Goal: Task Accomplishment & Management: Use online tool/utility

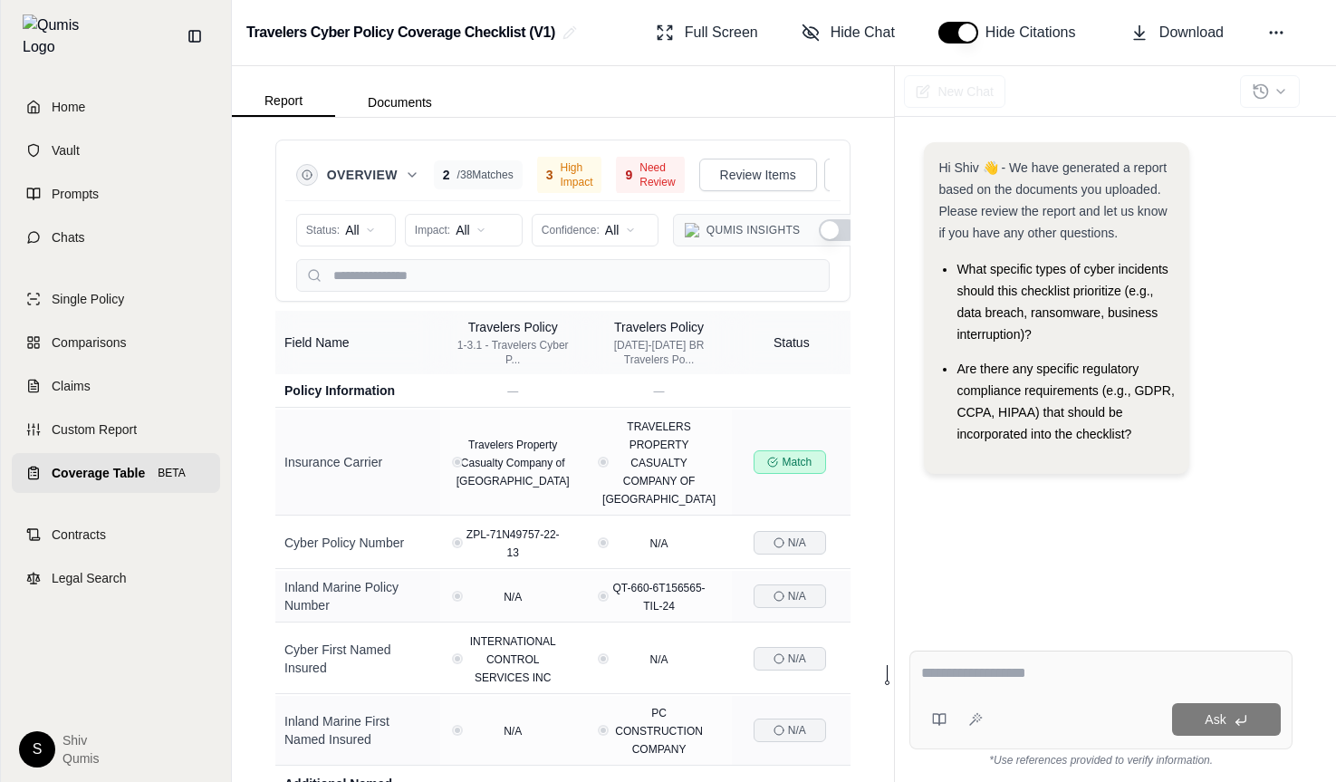
click at [30, 453] on link "Coverage Table BETA" at bounding box center [116, 473] width 208 height 40
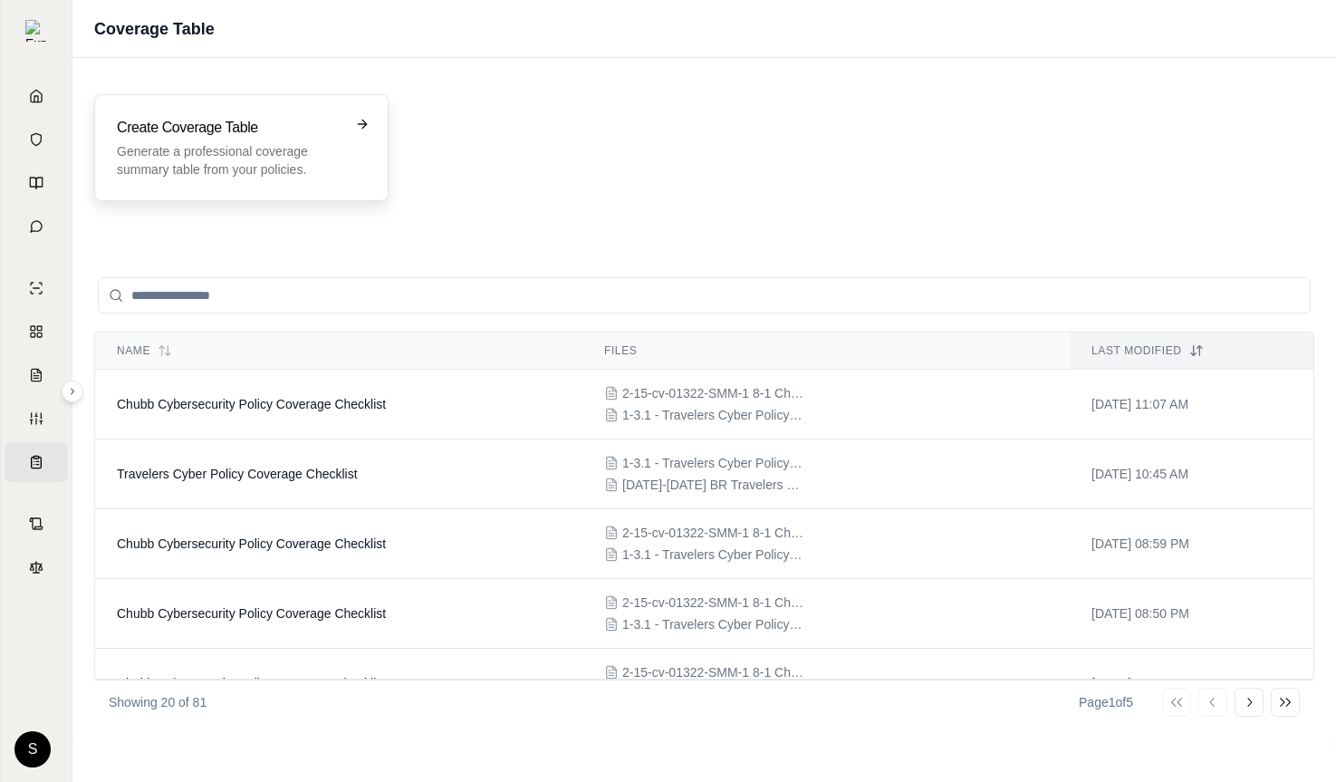
click at [300, 130] on h3 "Create Coverage Table" at bounding box center [229, 128] width 224 height 22
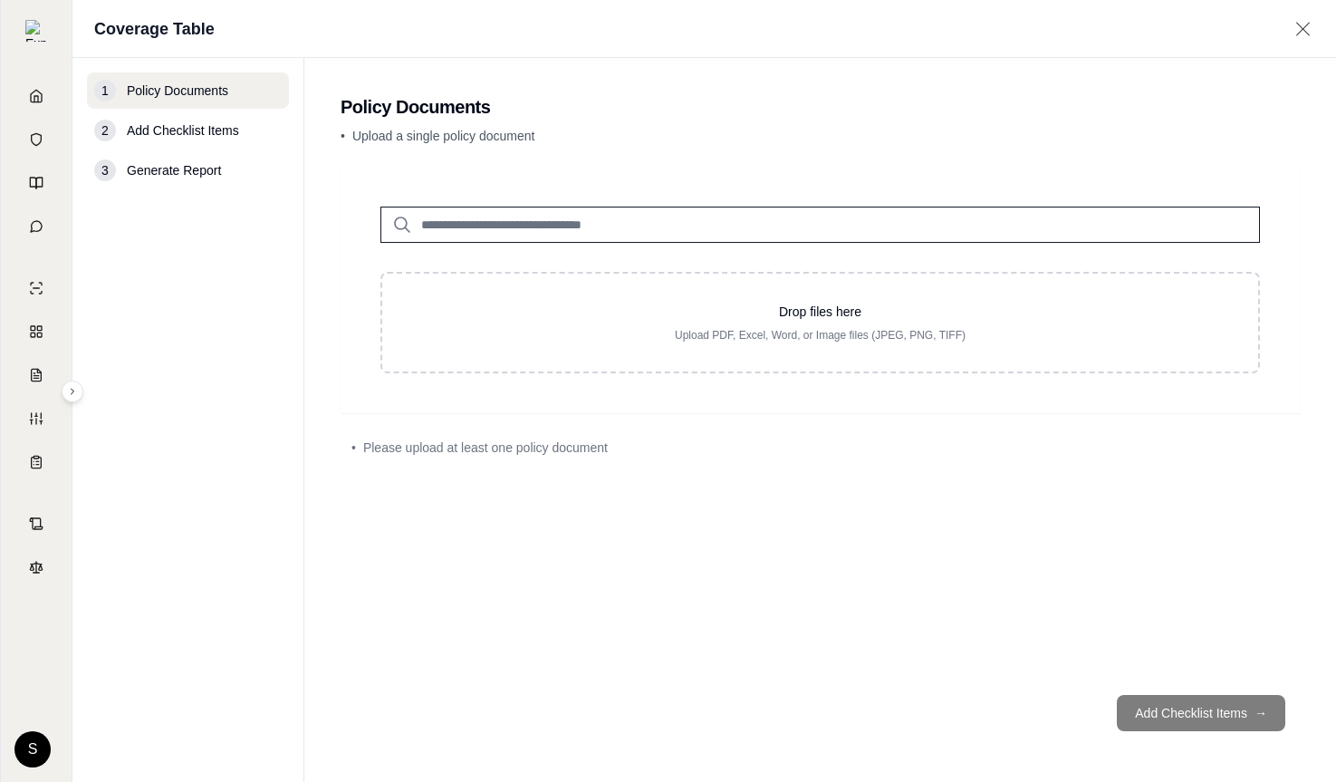
click at [587, 225] on input "search" at bounding box center [819, 225] width 879 height 36
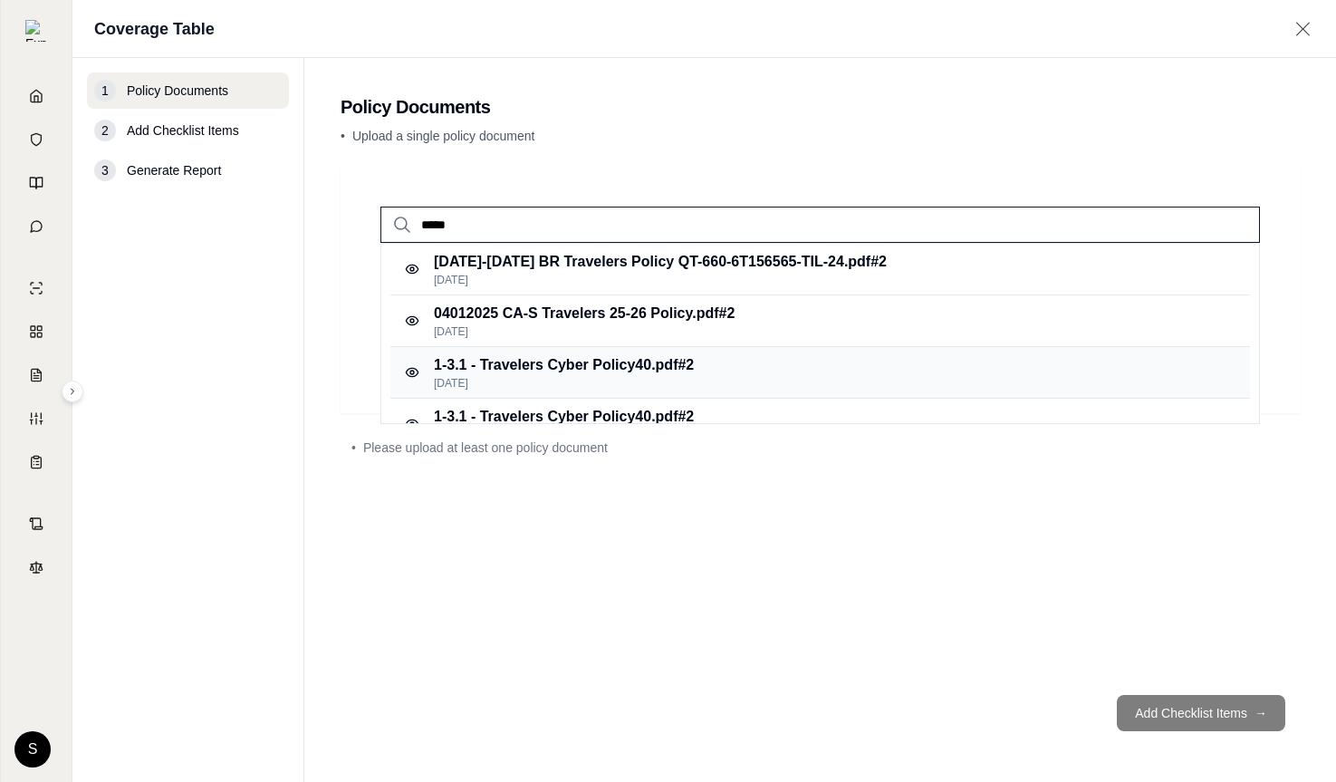
type input "*****"
click at [591, 373] on p "1-3.1 - Travelers Cyber Policy40.pdf #2" at bounding box center [564, 365] width 260 height 22
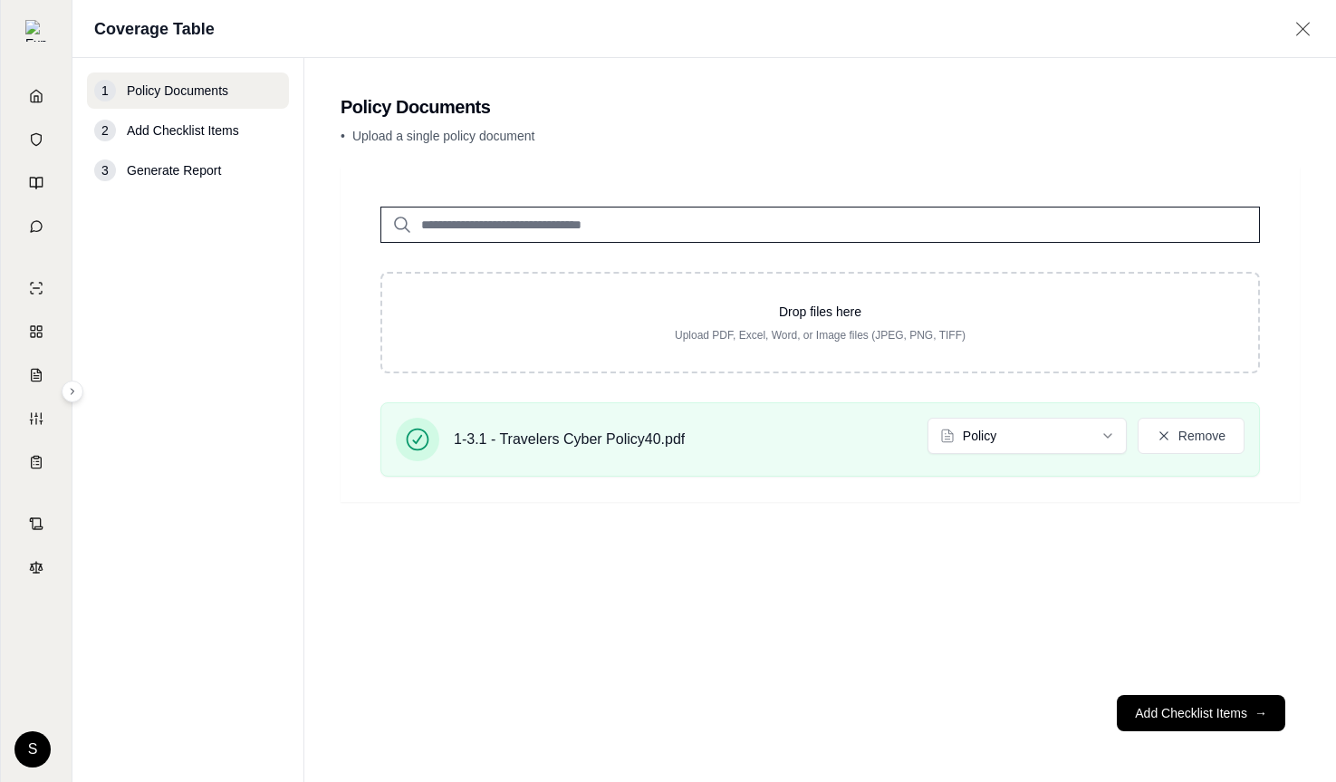
click at [492, 232] on input "search" at bounding box center [819, 225] width 879 height 36
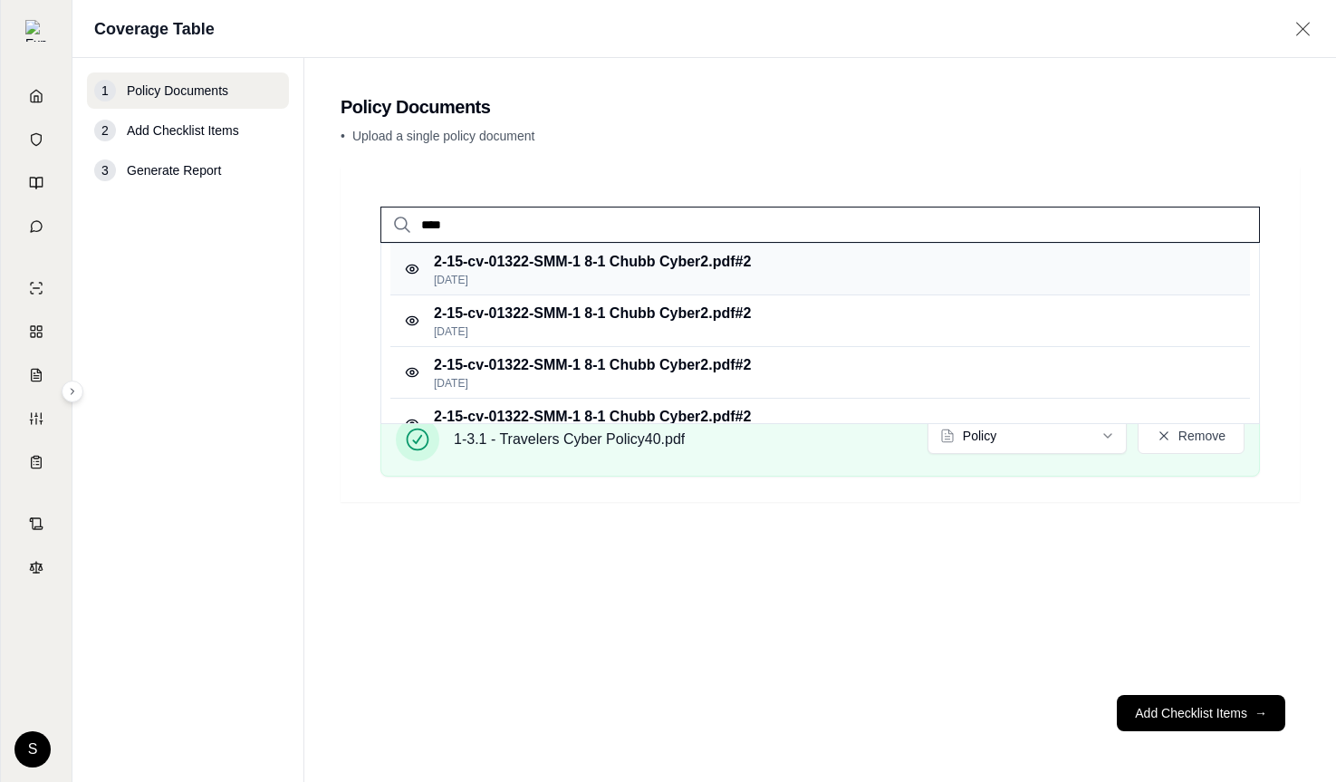
type input "****"
click at [678, 265] on p "2-15-cv-01322-SMM-1 8-1 Chubb Cyber2.pdf #2" at bounding box center [592, 262] width 317 height 22
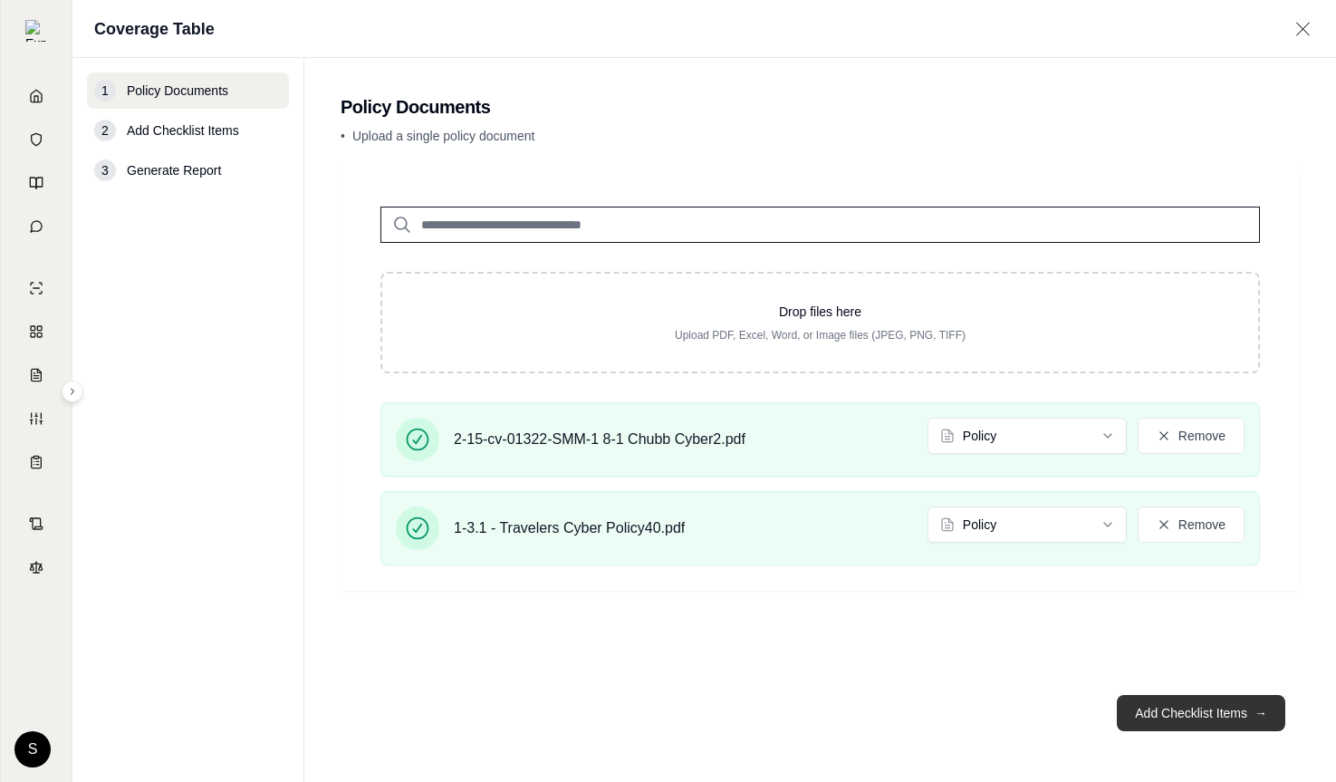
click at [1223, 703] on button "Add Checklist Items →" at bounding box center [1201, 713] width 168 height 36
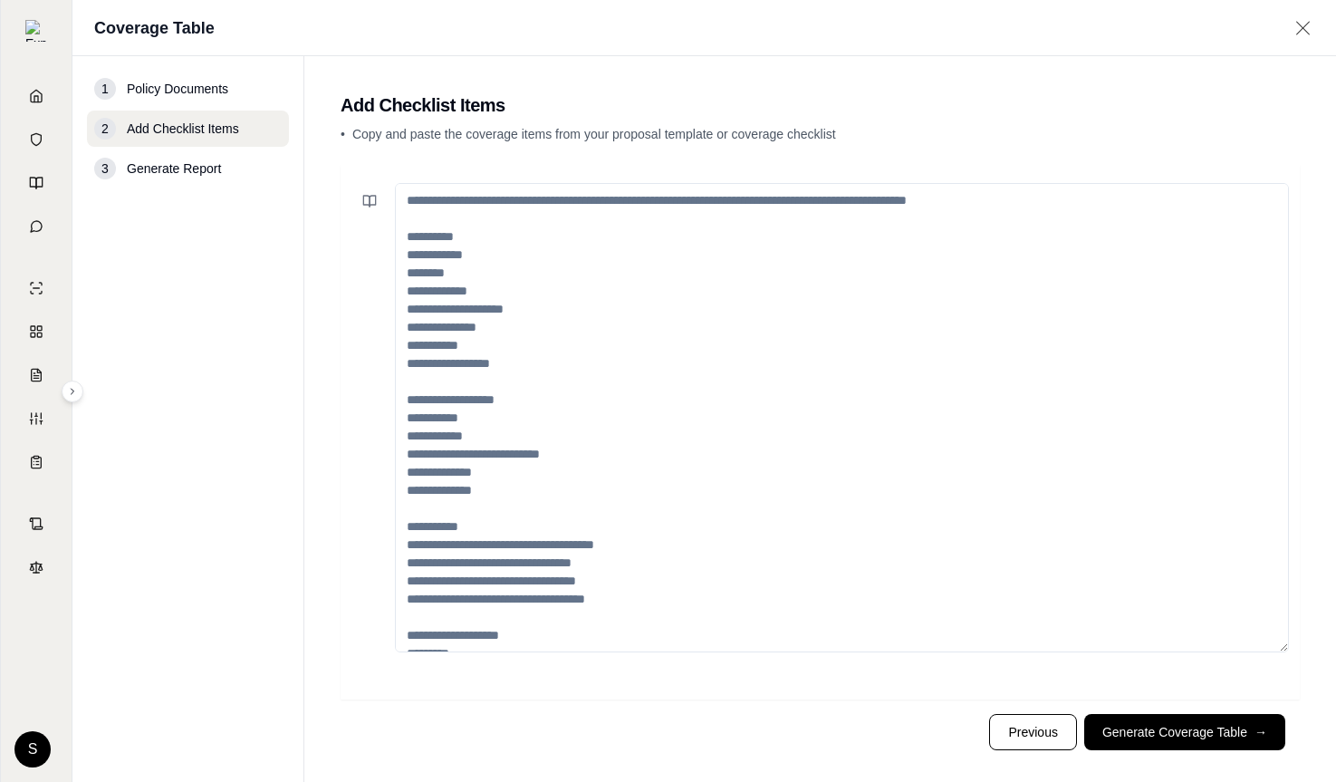
click at [1193, 732] on button "Generate Coverage Table →" at bounding box center [1184, 732] width 201 height 36
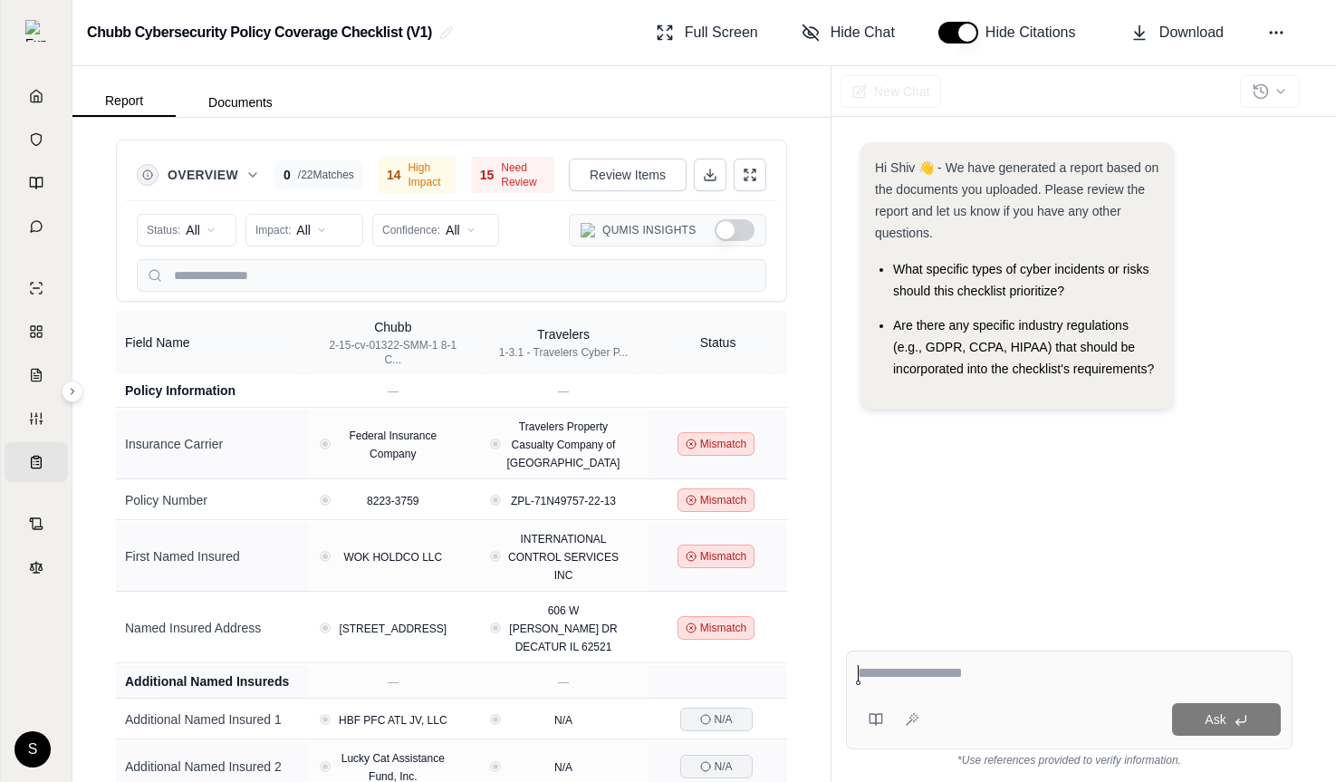
click at [29, 475] on link "Coverage Table BETA" at bounding box center [36, 462] width 63 height 40
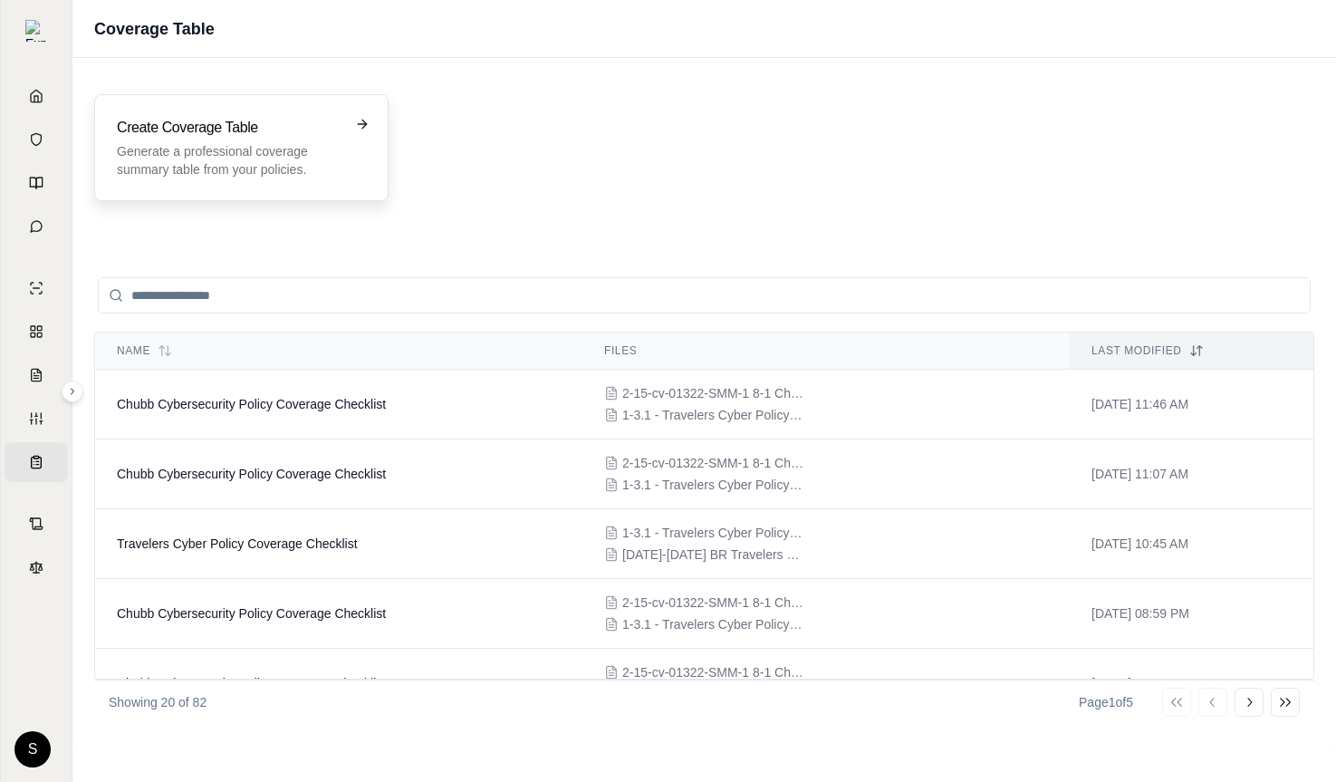
click at [249, 152] on p "Generate a professional coverage summary table from your policies." at bounding box center [229, 160] width 224 height 36
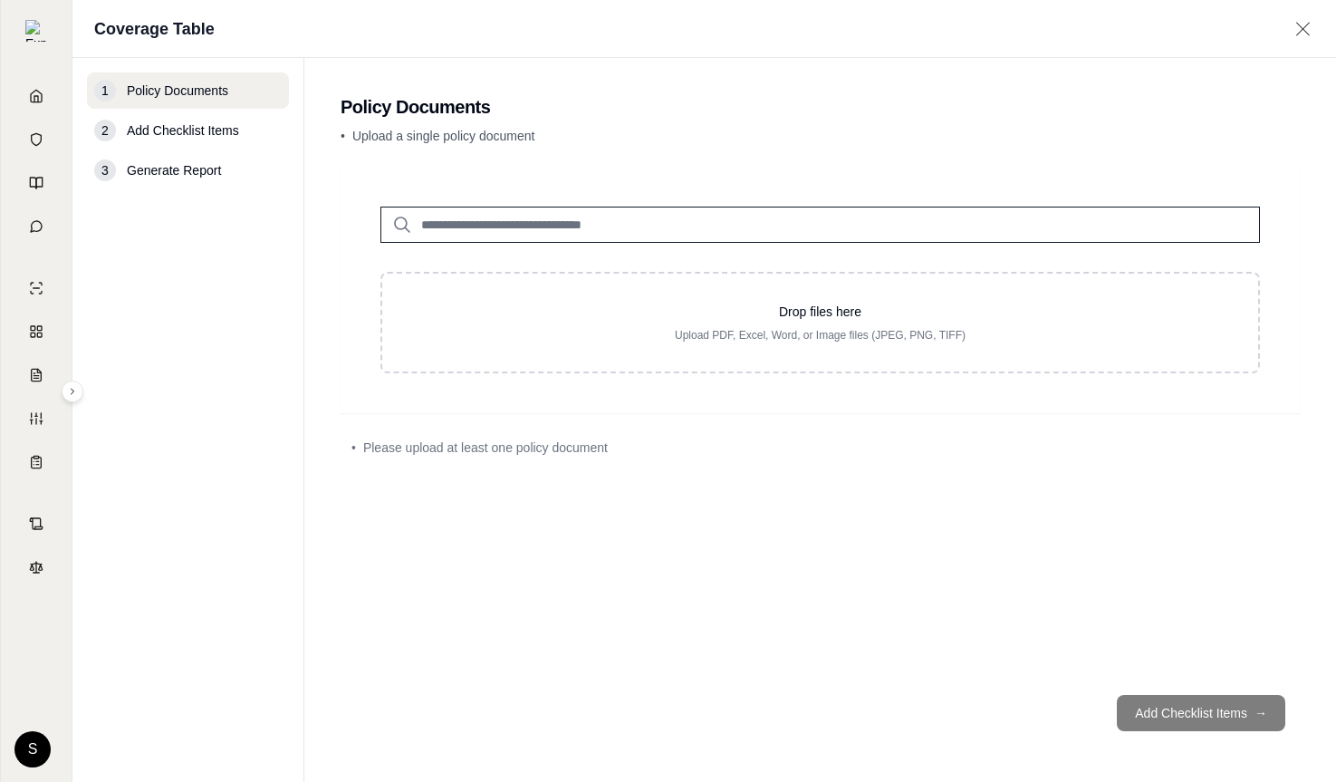
click at [496, 207] on input "search" at bounding box center [819, 225] width 879 height 36
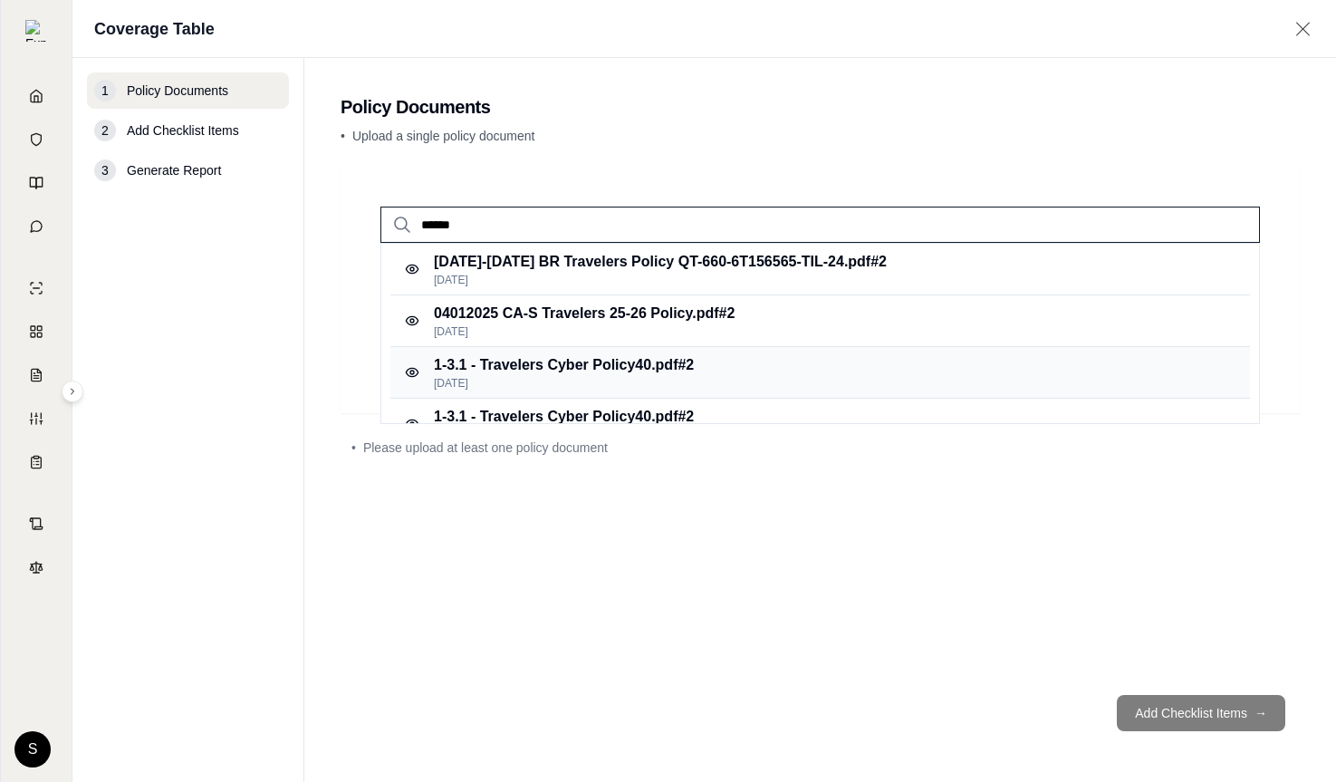
type input "******"
click at [525, 367] on p "1-3.1 - Travelers Cyber Policy40.pdf #2" at bounding box center [564, 365] width 260 height 22
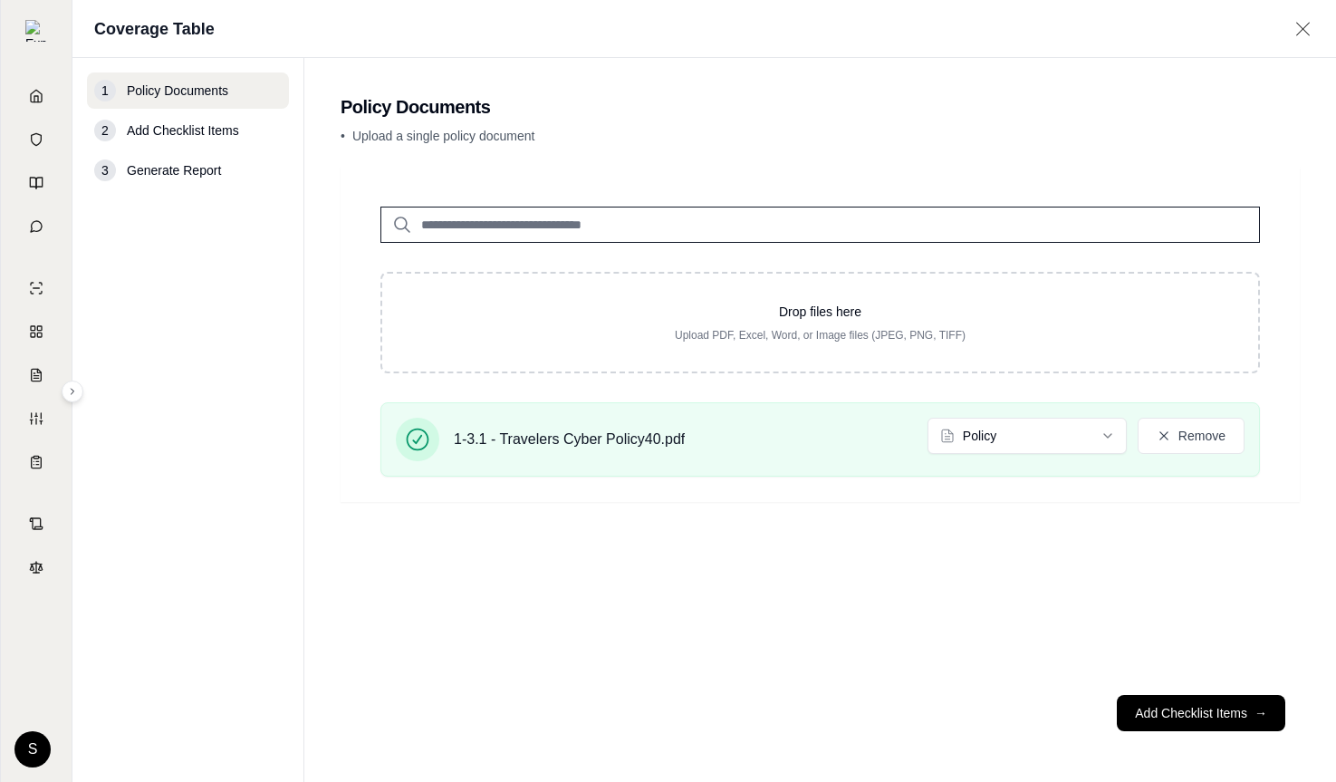
click at [461, 227] on input "search" at bounding box center [819, 225] width 879 height 36
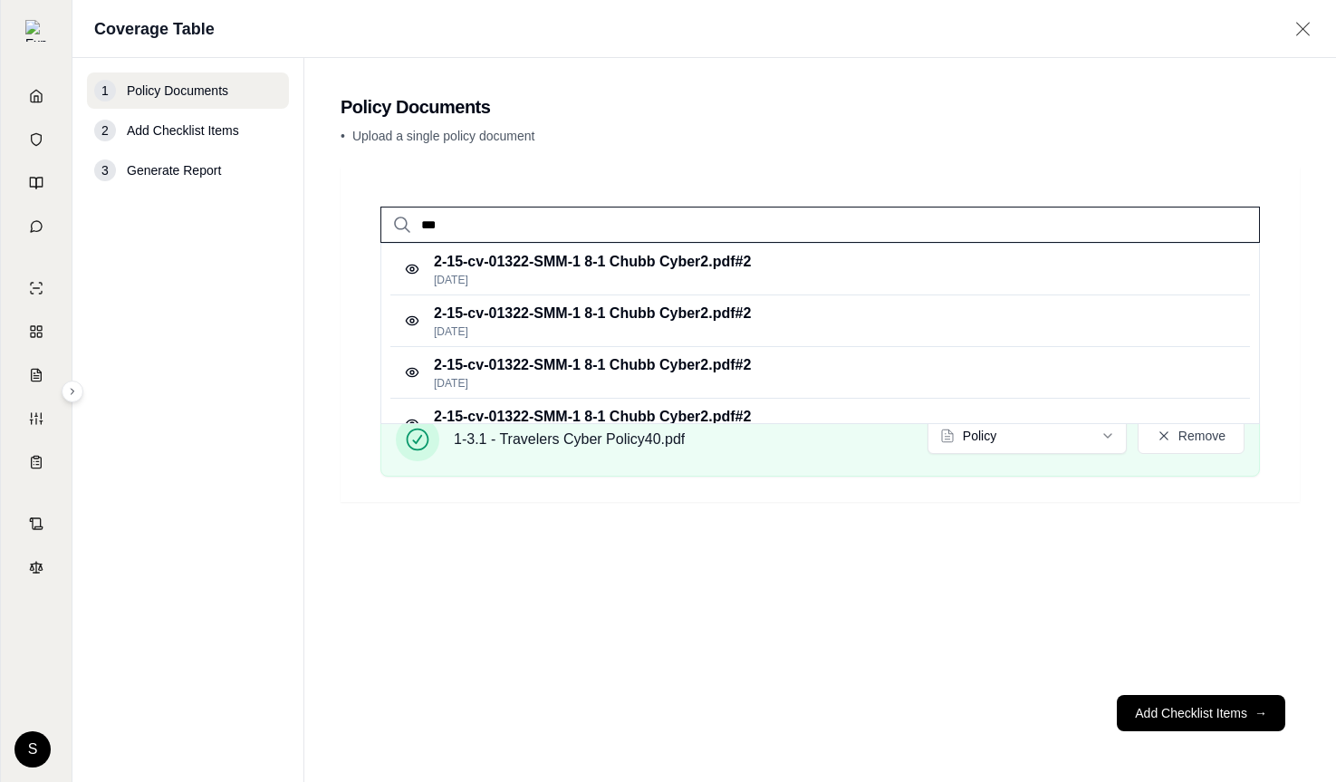
type input "***"
click at [544, 264] on p "2-15-cv-01322-SMM-1 8-1 Chubb Cyber2.pdf #2" at bounding box center [592, 262] width 317 height 22
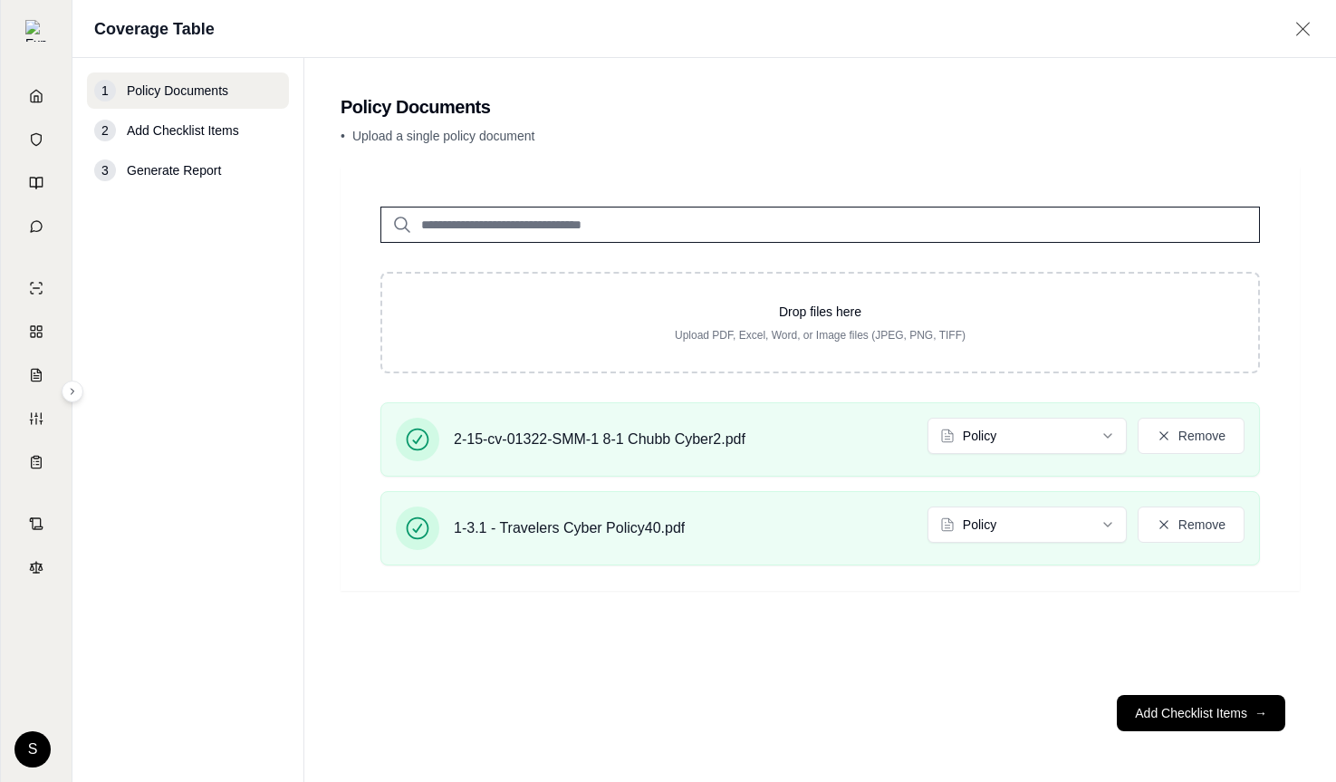
click at [1182, 712] on button "Add Checklist Items →" at bounding box center [1201, 713] width 168 height 36
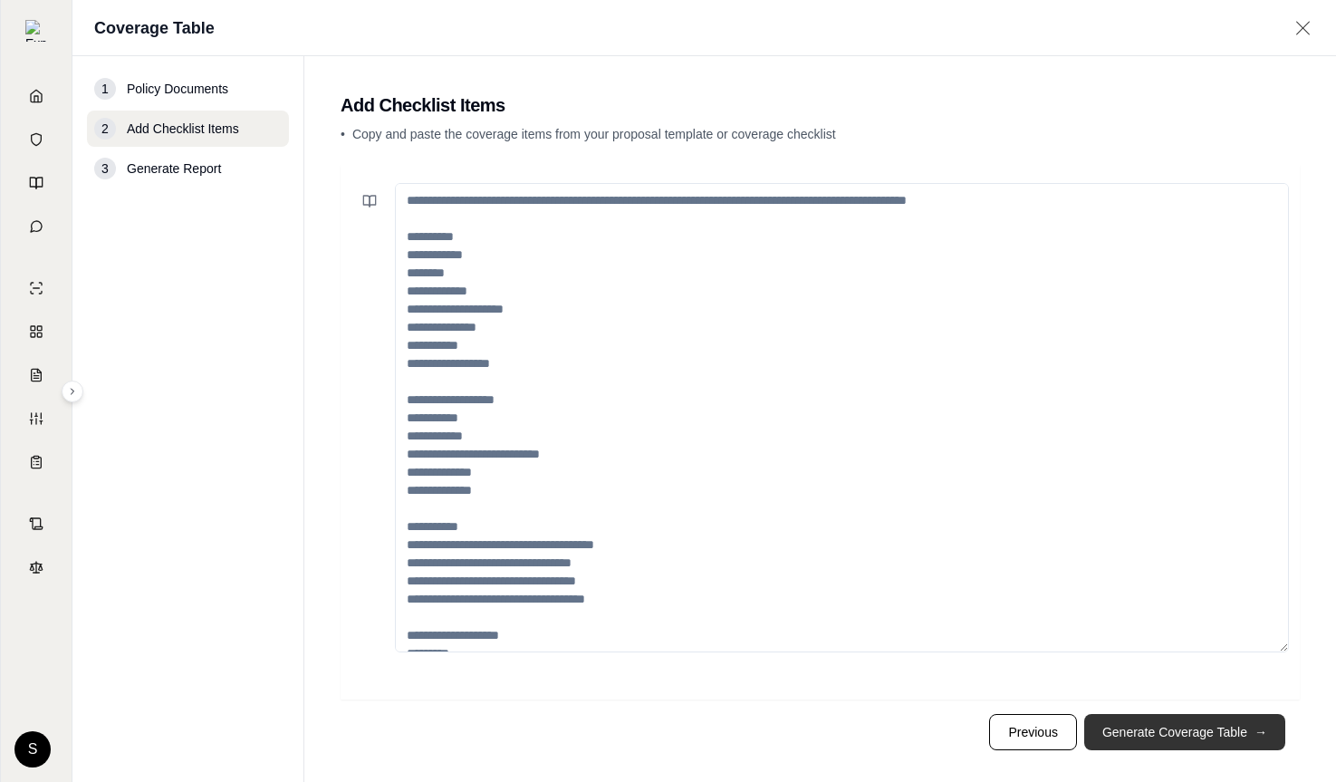
click at [1166, 726] on button "Generate Coverage Table →" at bounding box center [1184, 732] width 201 height 36
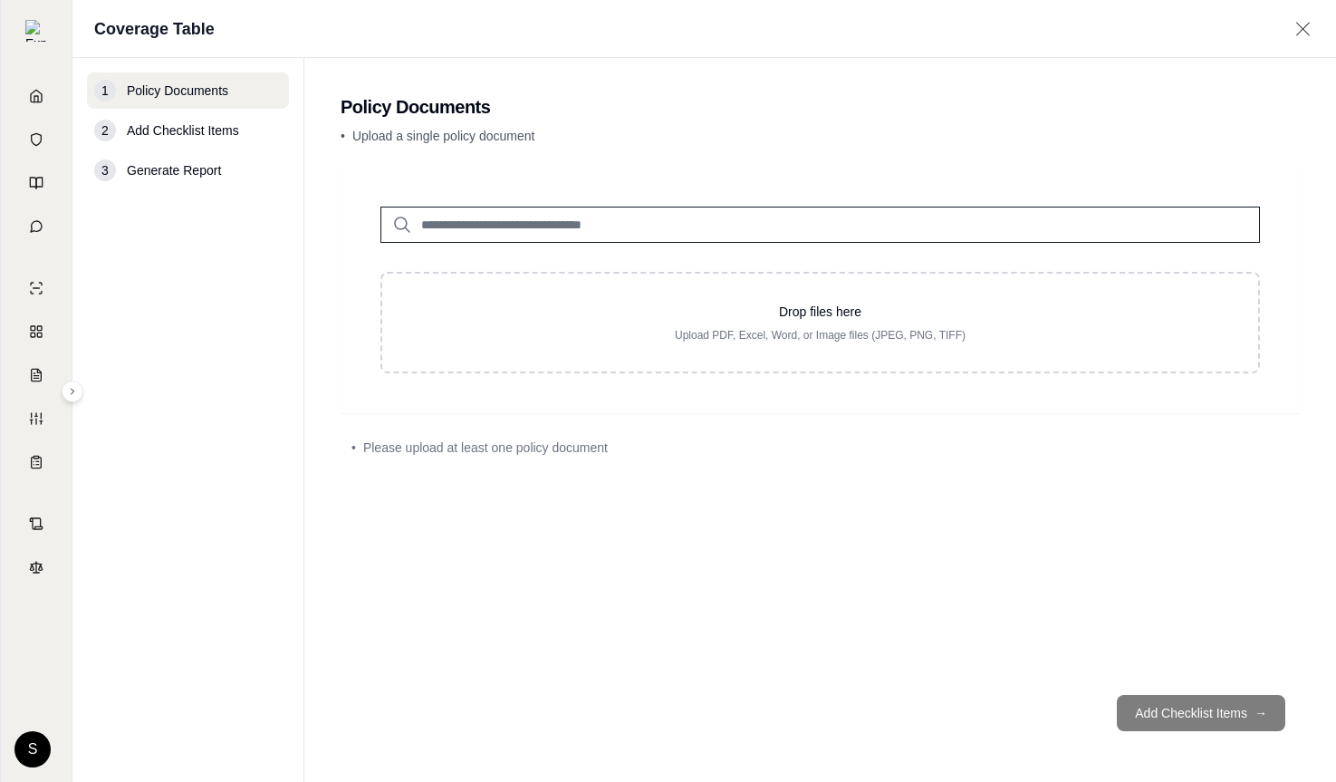
click at [489, 232] on input "search" at bounding box center [819, 225] width 879 height 36
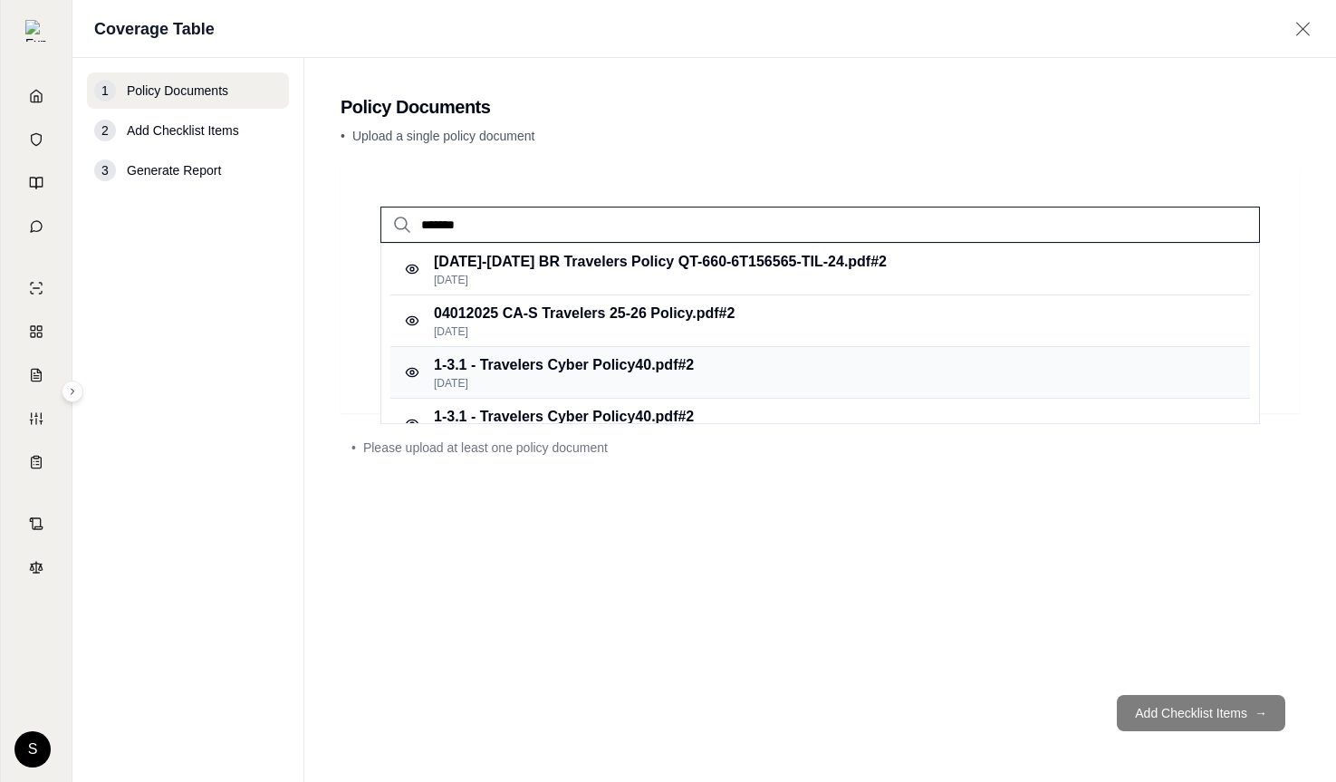
type input "*******"
click at [524, 380] on p "[DATE]" at bounding box center [564, 383] width 260 height 14
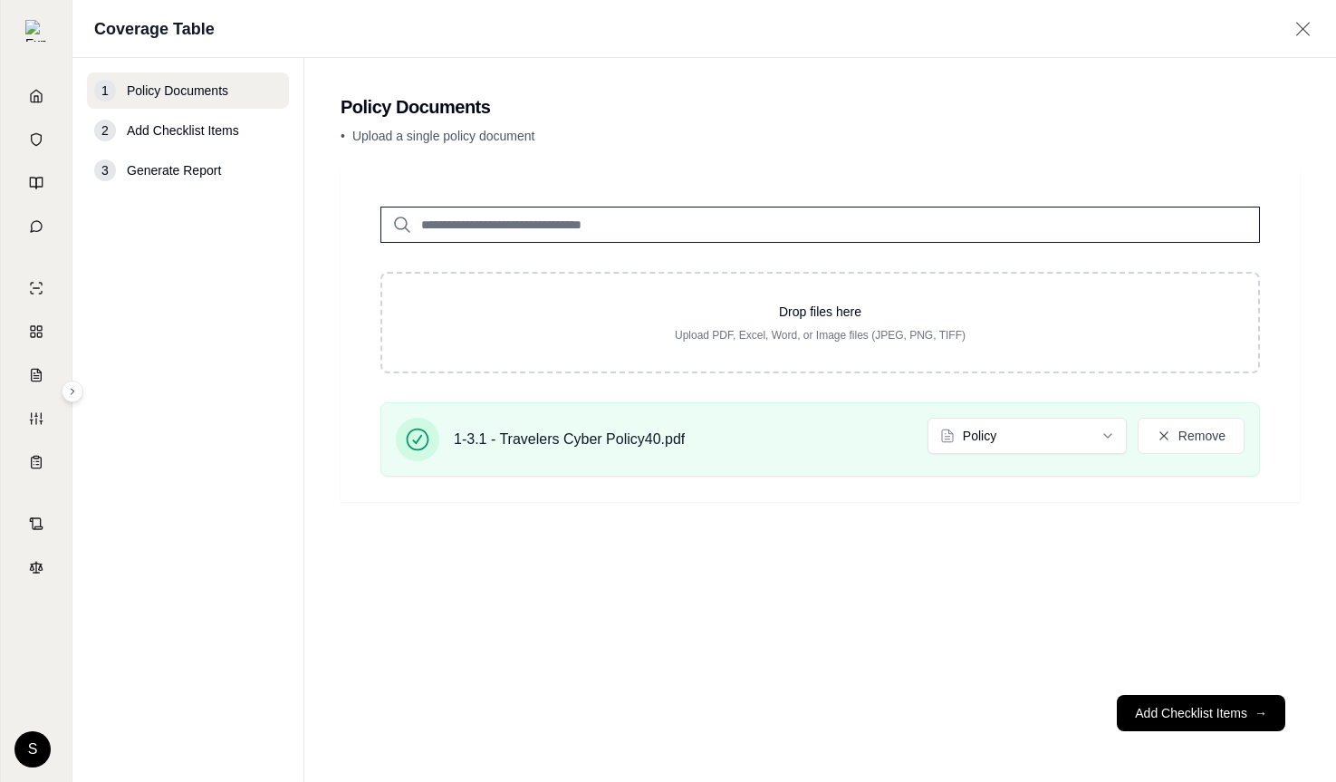
click at [474, 232] on input "search" at bounding box center [819, 225] width 879 height 36
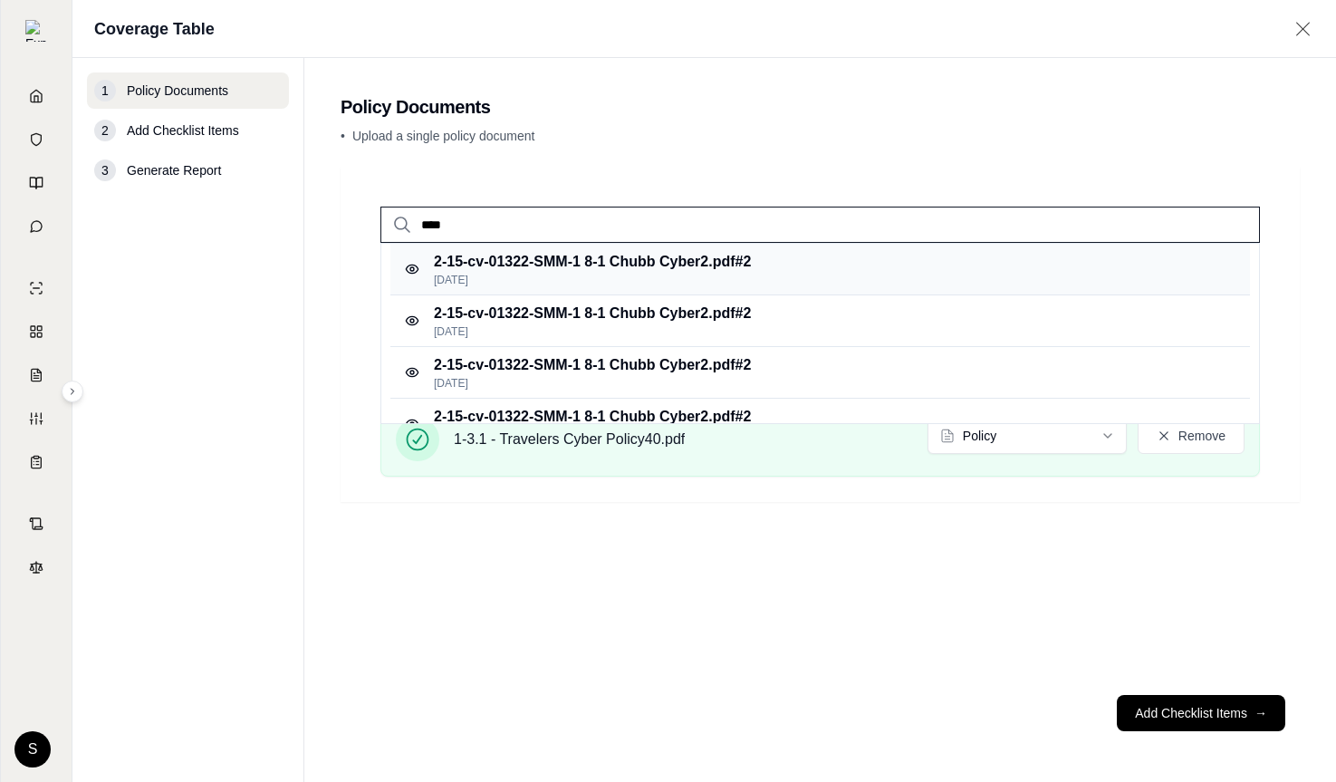
type input "****"
click at [544, 280] on p "[DATE]" at bounding box center [592, 280] width 317 height 14
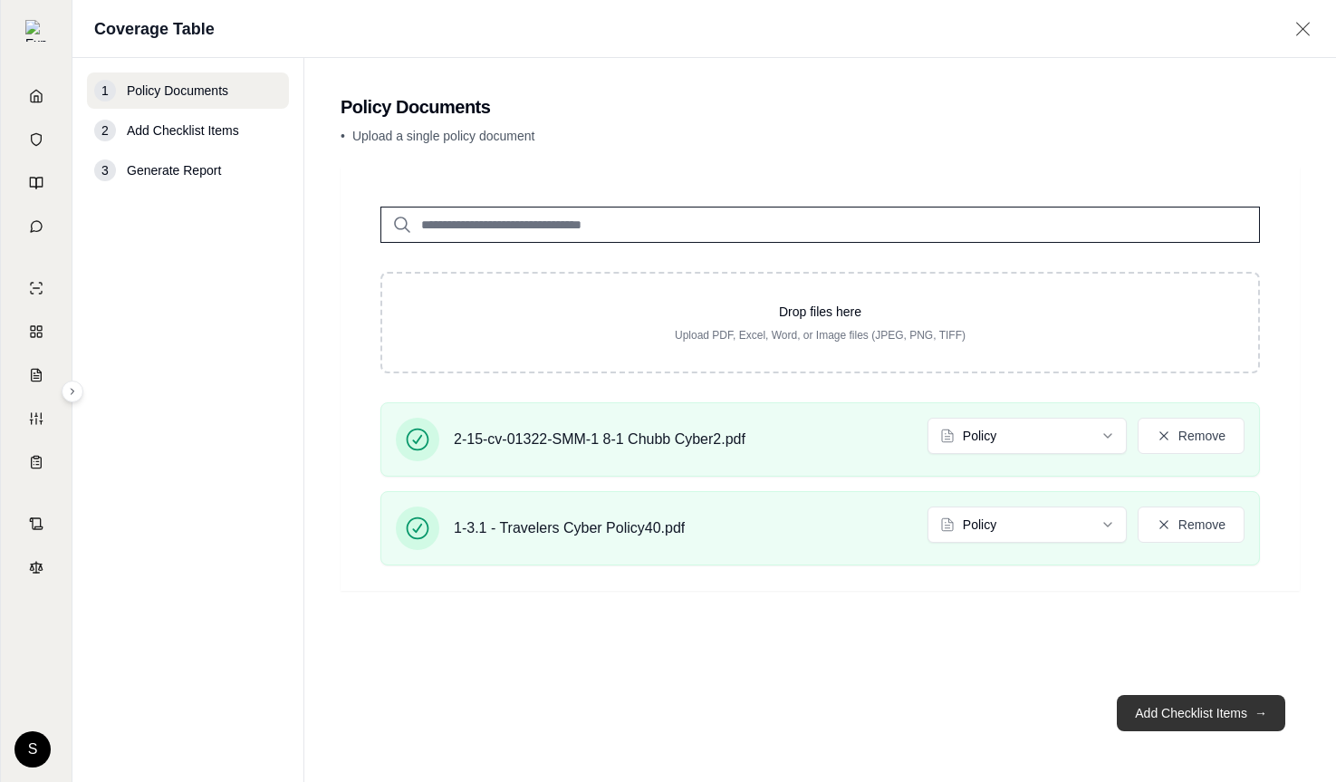
click at [1158, 715] on button "Add Checklist Items →" at bounding box center [1201, 713] width 168 height 36
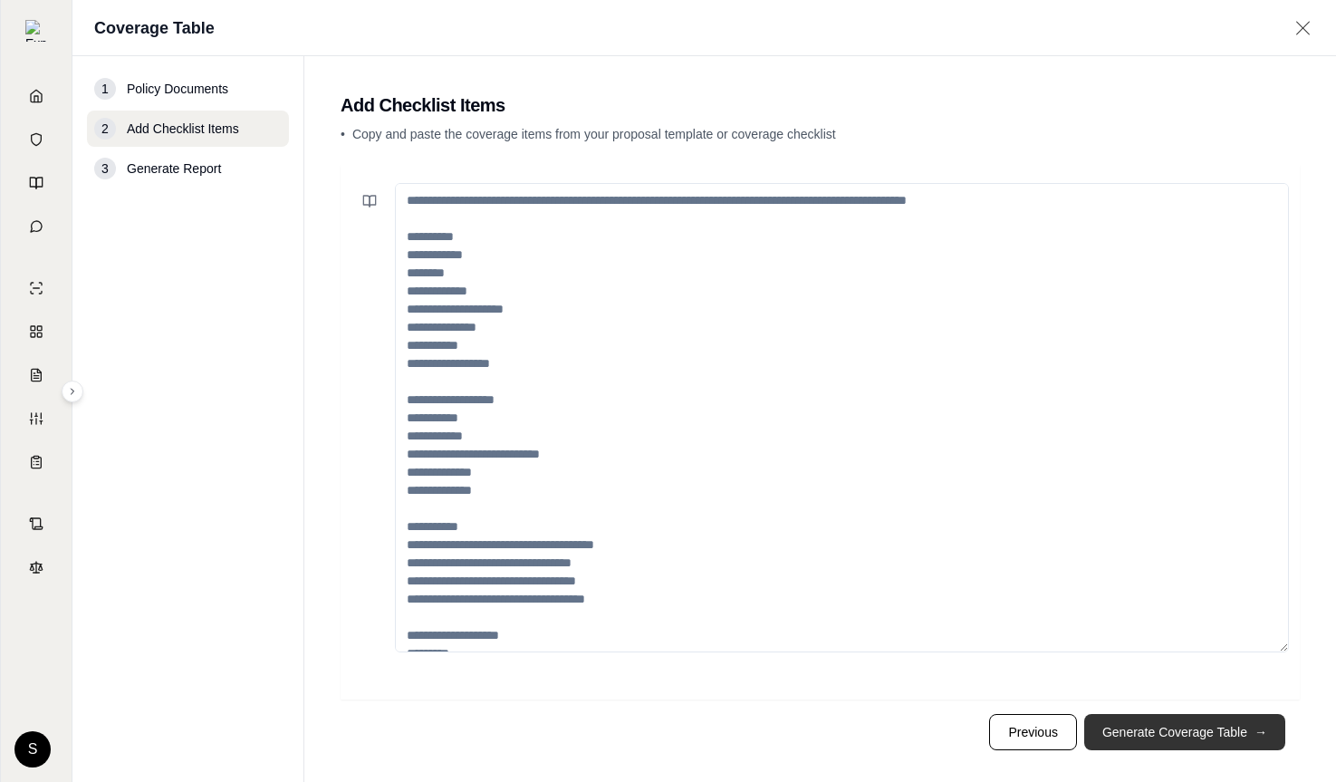
click at [1164, 741] on button "Generate Coverage Table →" at bounding box center [1184, 732] width 201 height 36
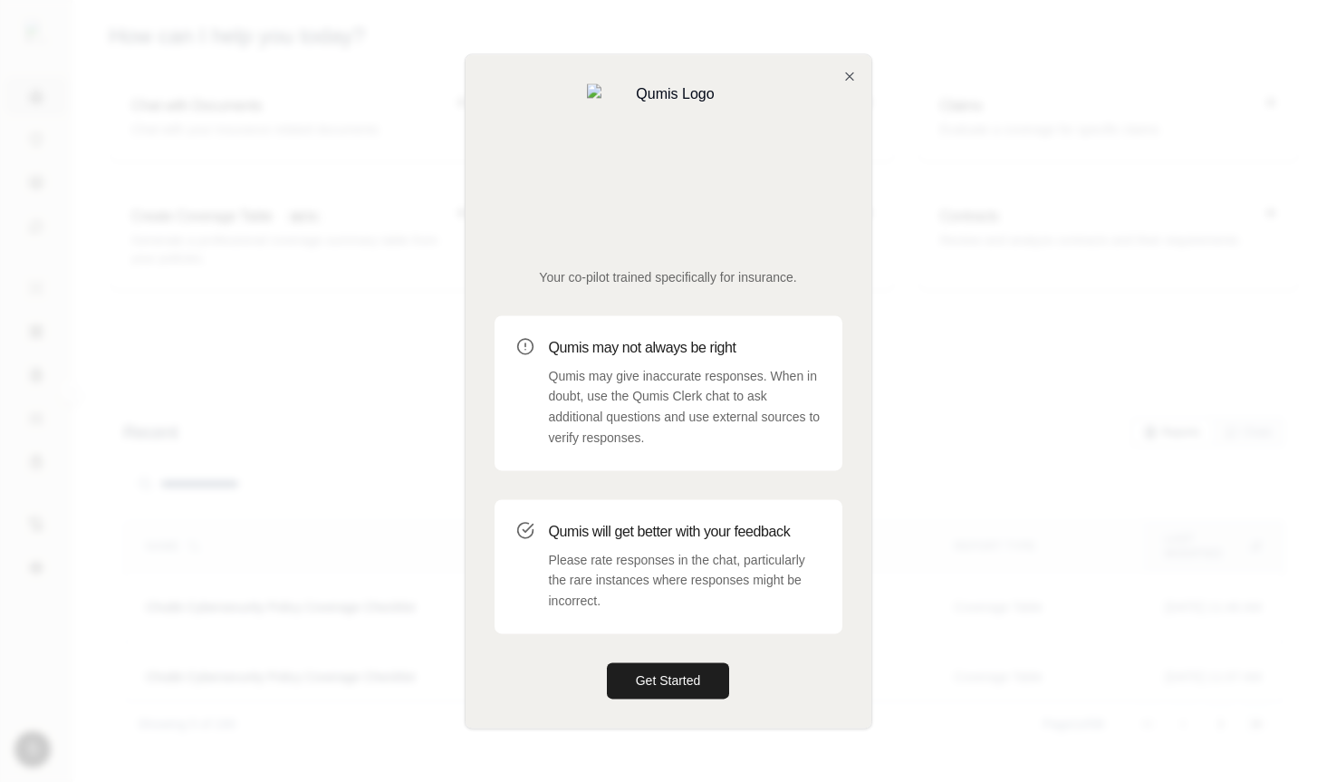
click at [851, 132] on div "Your co-pilot trained specifically for insurance. Qumis may not always be right…" at bounding box center [669, 390] width 406 height 673
click at [851, 83] on icon "button" at bounding box center [849, 76] width 14 height 14
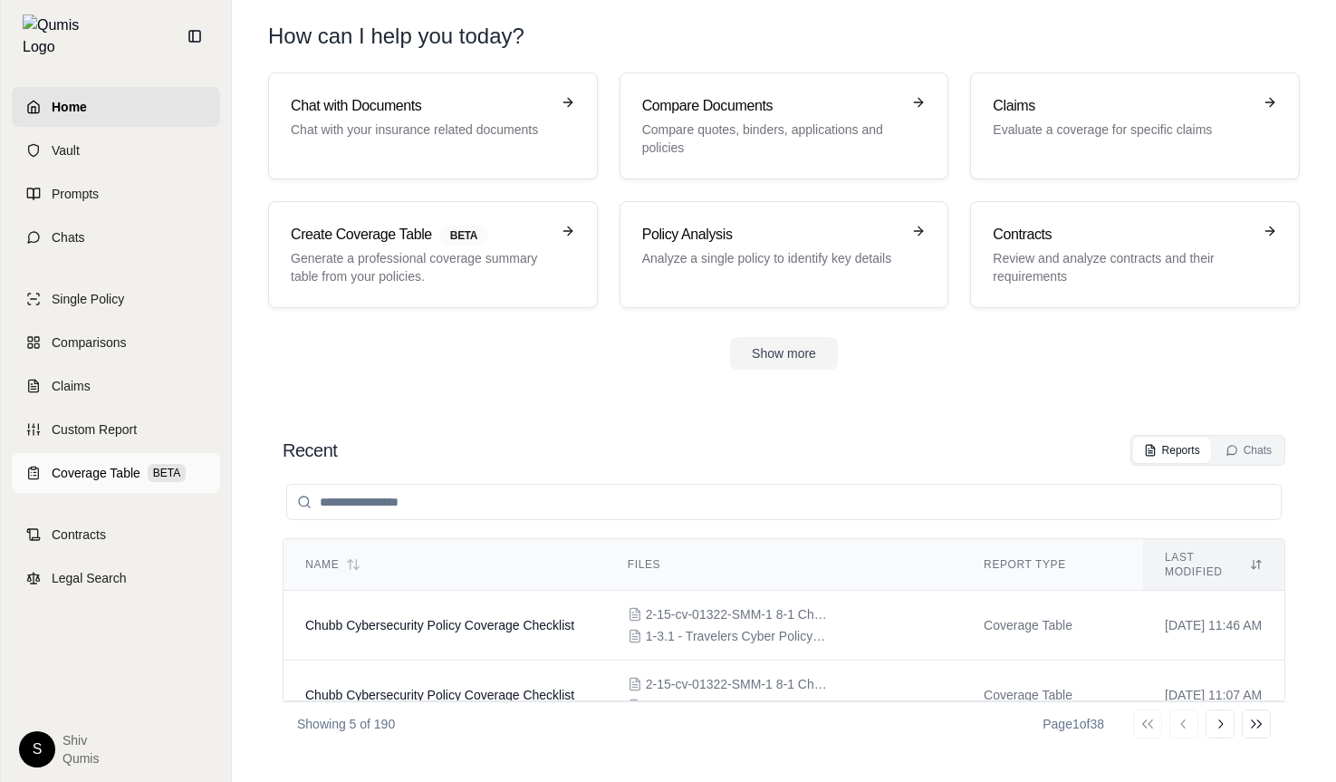
click at [104, 466] on span "Coverage Table" at bounding box center [96, 473] width 89 height 18
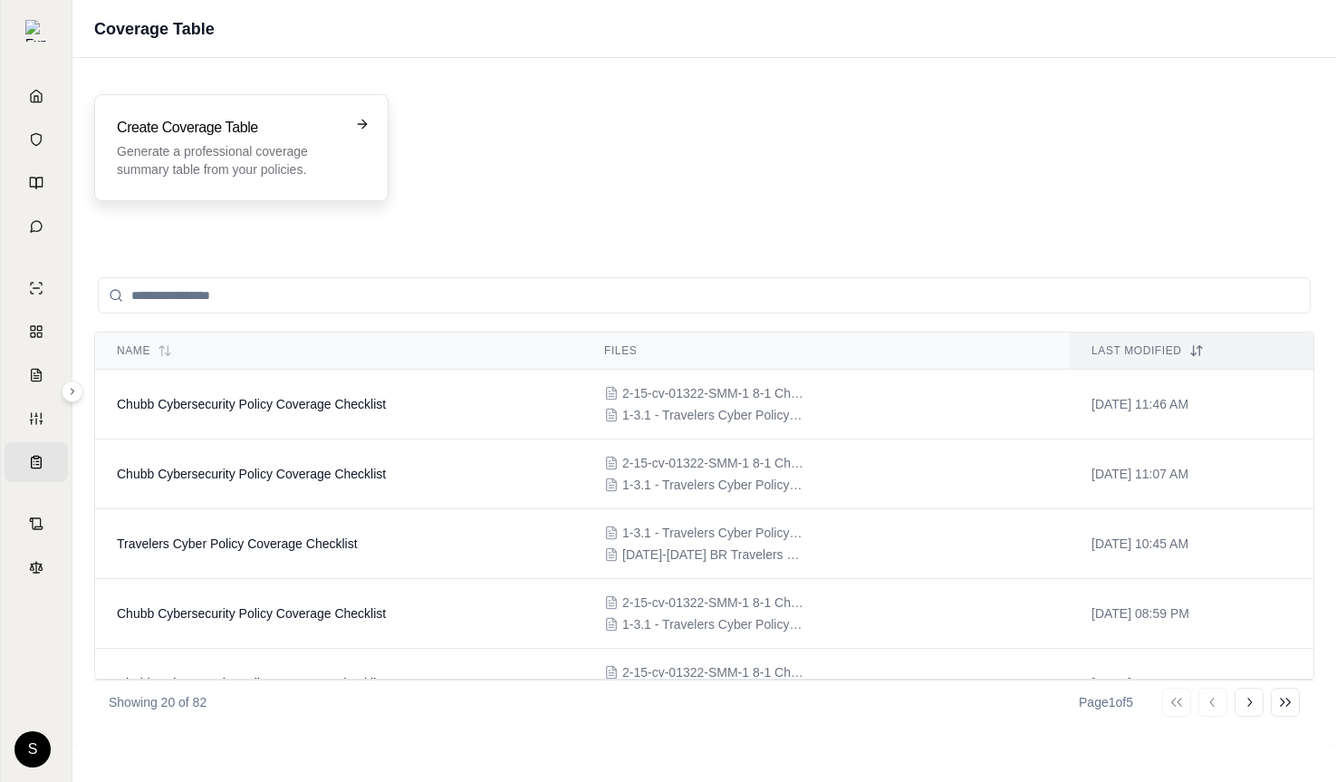
click at [318, 167] on p "Generate a professional coverage summary table from your policies." at bounding box center [229, 160] width 224 height 36
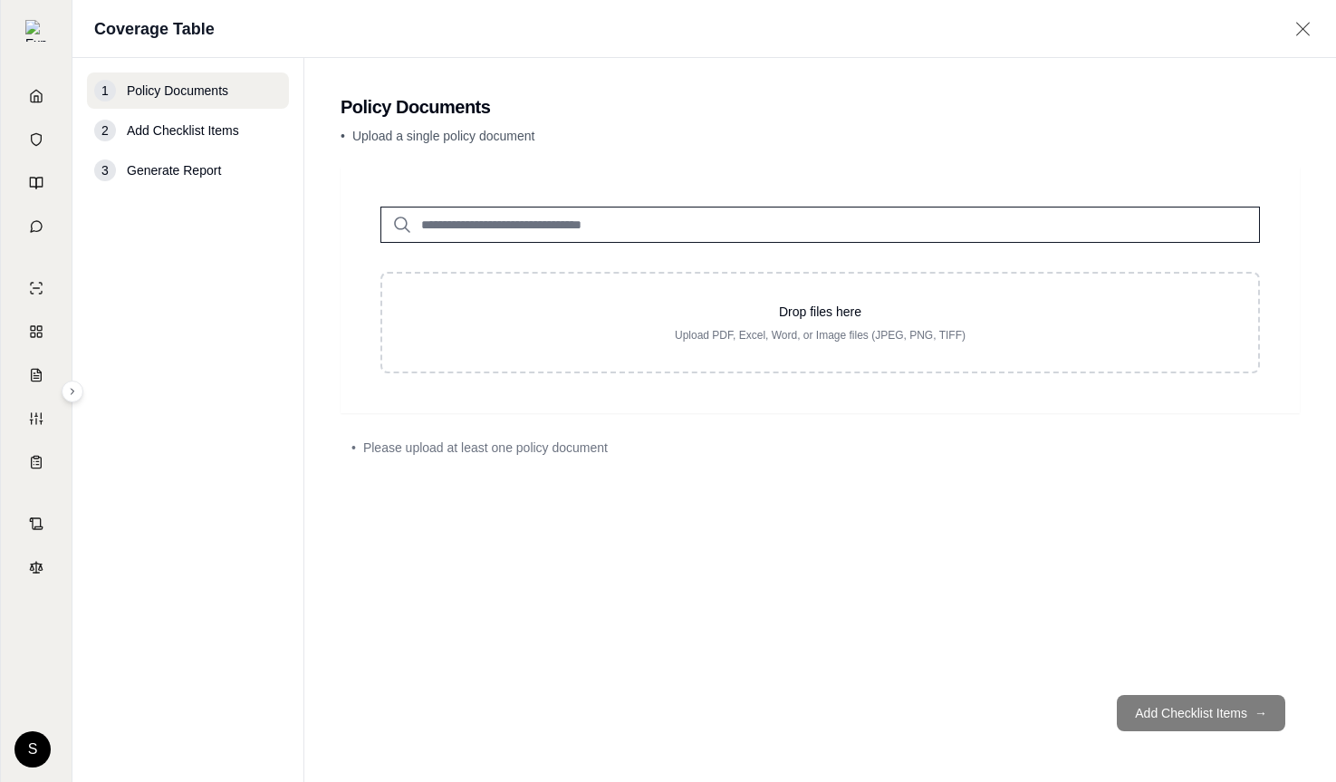
click at [461, 223] on input "search" at bounding box center [819, 225] width 879 height 36
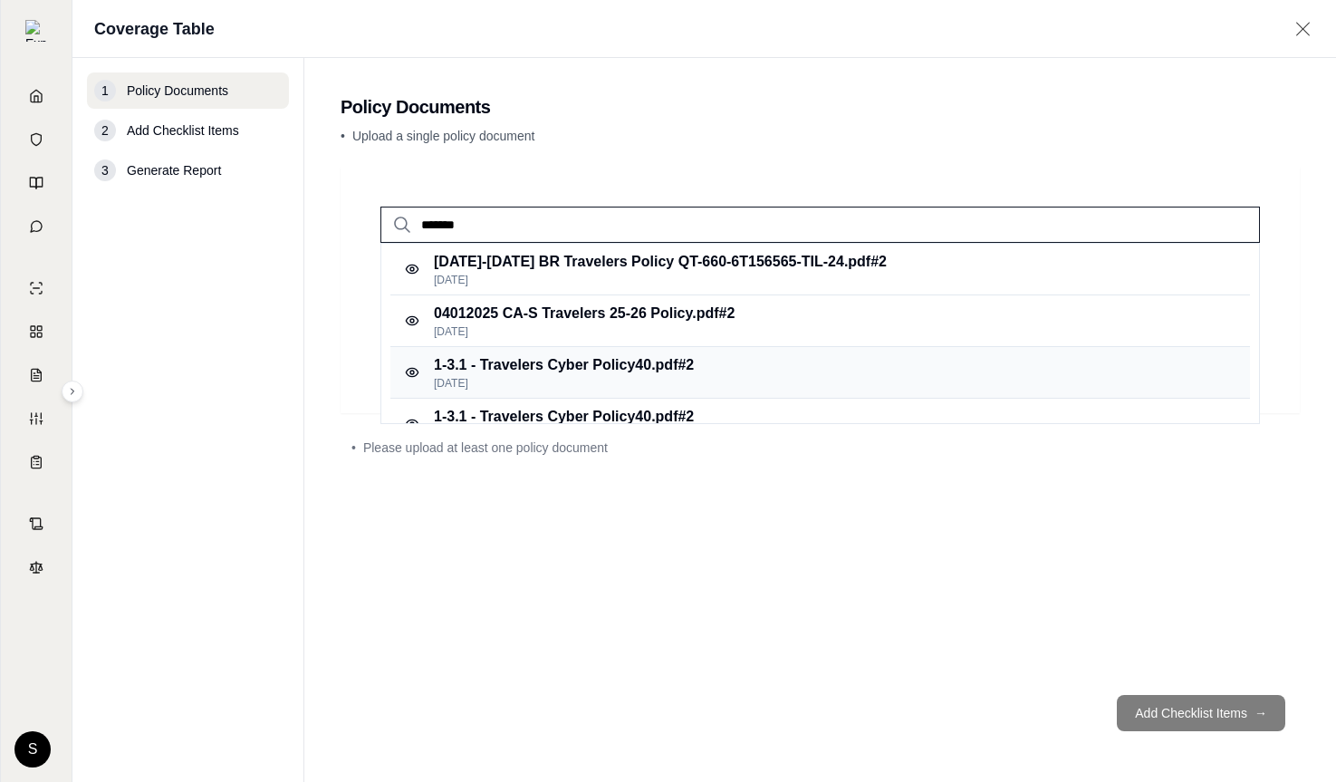
type input "*******"
click at [609, 380] on p "[DATE]" at bounding box center [564, 383] width 260 height 14
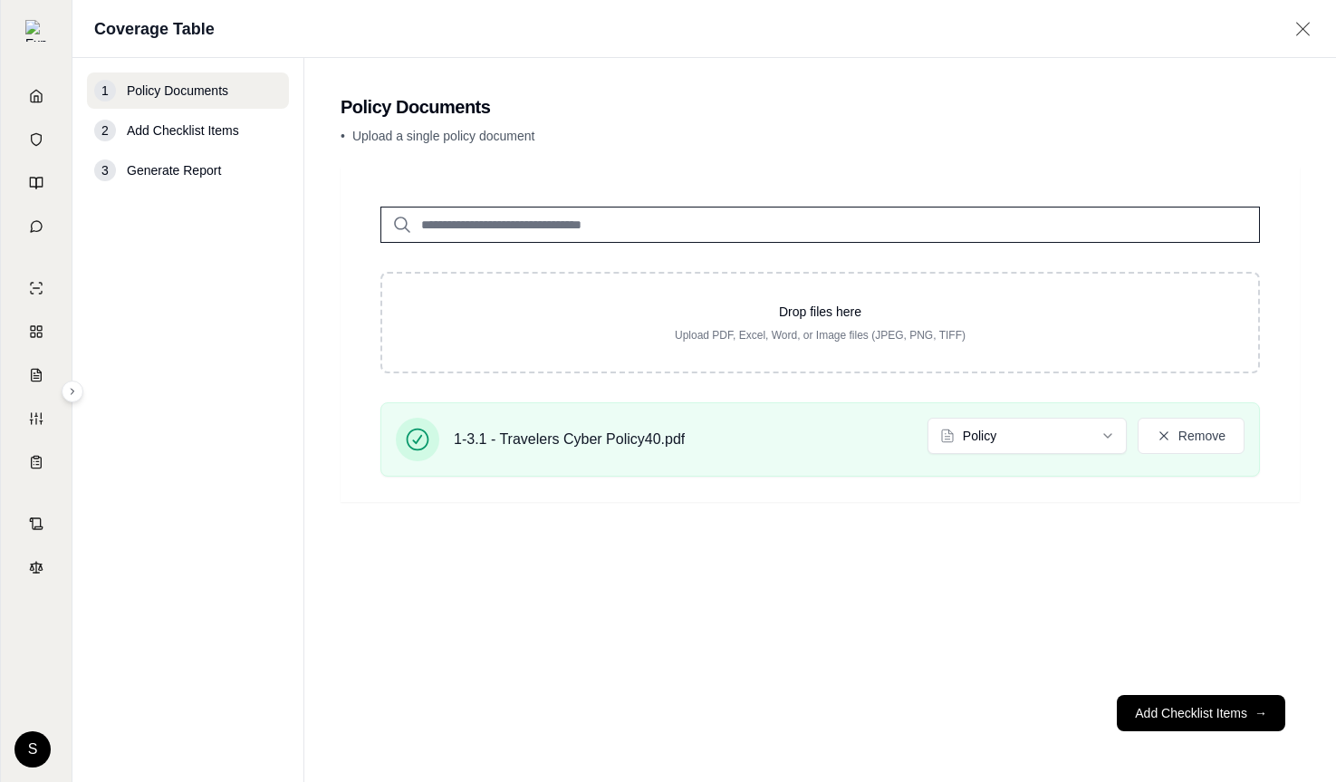
click at [526, 223] on input "search" at bounding box center [819, 225] width 879 height 36
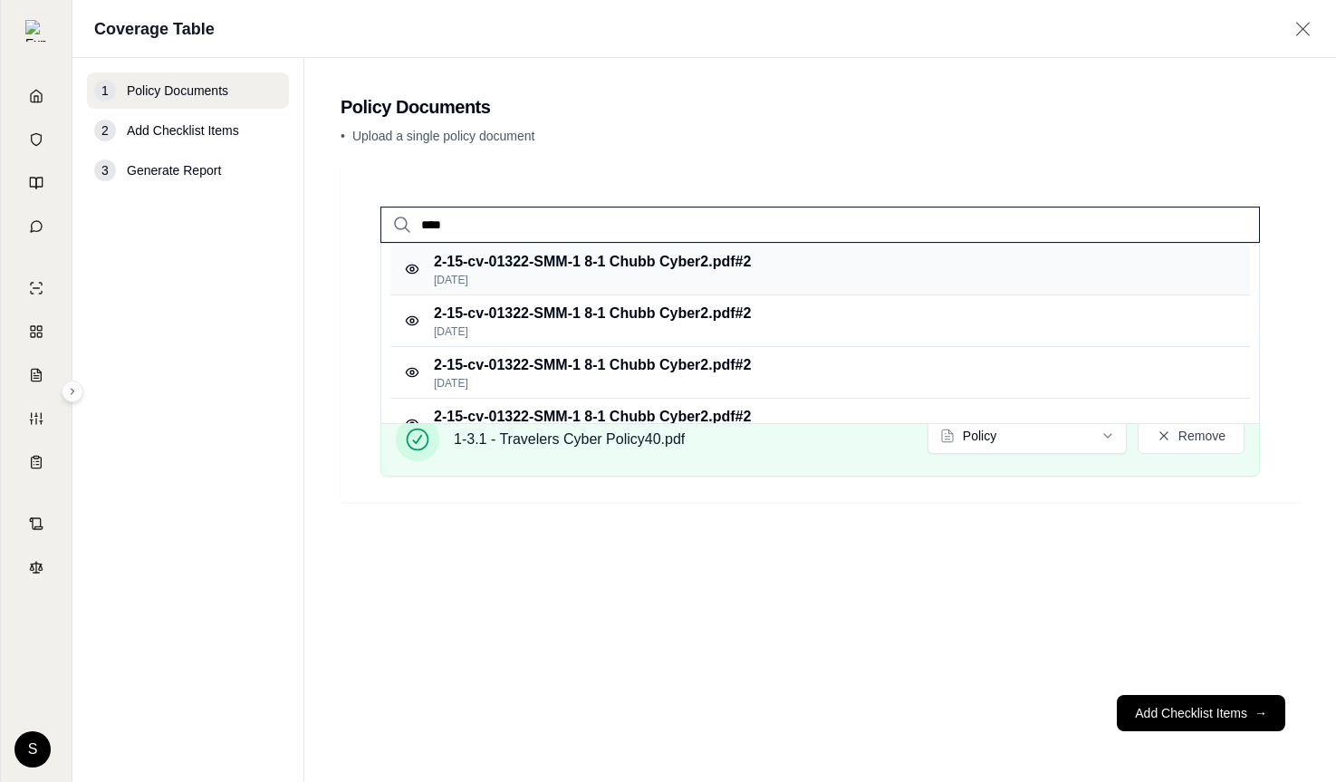
type input "****"
click at [624, 273] on p "[DATE]" at bounding box center [592, 280] width 317 height 14
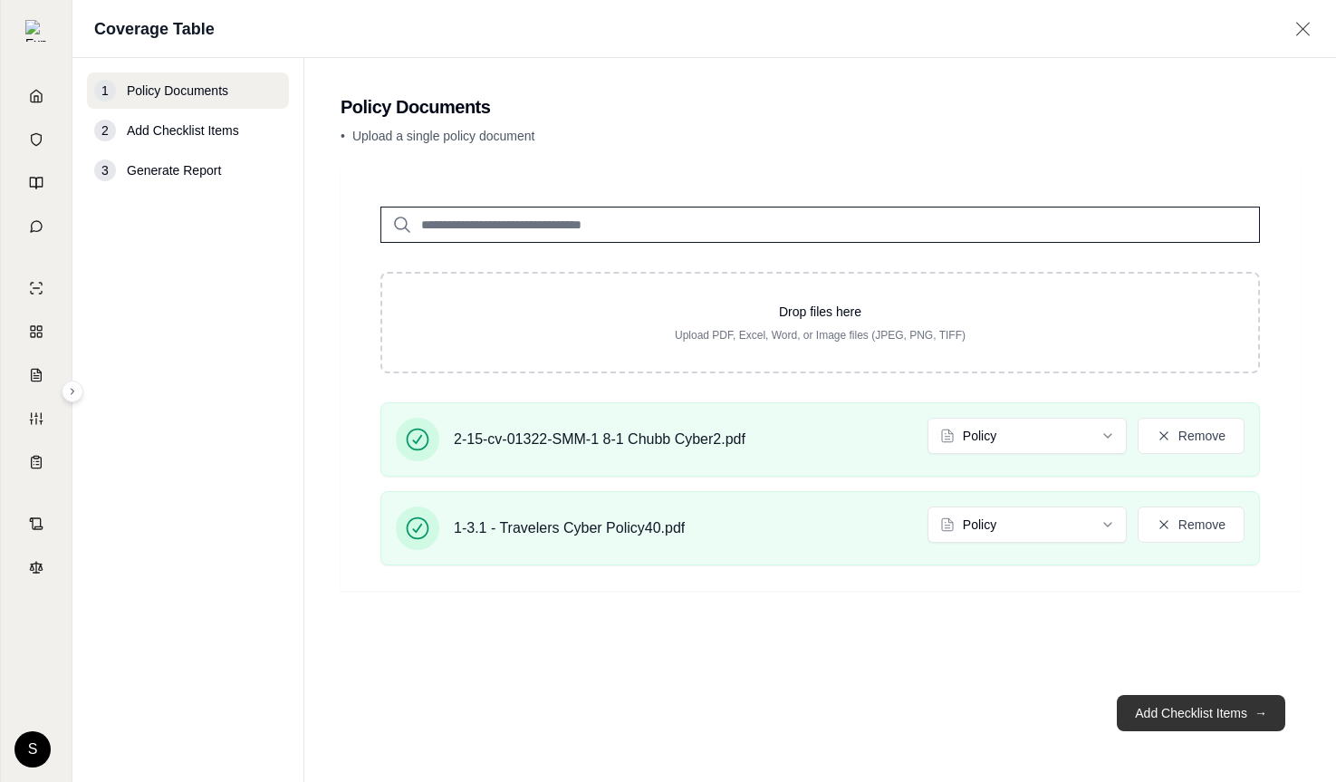
click at [1153, 717] on button "Add Checklist Items →" at bounding box center [1201, 713] width 168 height 36
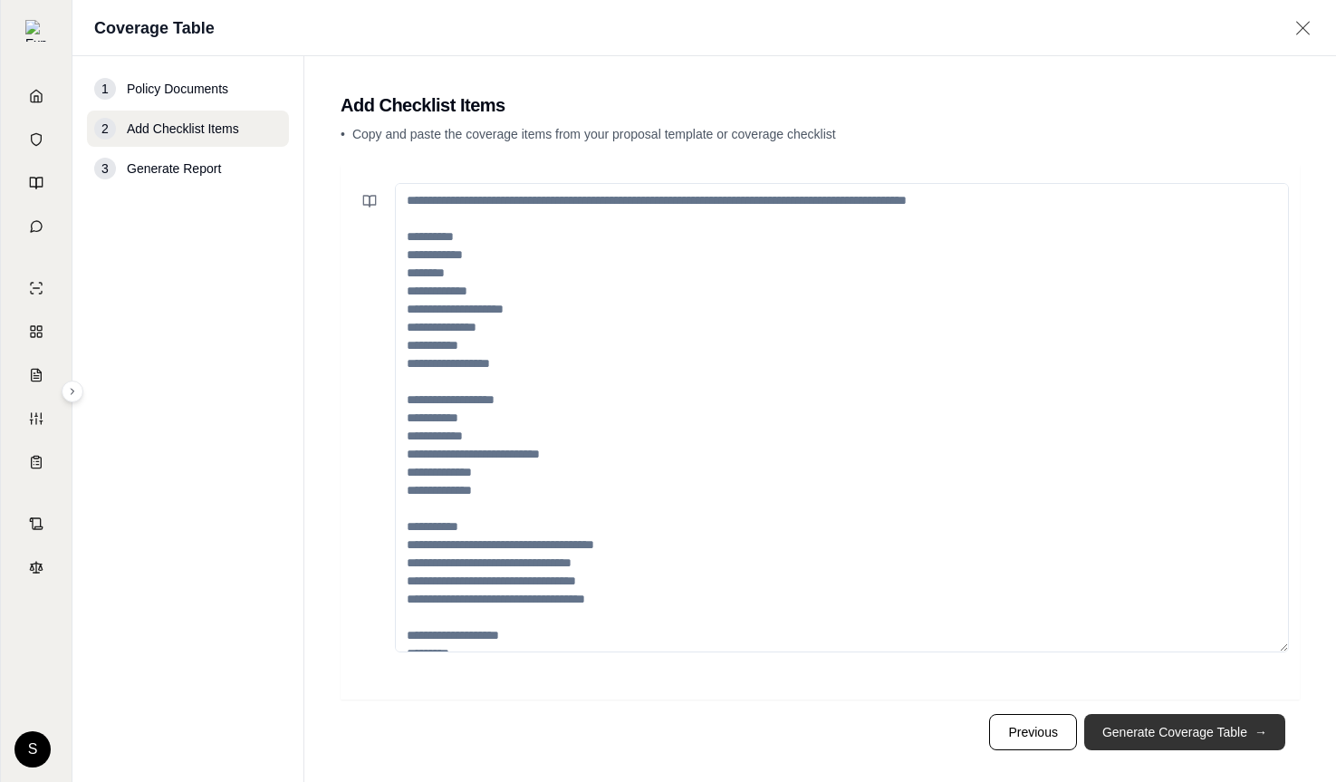
click at [1144, 717] on button "Generate Coverage Table →" at bounding box center [1184, 732] width 201 height 36
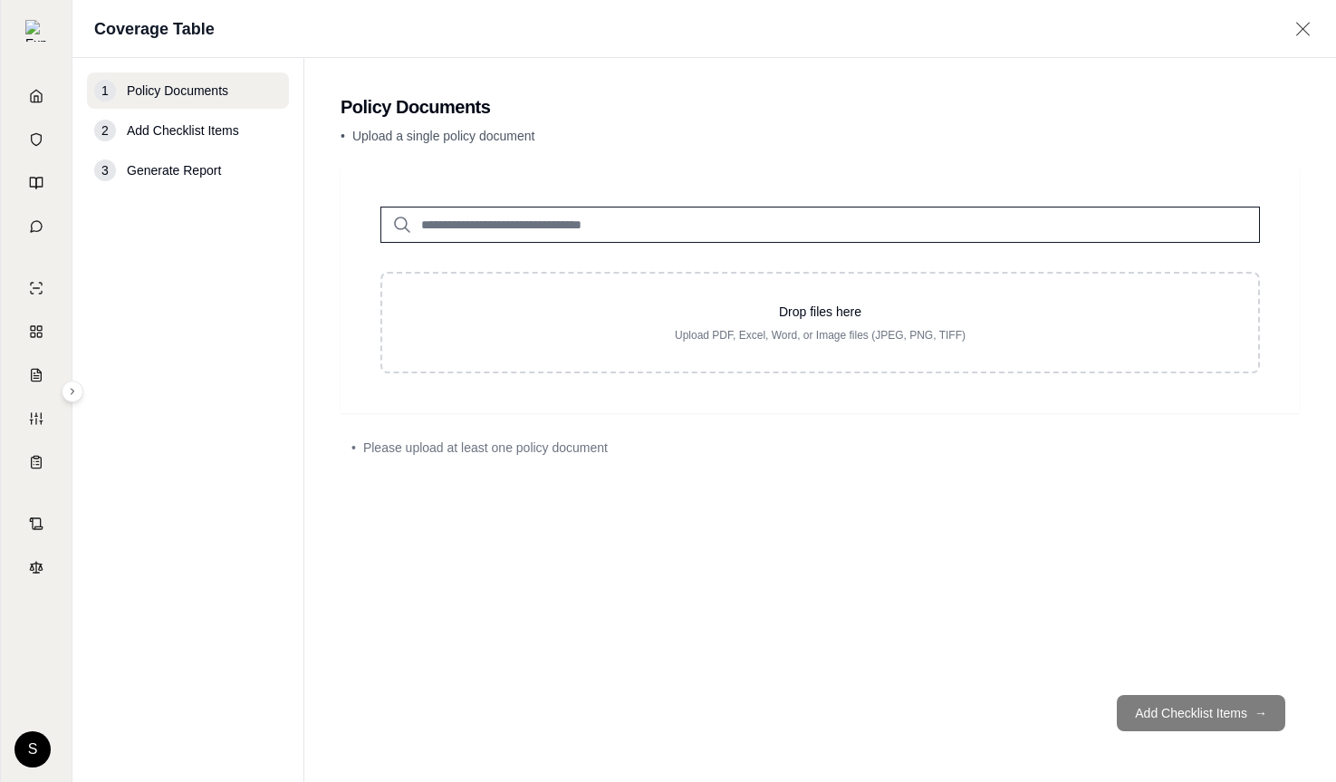
click at [489, 227] on input "search" at bounding box center [819, 225] width 879 height 36
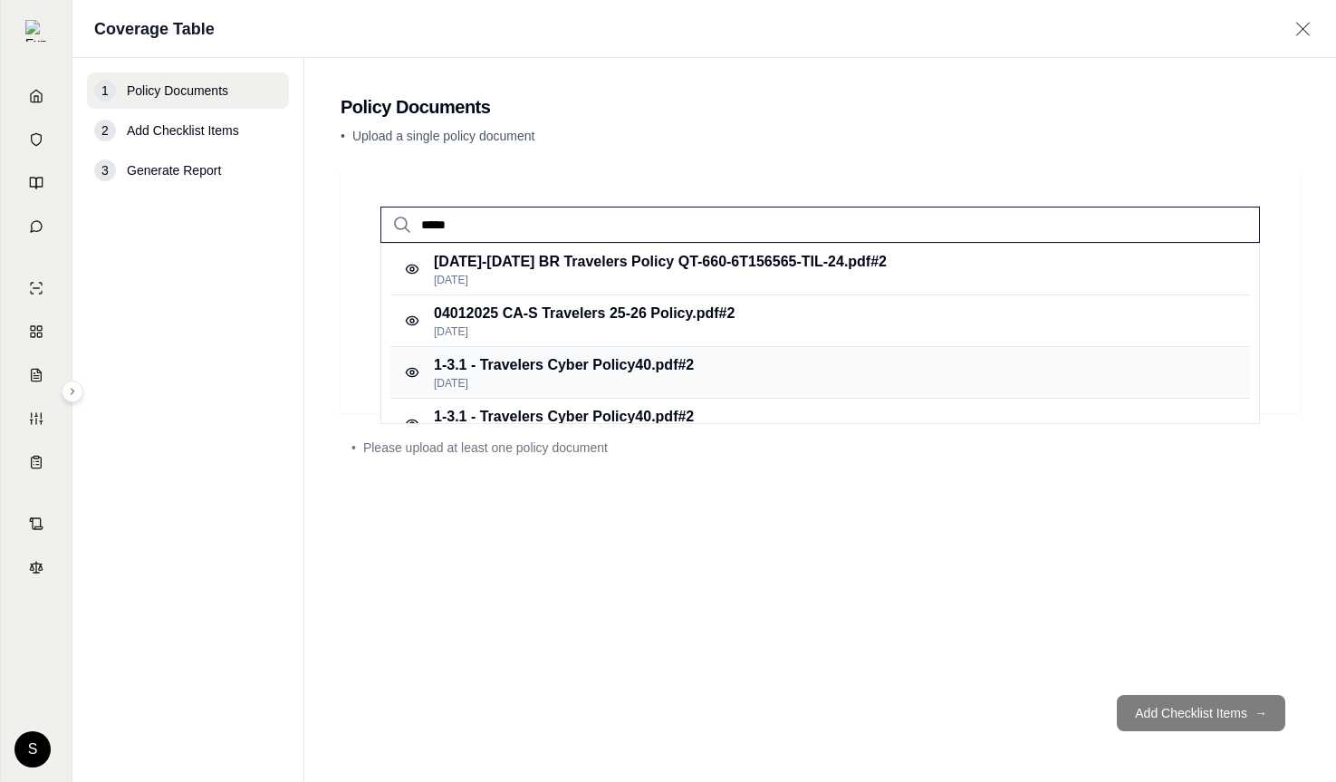
type input "*****"
click at [533, 360] on p "1-3.1 - Travelers Cyber Policy40.pdf #2" at bounding box center [564, 365] width 260 height 22
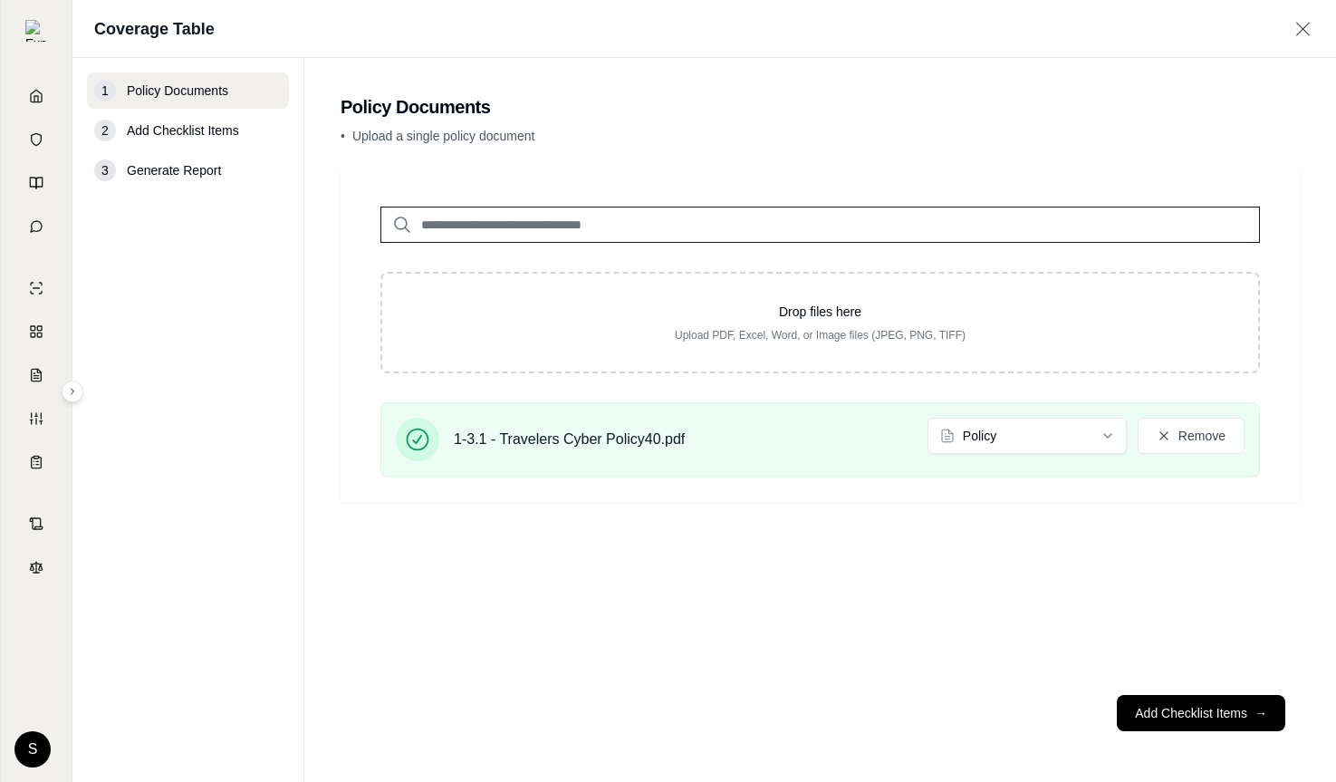
click at [477, 220] on input "search" at bounding box center [819, 225] width 879 height 36
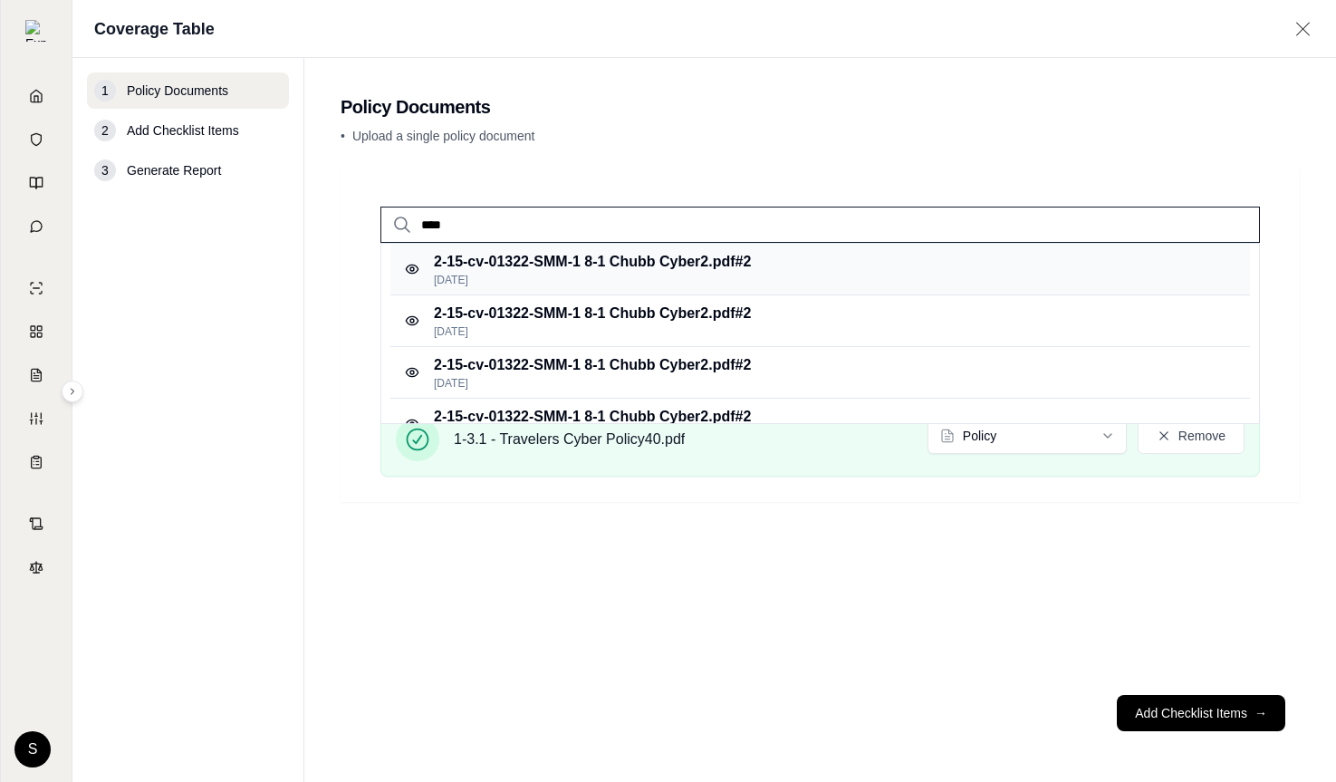
type input "****"
click at [550, 283] on p "[DATE]" at bounding box center [592, 280] width 317 height 14
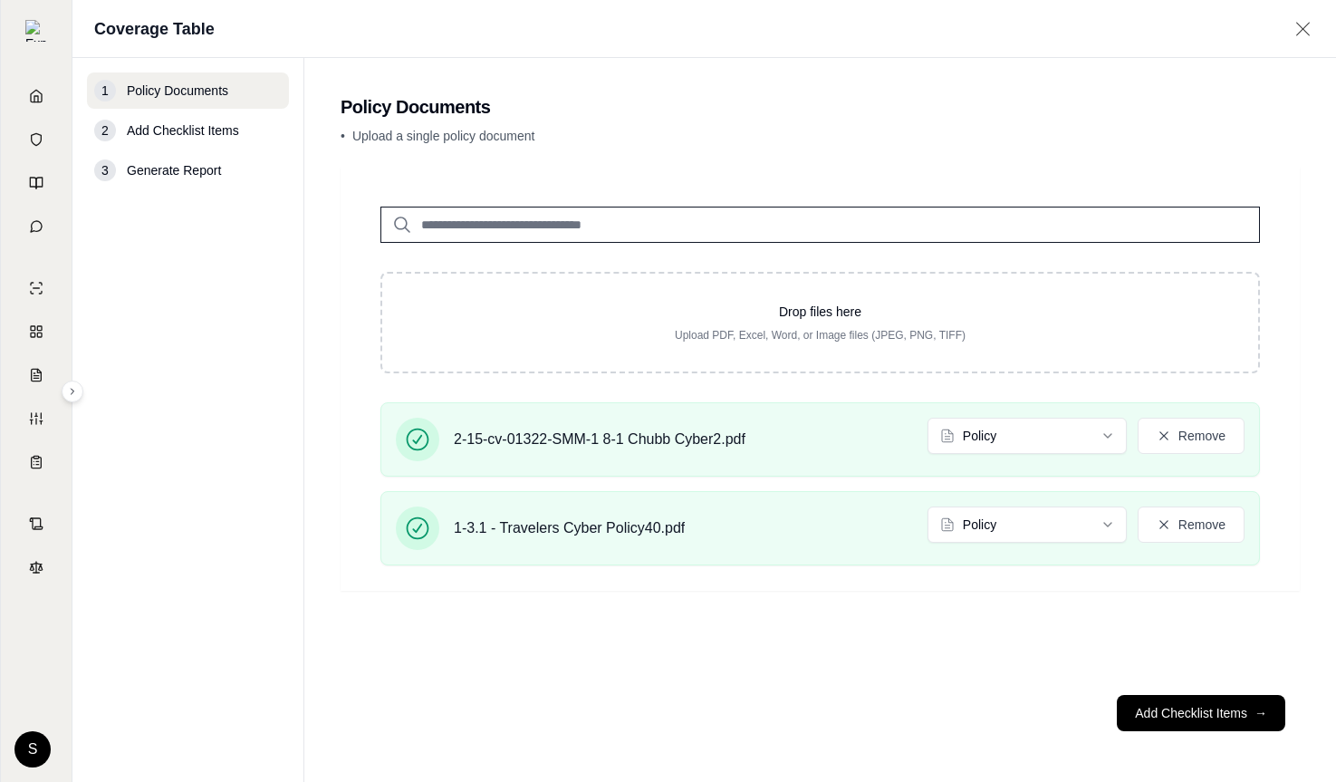
click at [717, 716] on footer "Add Checklist Items →" at bounding box center [820, 712] width 959 height 65
click at [1213, 720] on button "Add Checklist Items →" at bounding box center [1201, 713] width 168 height 36
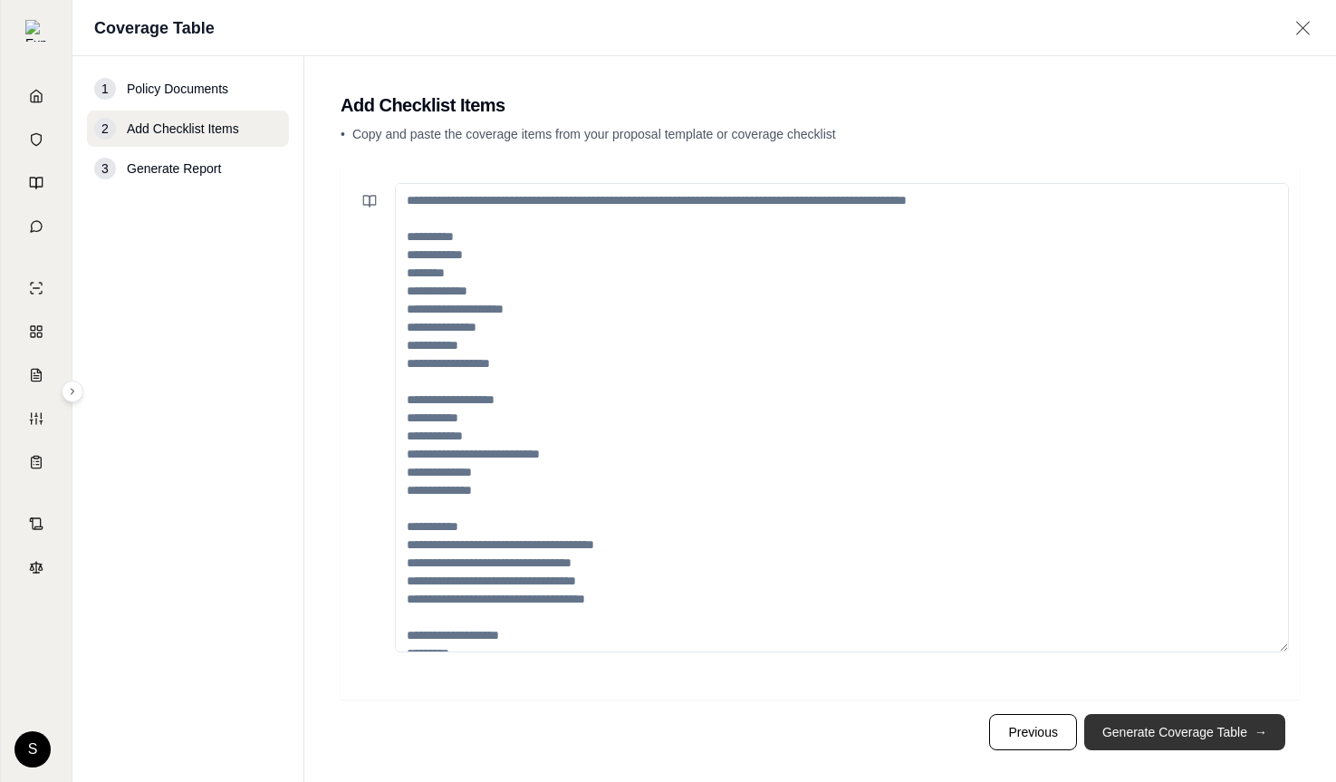
click at [1213, 720] on button "Generate Coverage Table →" at bounding box center [1184, 732] width 201 height 36
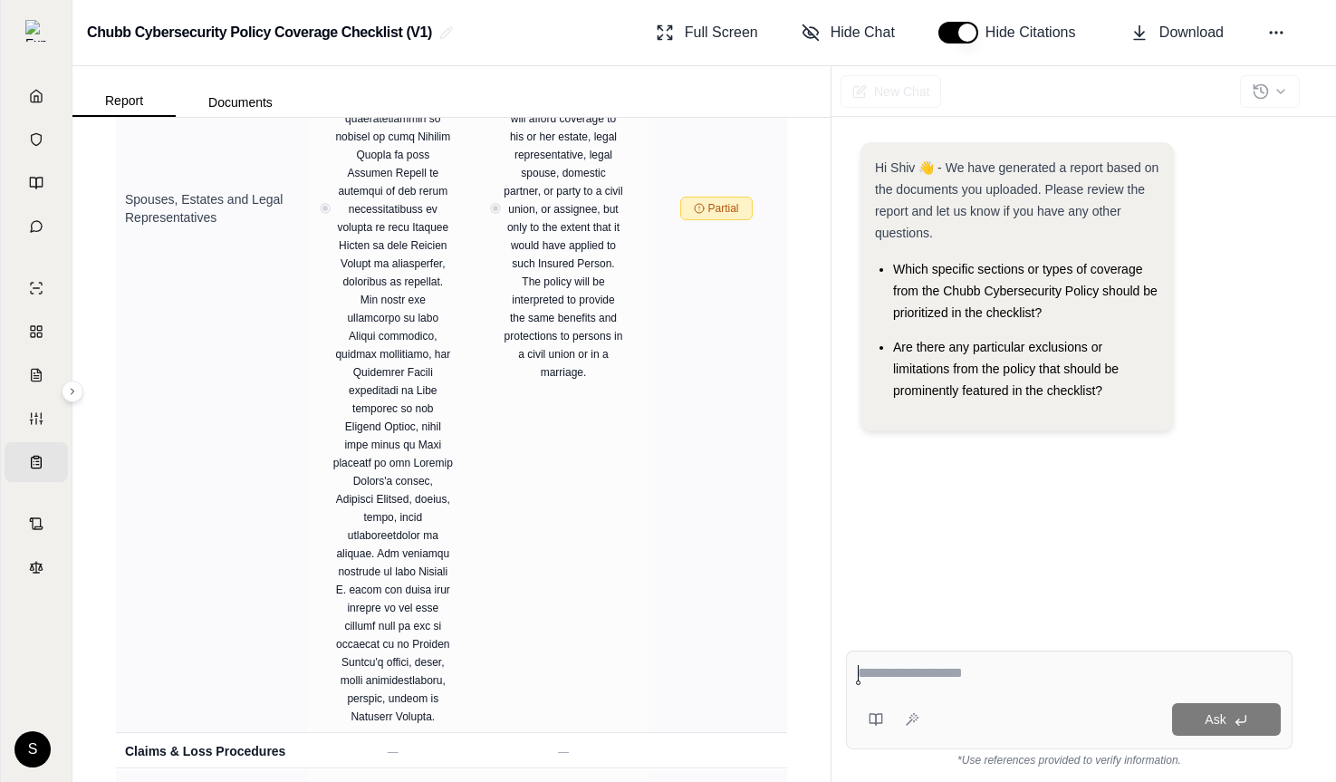
scroll to position [12243, 0]
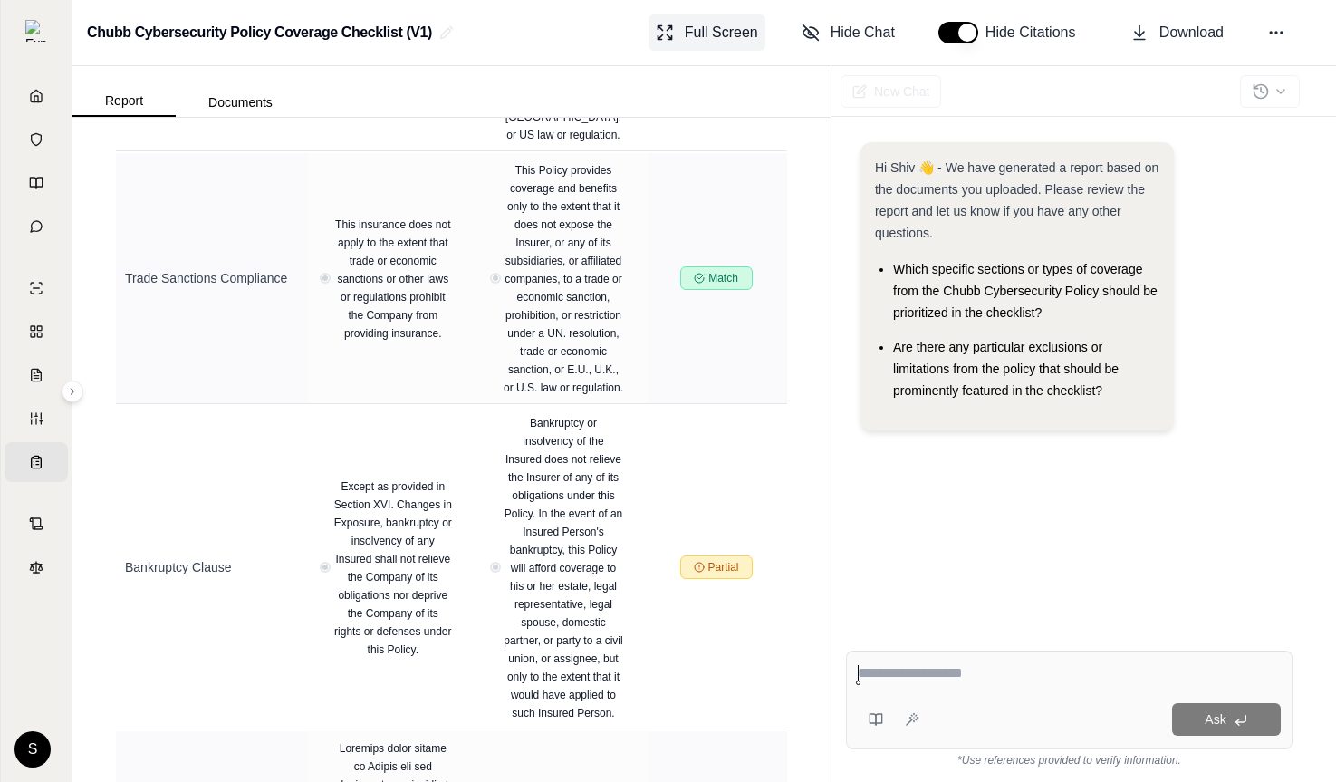
click at [726, 38] on span "Full Screen" at bounding box center [721, 33] width 73 height 22
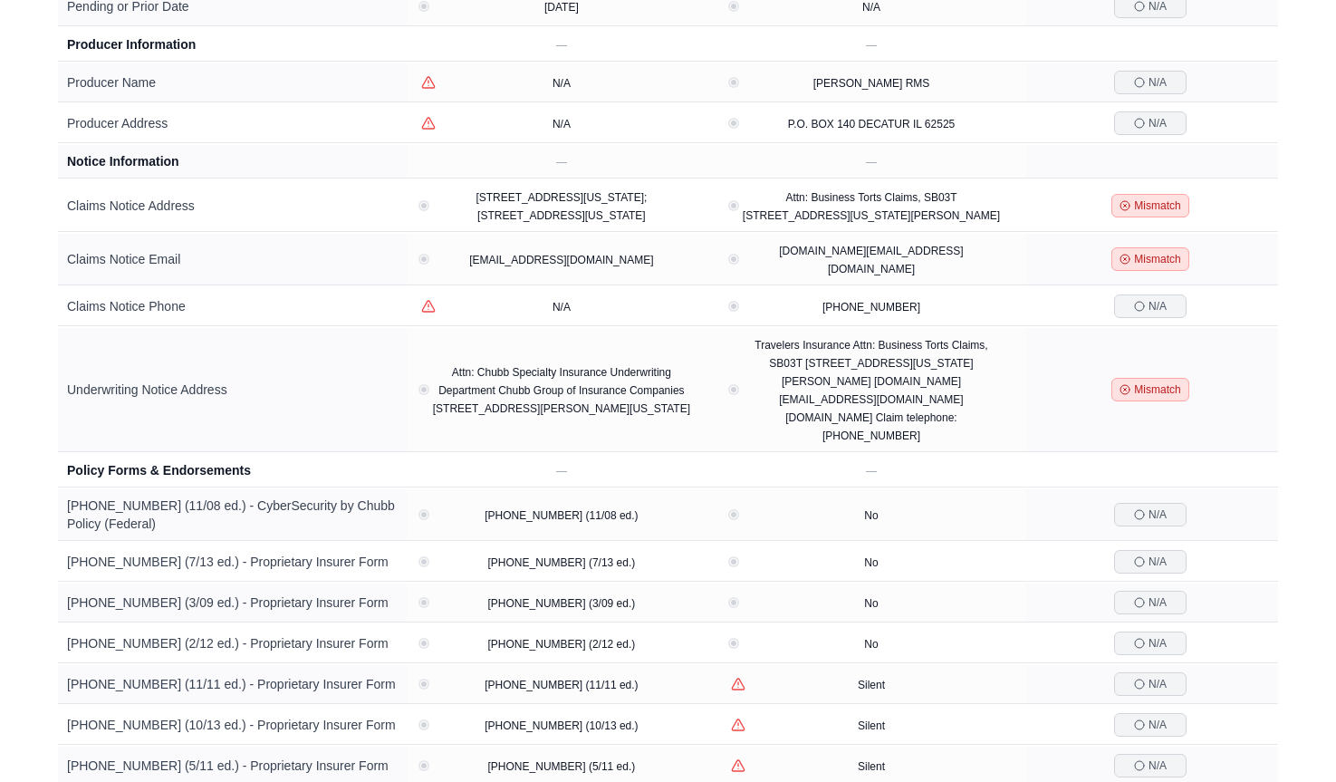
scroll to position [0, 0]
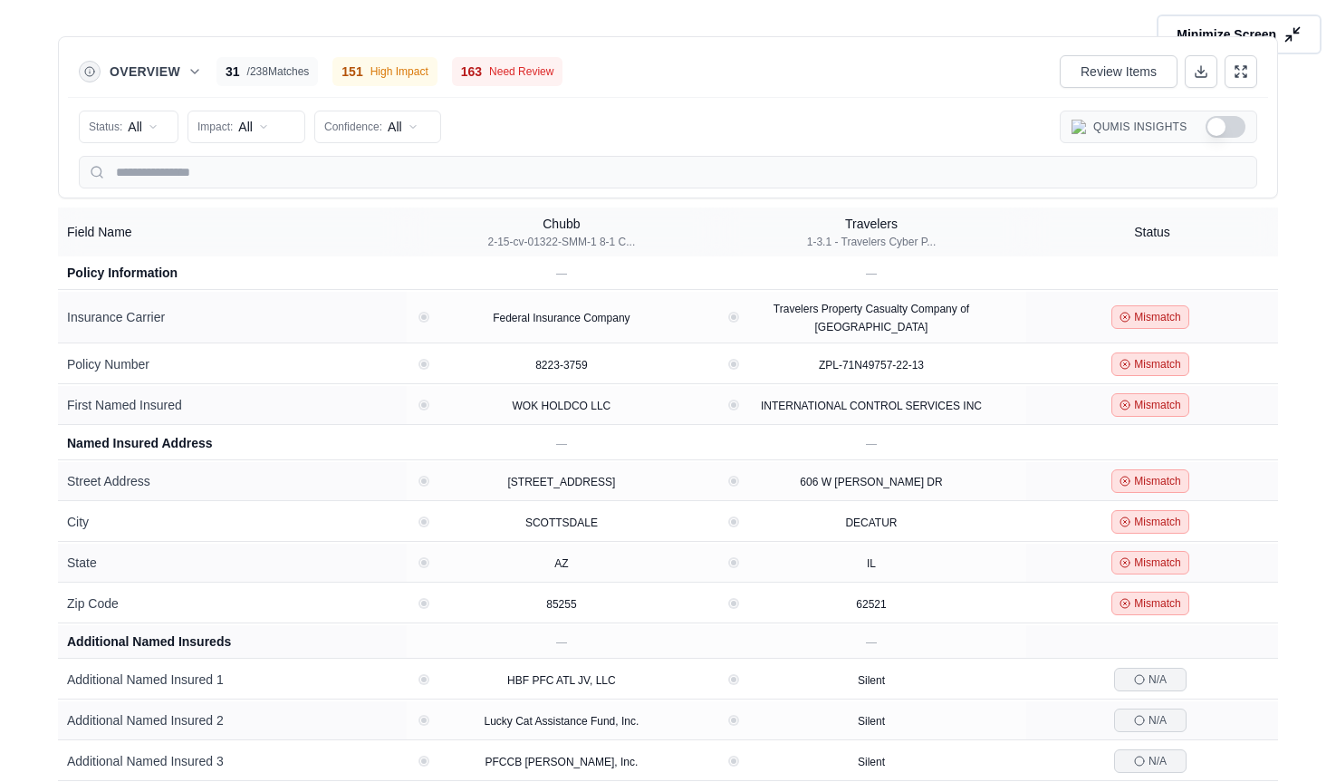
click at [1304, 28] on button "Minimize Screen" at bounding box center [1239, 35] width 173 height 42
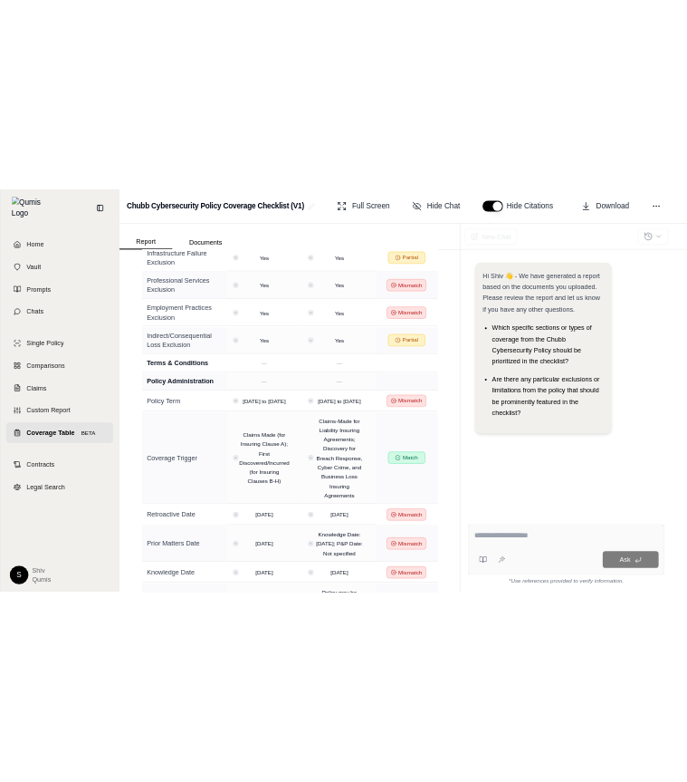
scroll to position [12490, 0]
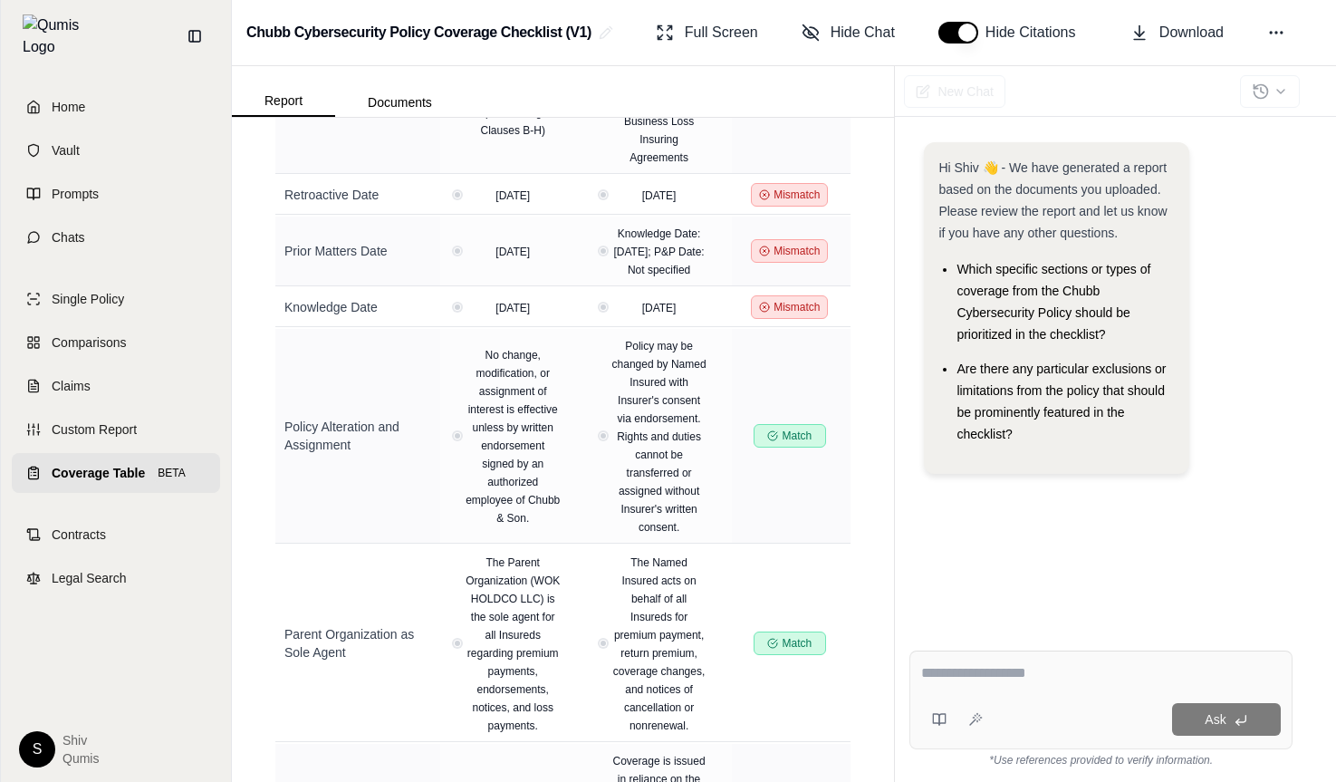
click at [65, 464] on span "Coverage Table" at bounding box center [98, 473] width 93 height 18
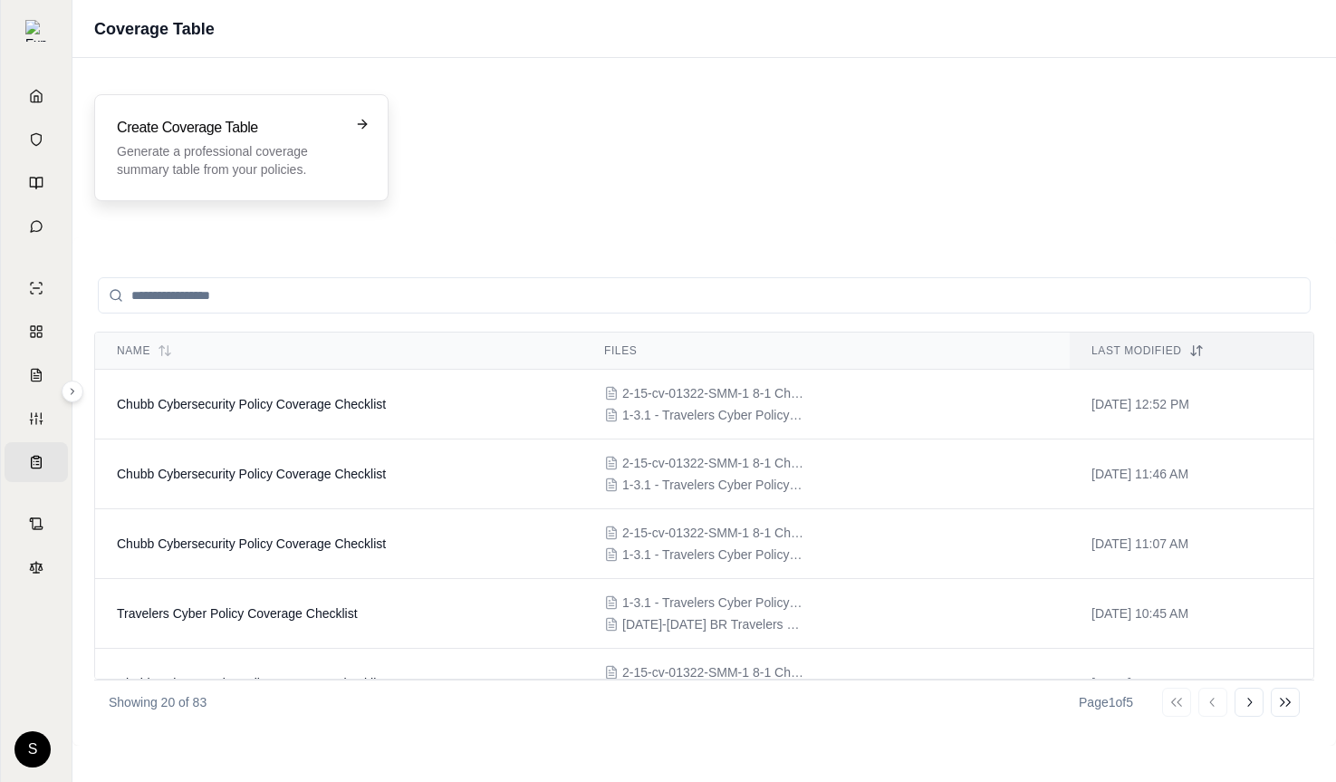
click at [209, 175] on p "Generate a professional coverage summary table from your policies." at bounding box center [229, 160] width 224 height 36
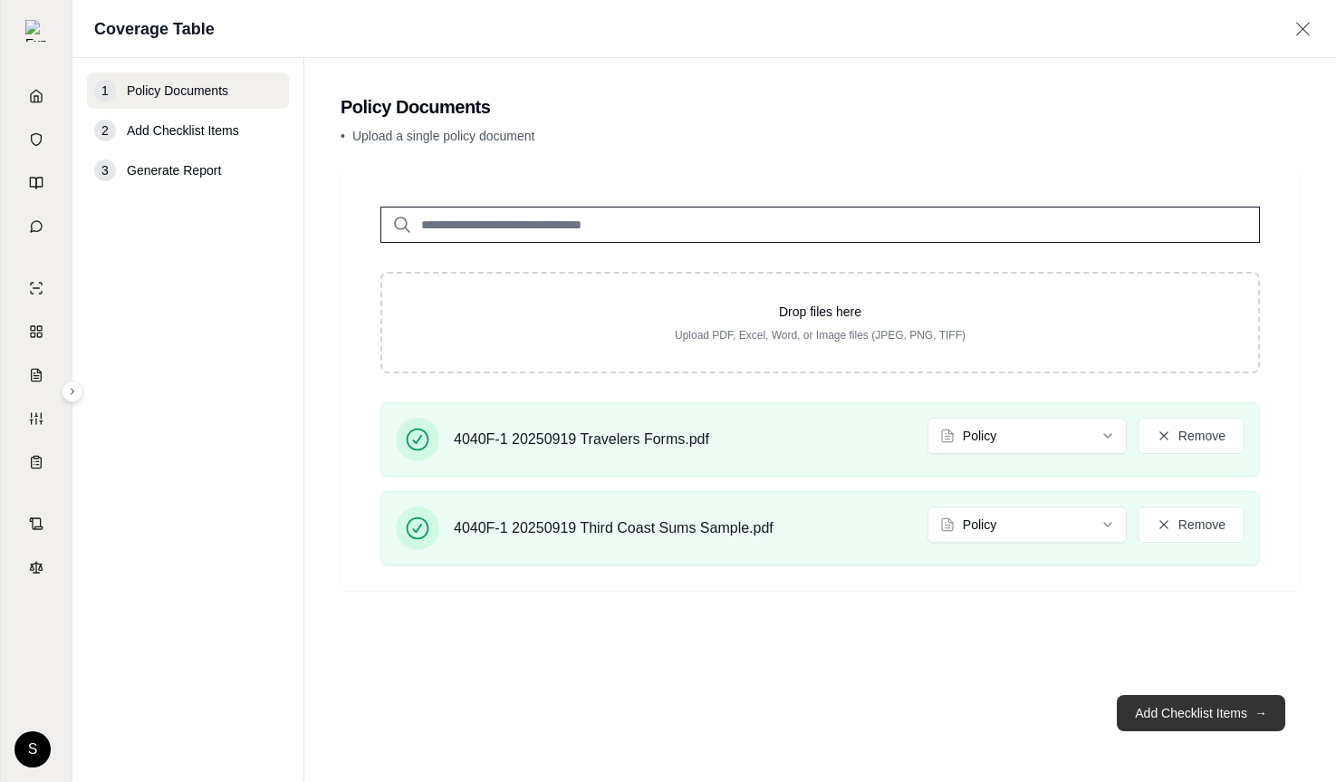
click at [1206, 701] on button "Add Checklist Items →" at bounding box center [1201, 713] width 168 height 36
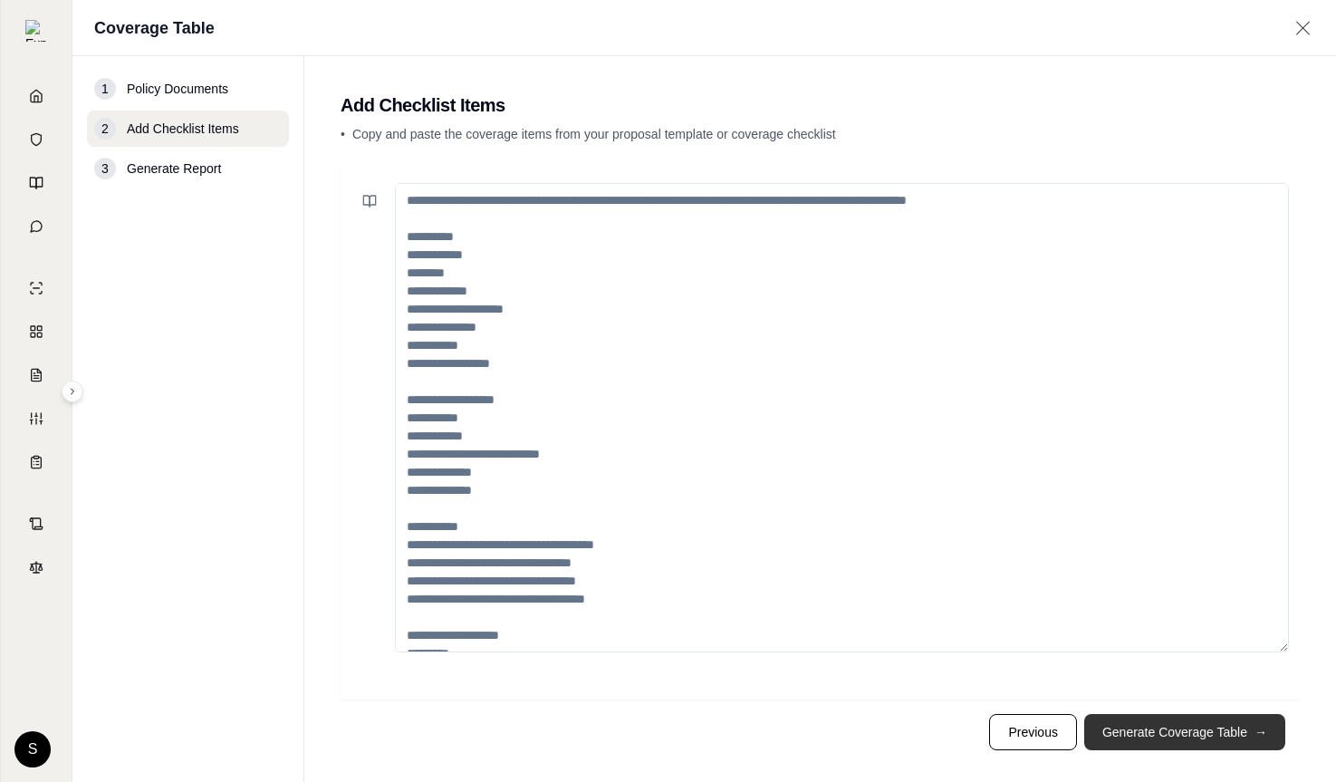
click at [1206, 701] on footer "Previous Generate Coverage Table →" at bounding box center [820, 731] width 959 height 65
click at [1193, 725] on button "Generate Coverage Table →" at bounding box center [1184, 732] width 201 height 36
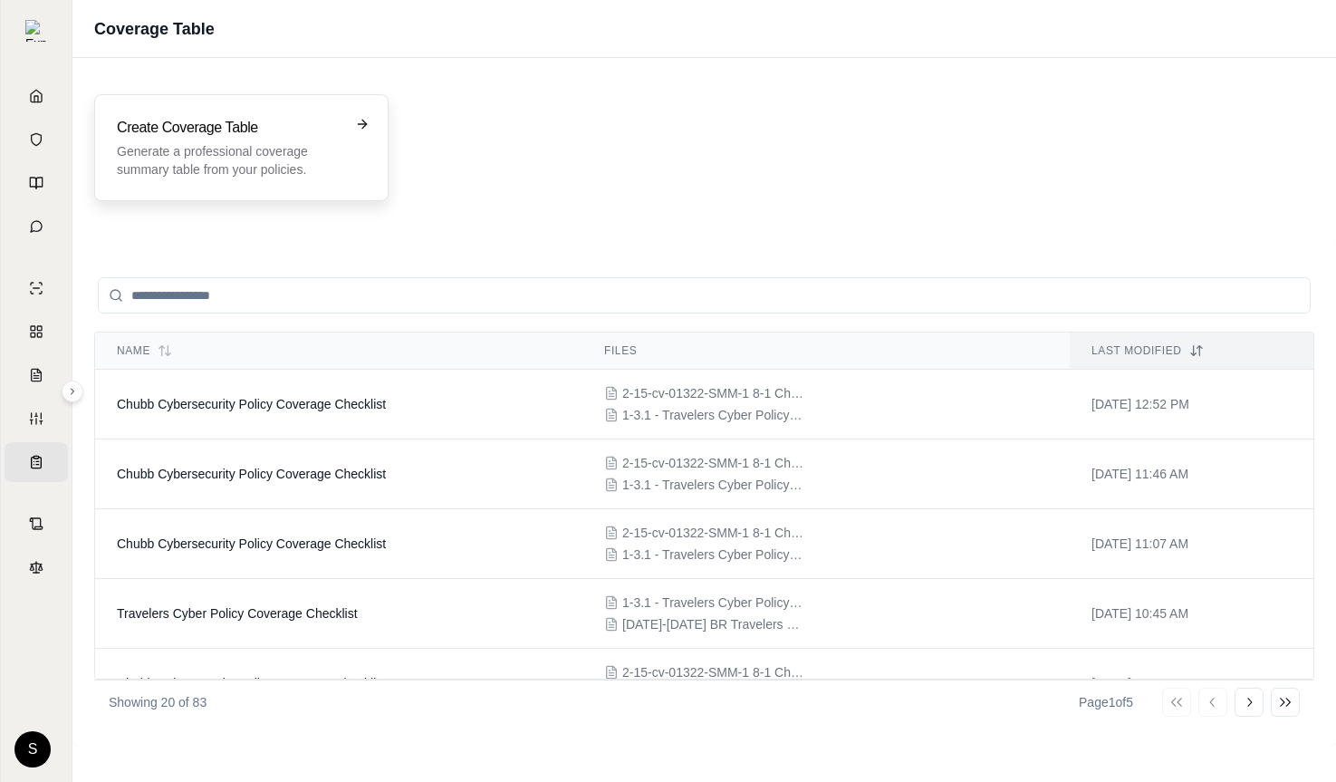
click at [267, 116] on div "Create Coverage Table Generate a professional coverage summary table from your …" at bounding box center [241, 147] width 294 height 107
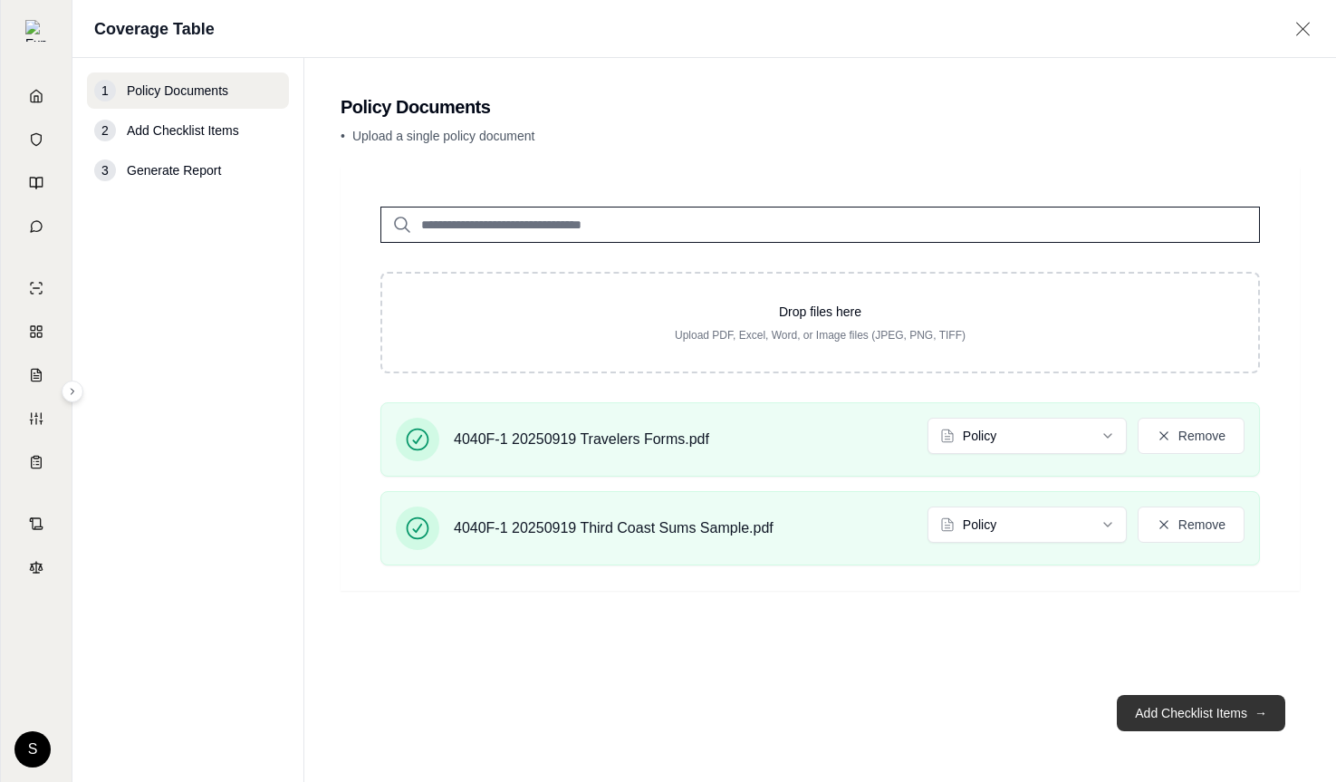
click at [1239, 726] on button "Add Checklist Items →" at bounding box center [1201, 713] width 168 height 36
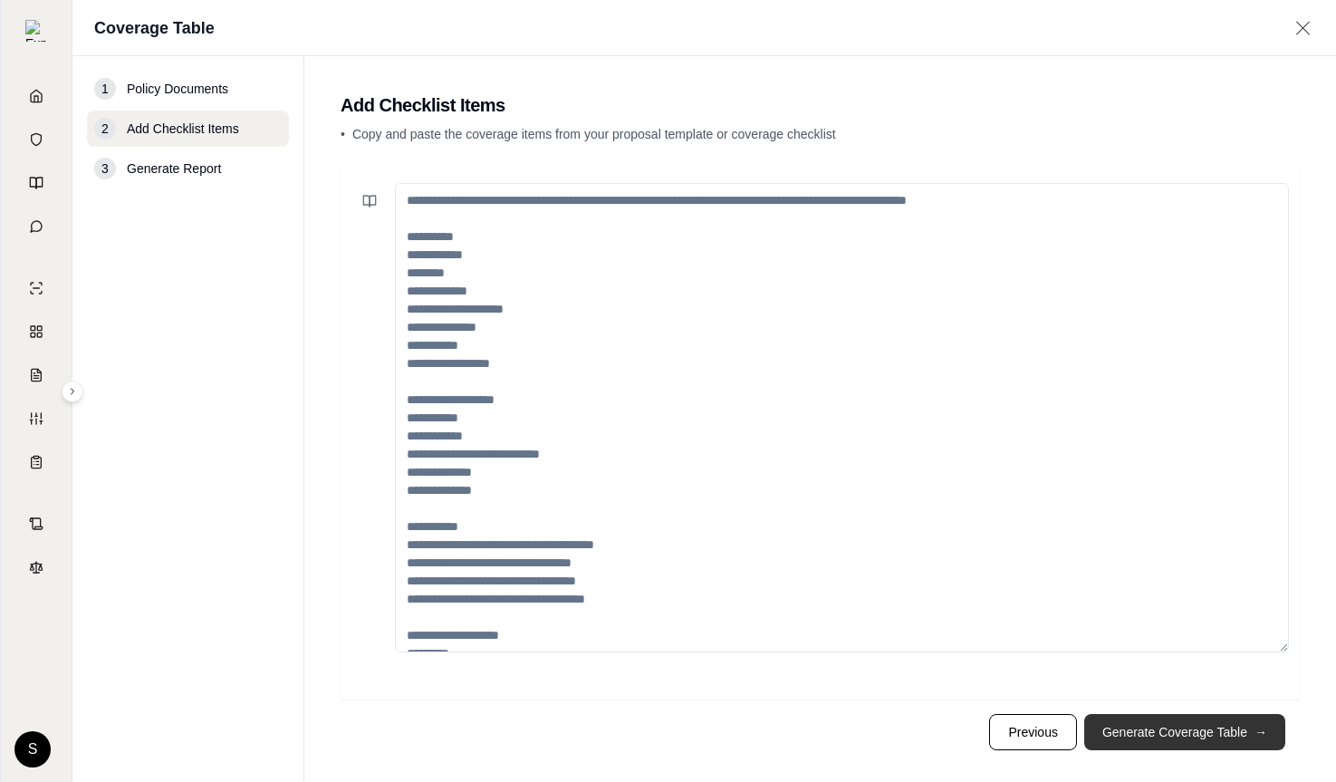
click at [1236, 727] on button "Generate Coverage Table →" at bounding box center [1184, 732] width 201 height 36
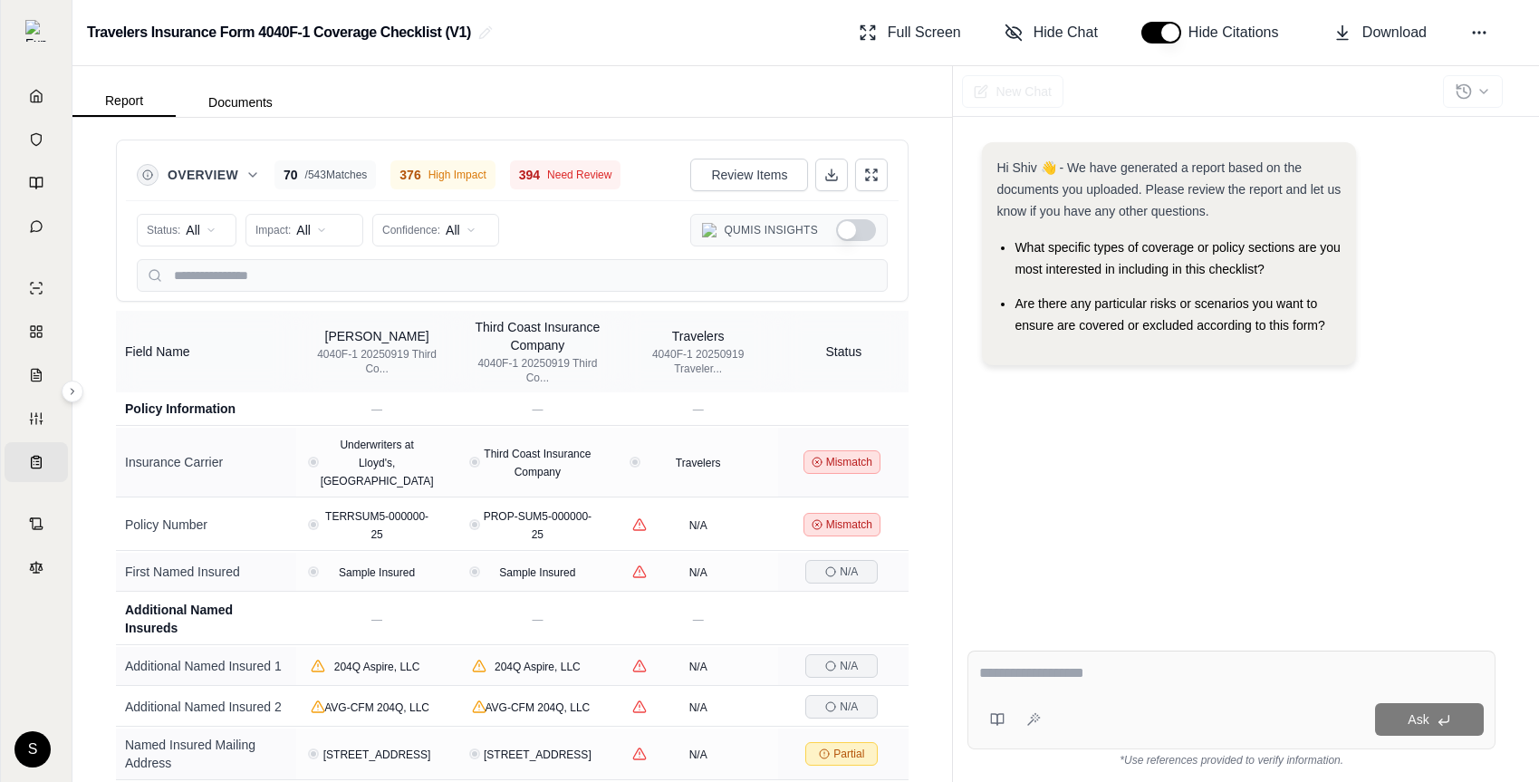
click at [851, 241] on div "Qumis Insights" at bounding box center [788, 230] width 197 height 33
click at [850, 235] on button "Show Qumis Insights" at bounding box center [856, 230] width 40 height 22
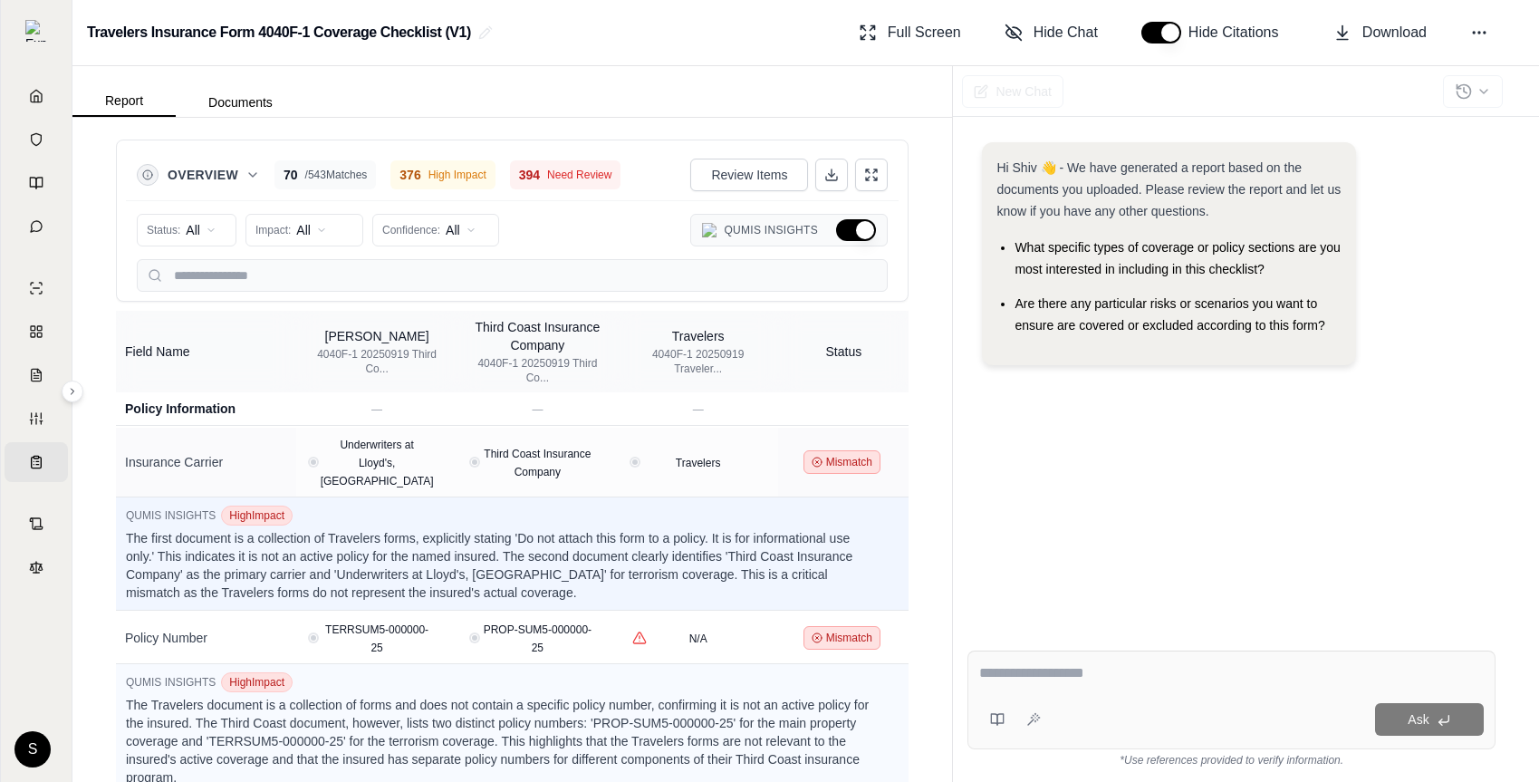
click at [868, 226] on button "Hide Qumis Insights" at bounding box center [856, 230] width 40 height 22
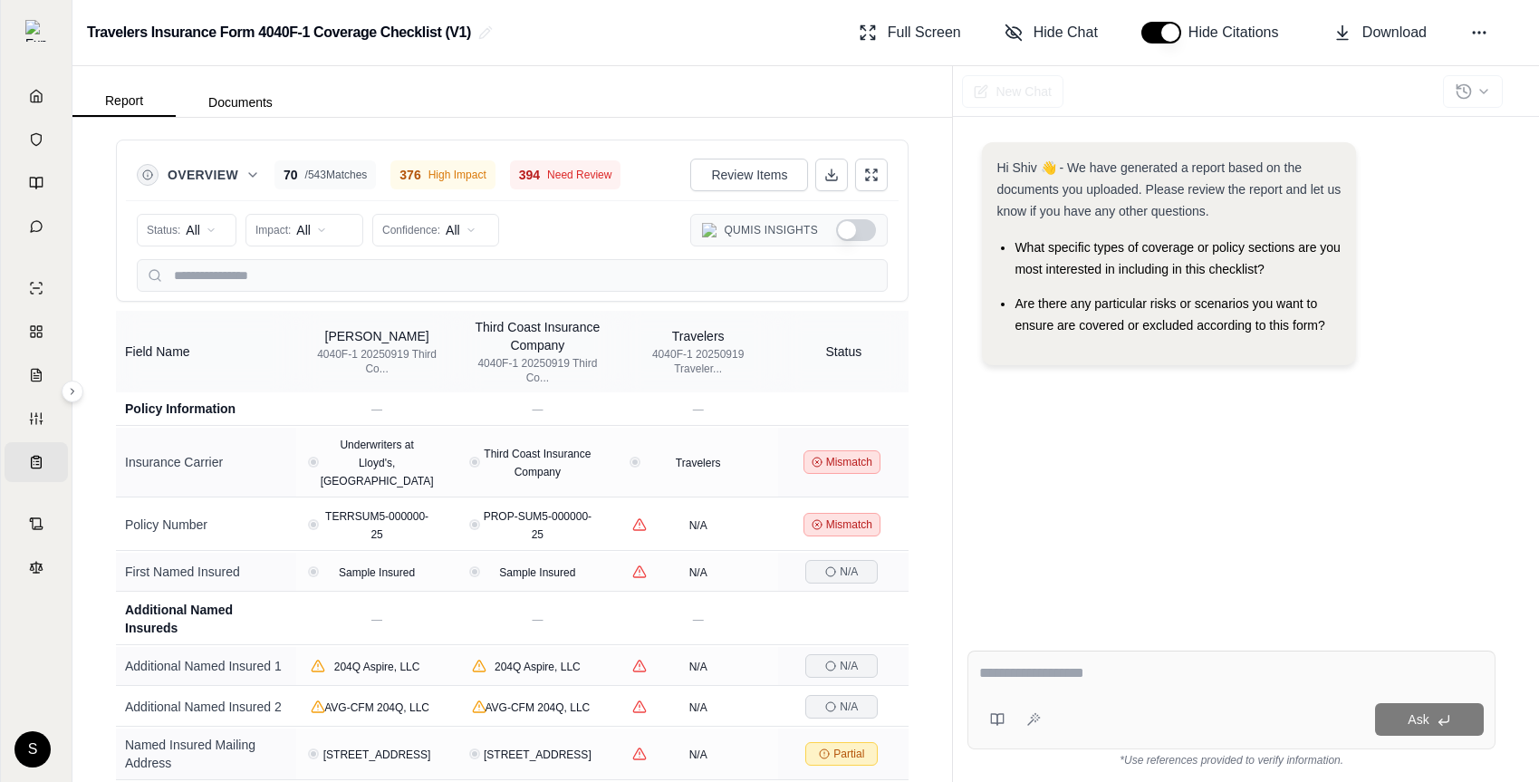
type button "on"
click at [314, 277] on input "text" at bounding box center [512, 275] width 751 height 33
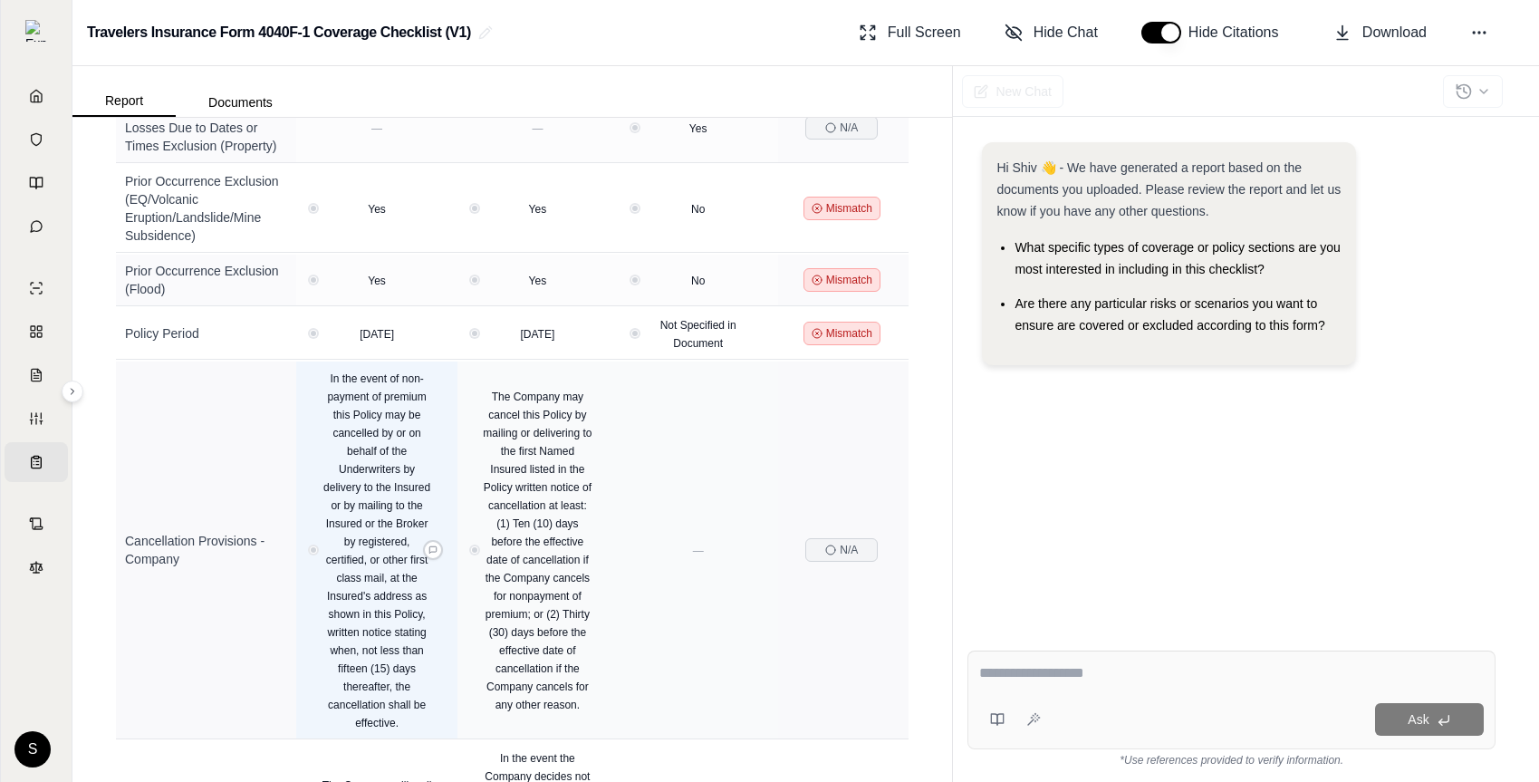
scroll to position [4770, 0]
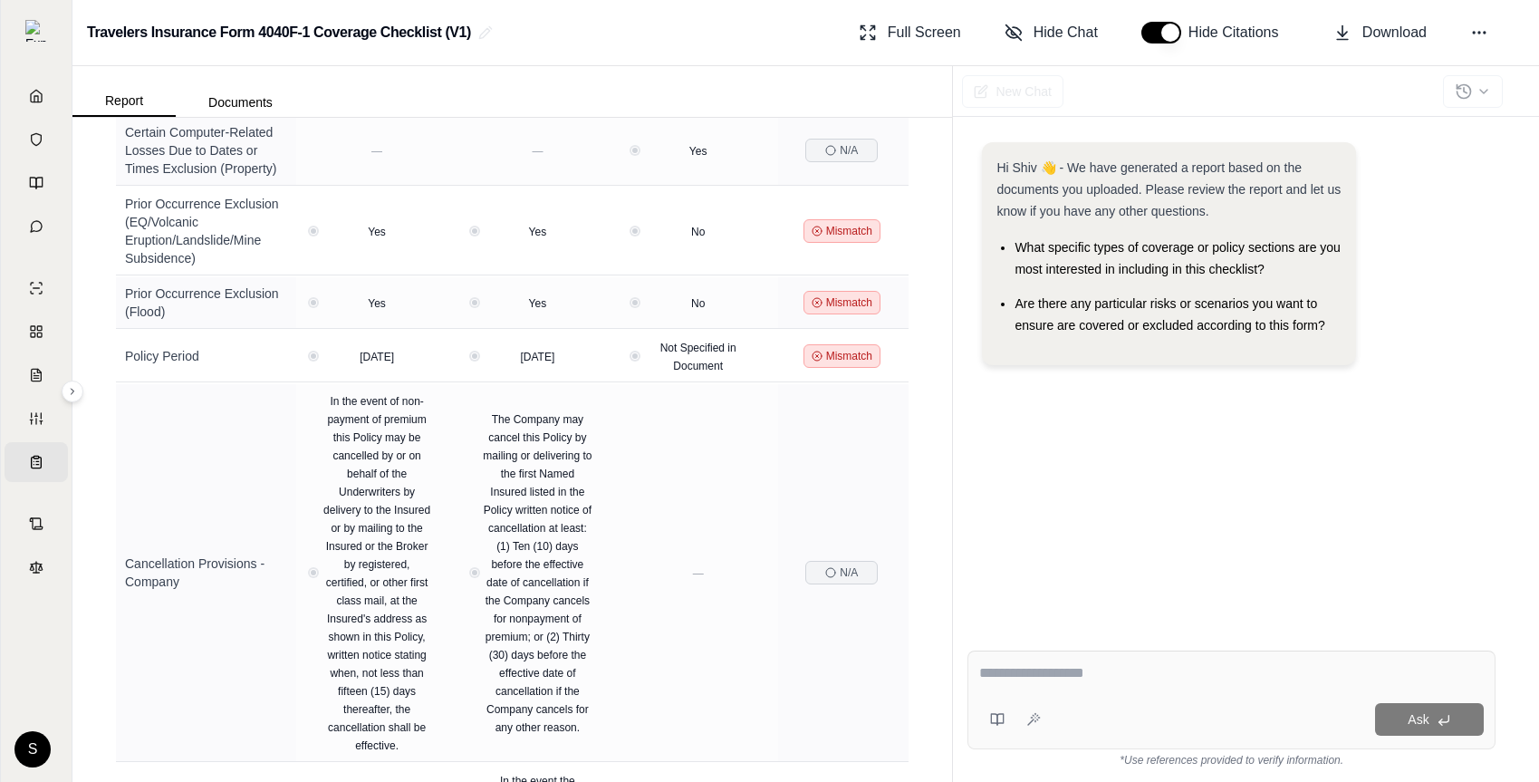
type input "****"
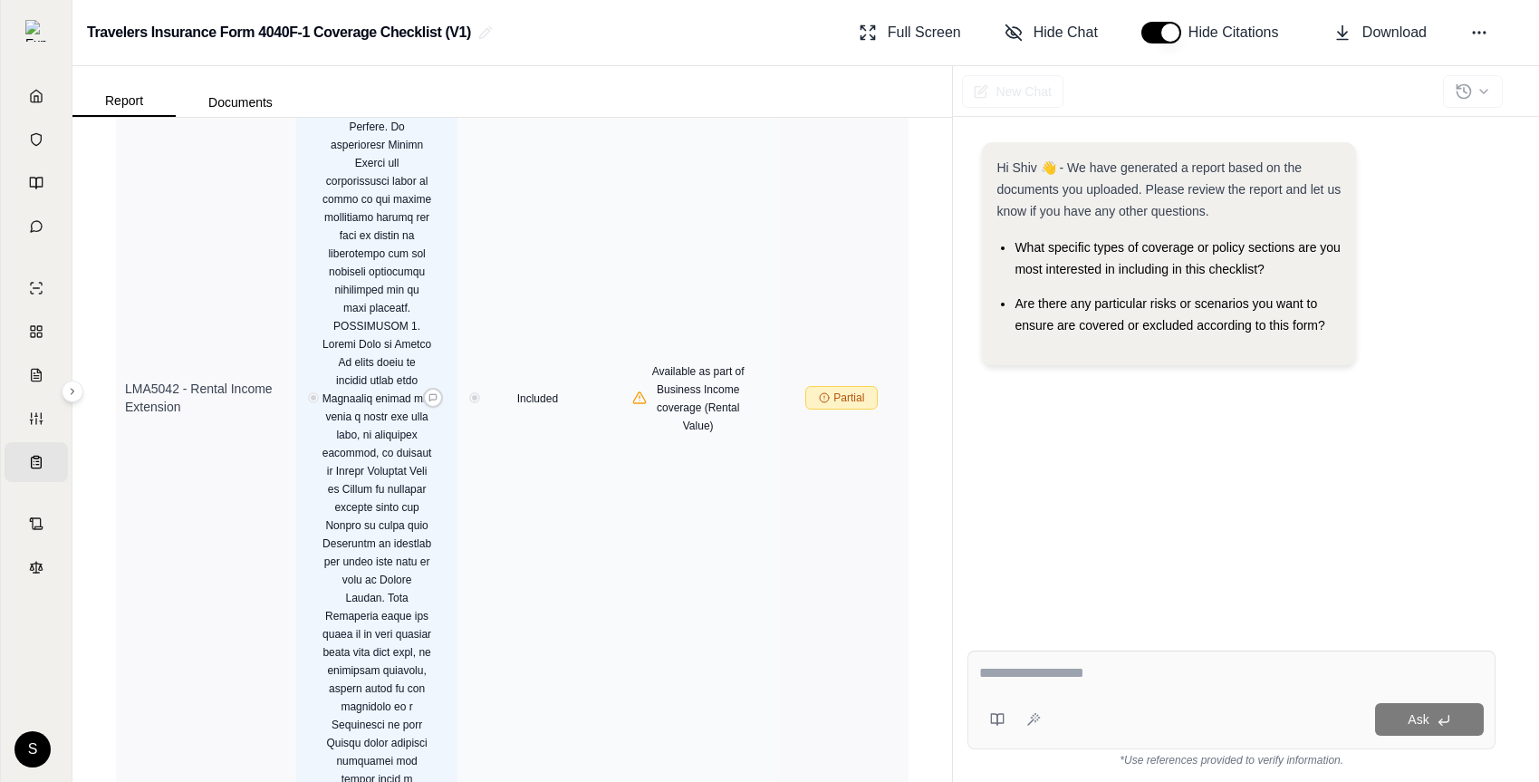
scroll to position [2654, 0]
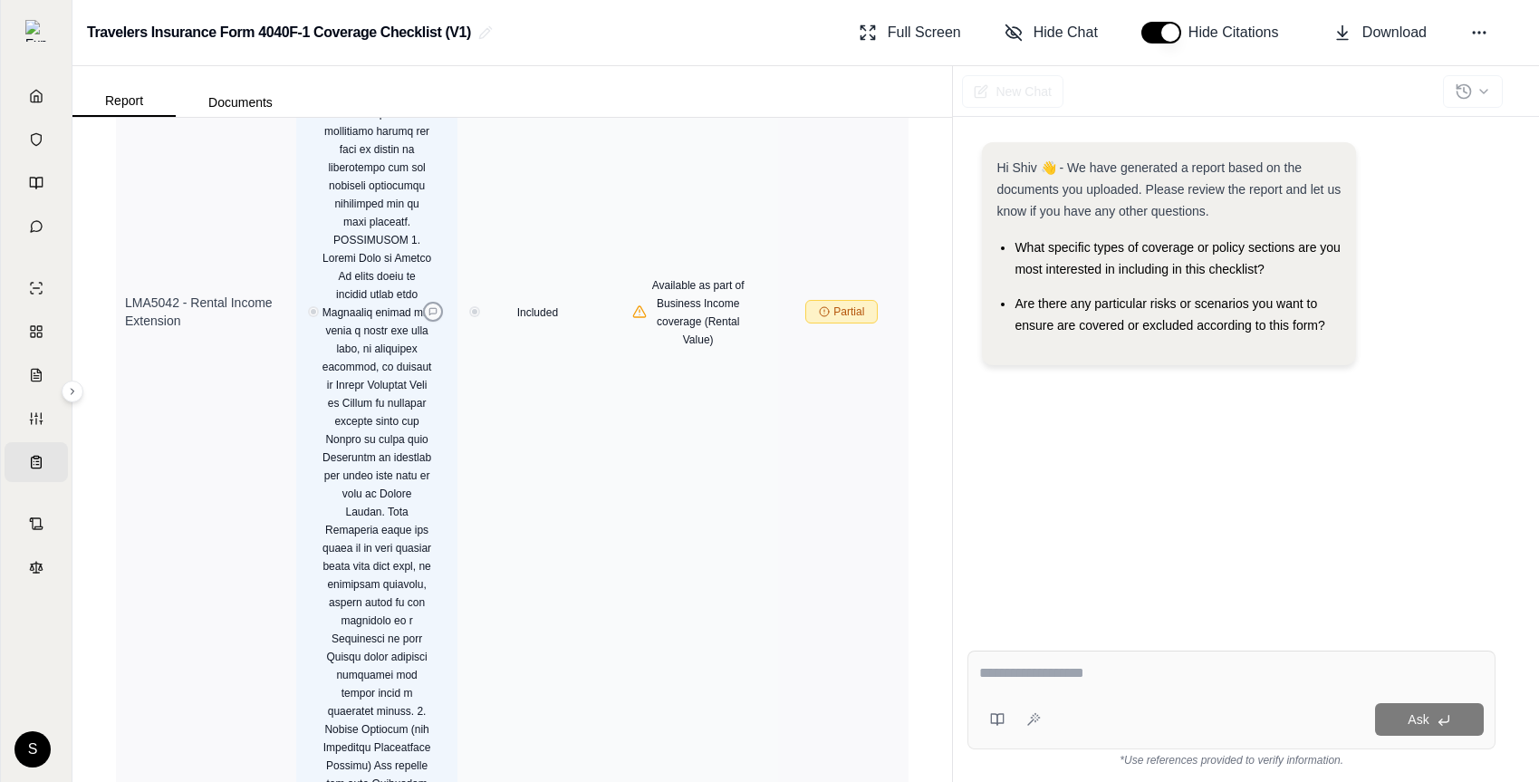
click at [440, 302] on button at bounding box center [433, 312] width 20 height 20
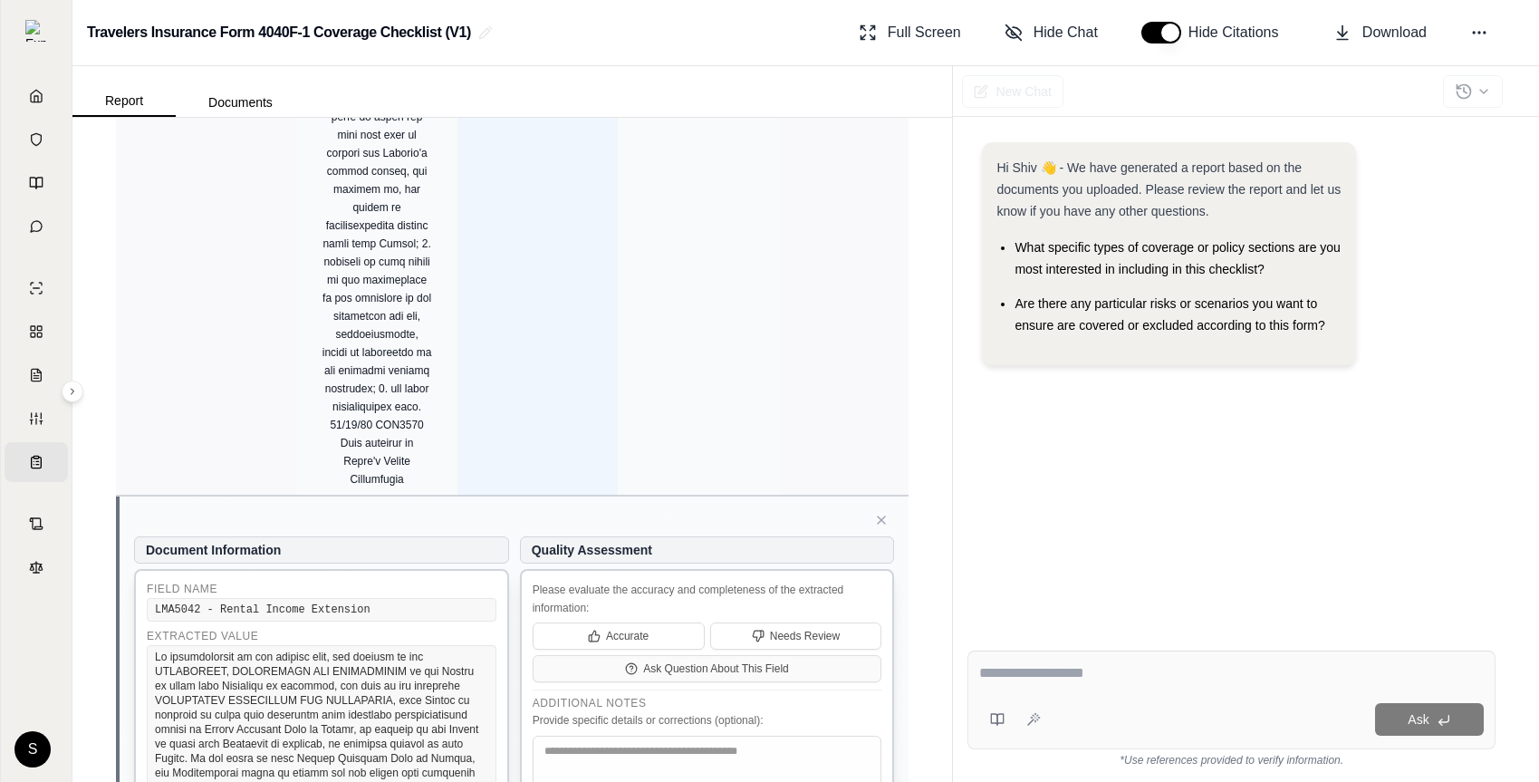
scroll to position [4559, 0]
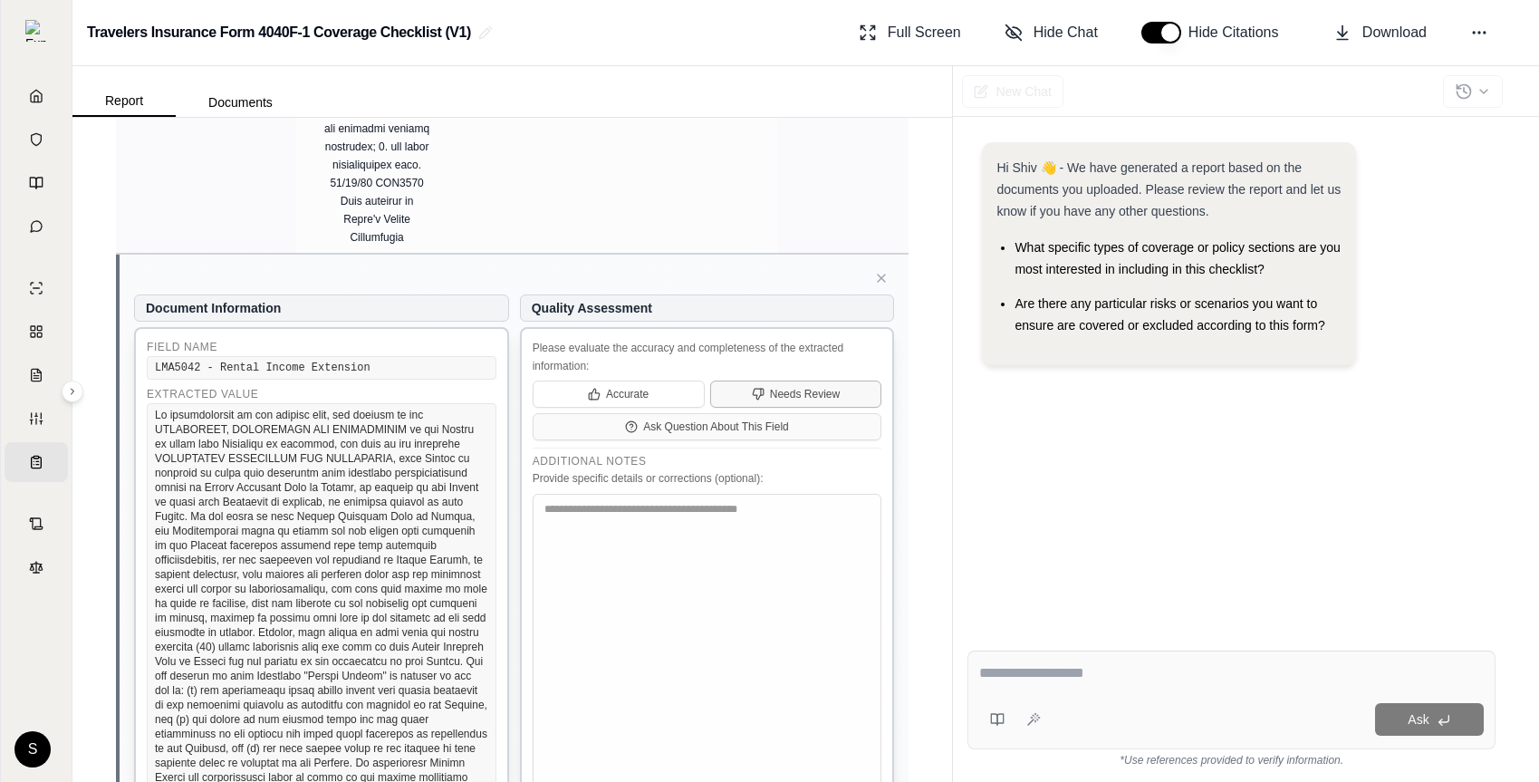
click at [767, 380] on button "Needs Review" at bounding box center [796, 393] width 172 height 27
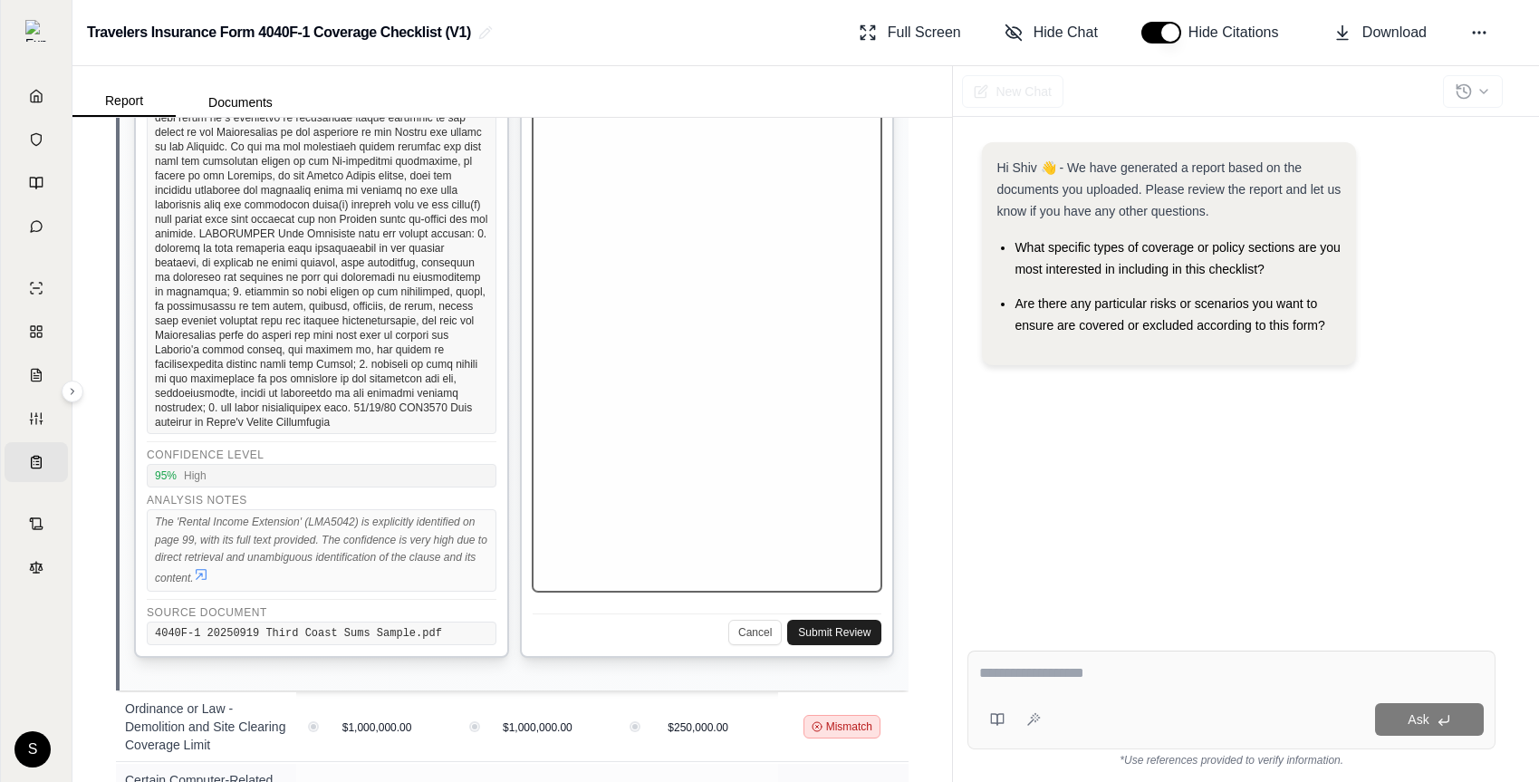
type textarea "**********"
click at [833, 620] on button "Submit Review" at bounding box center [834, 632] width 94 height 25
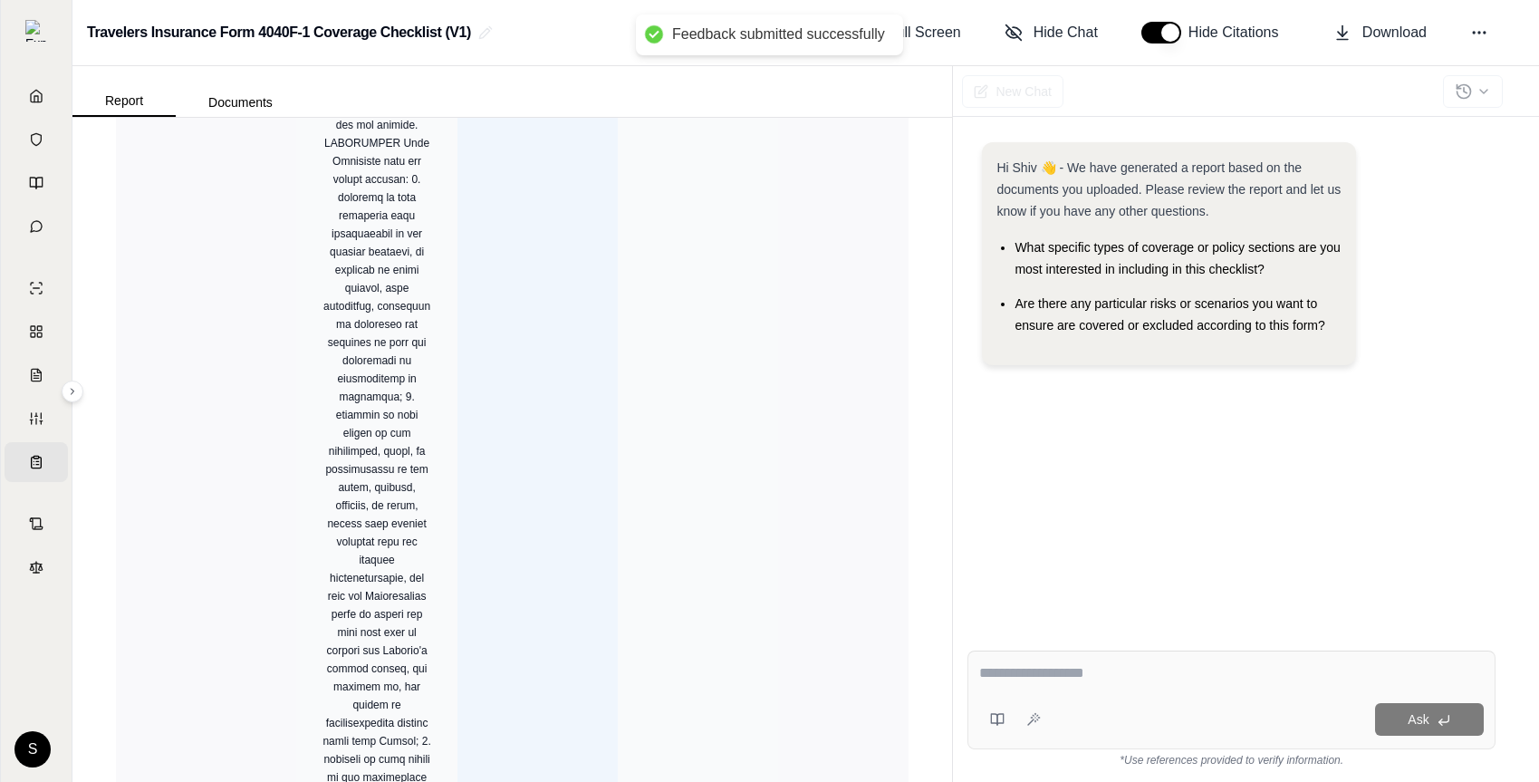
scroll to position [3723, 0]
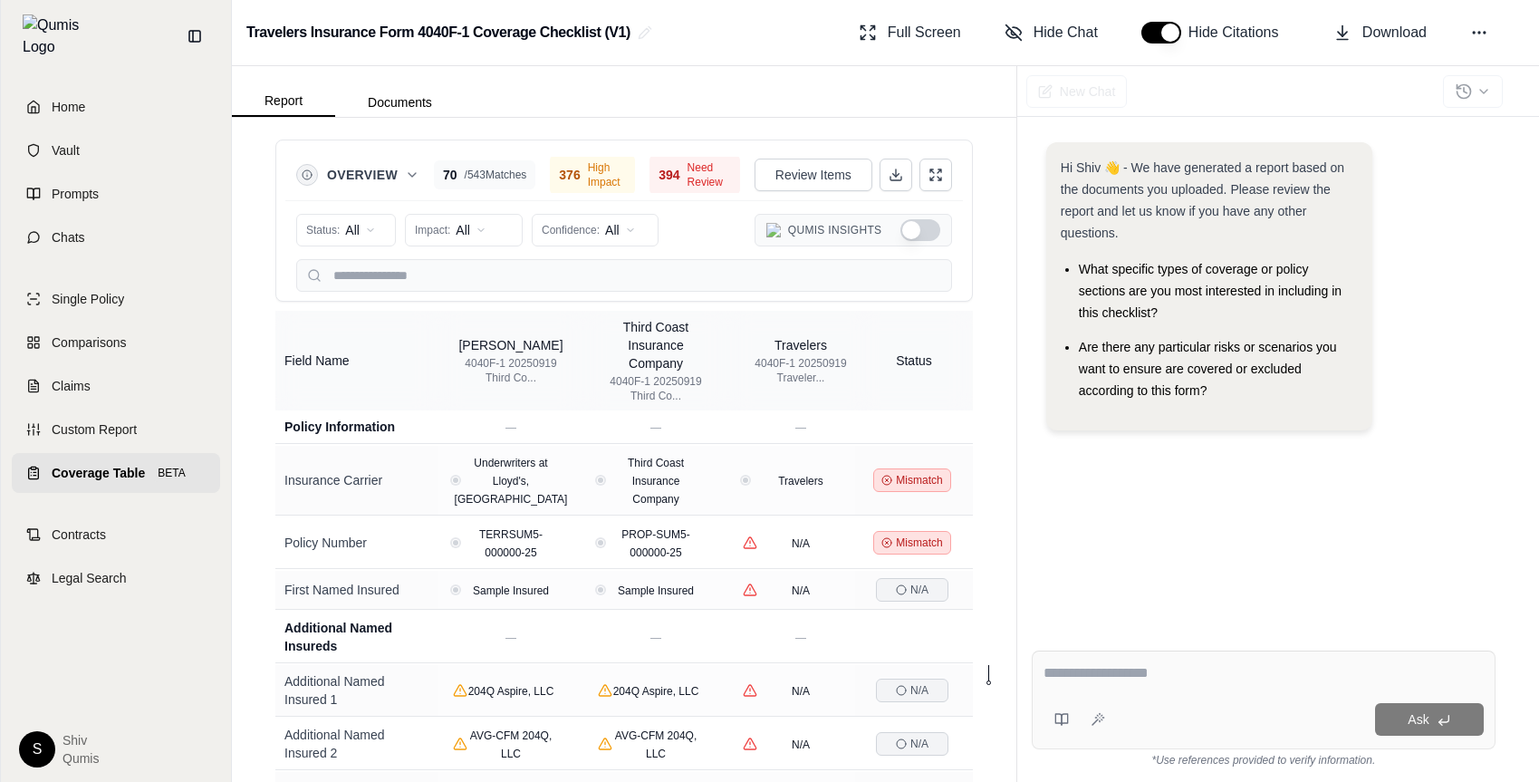
click at [39, 466] on icon at bounding box center [33, 473] width 14 height 14
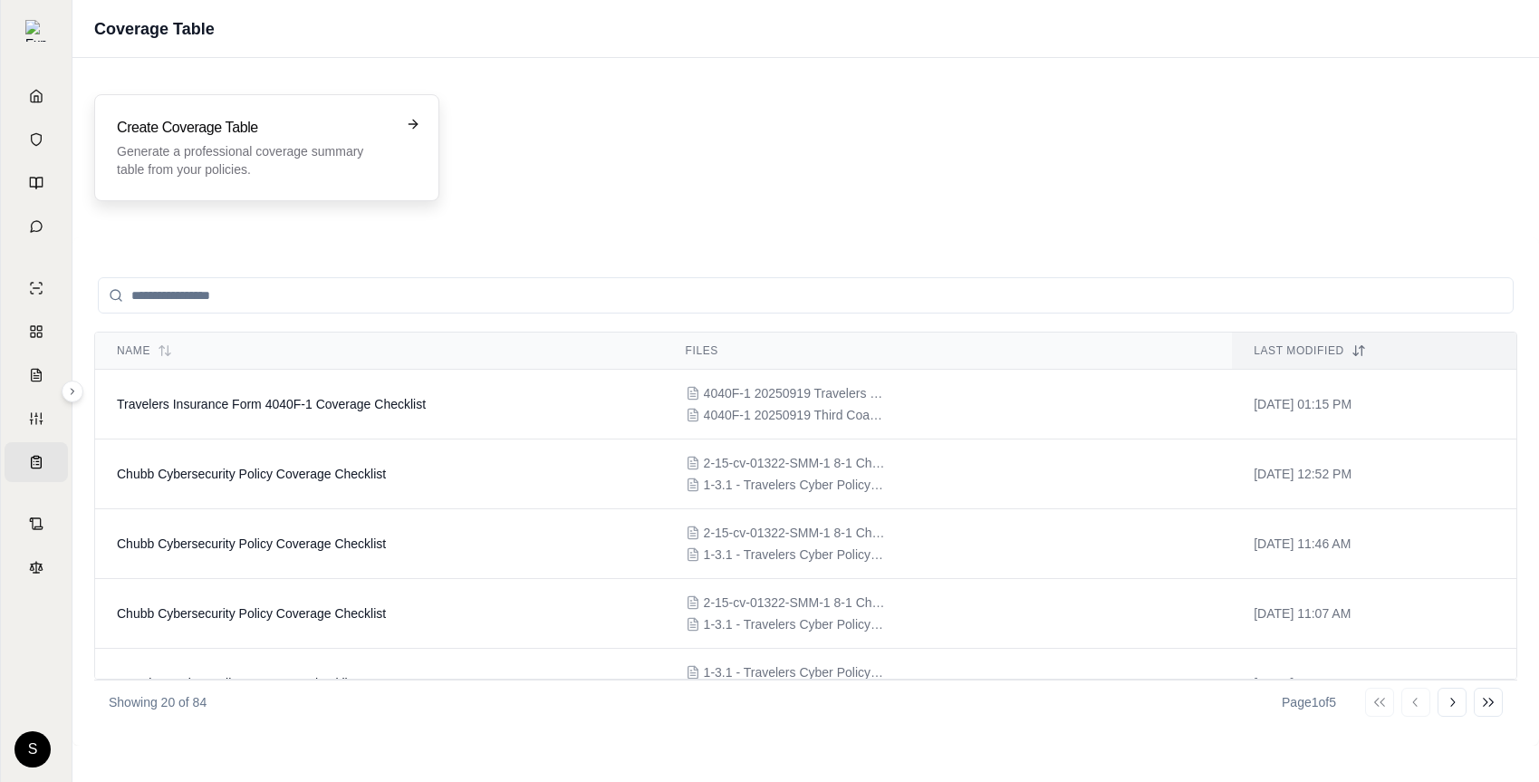
click at [230, 187] on div "Create Coverage Table Generate a professional coverage summary table from your …" at bounding box center [266, 147] width 345 height 107
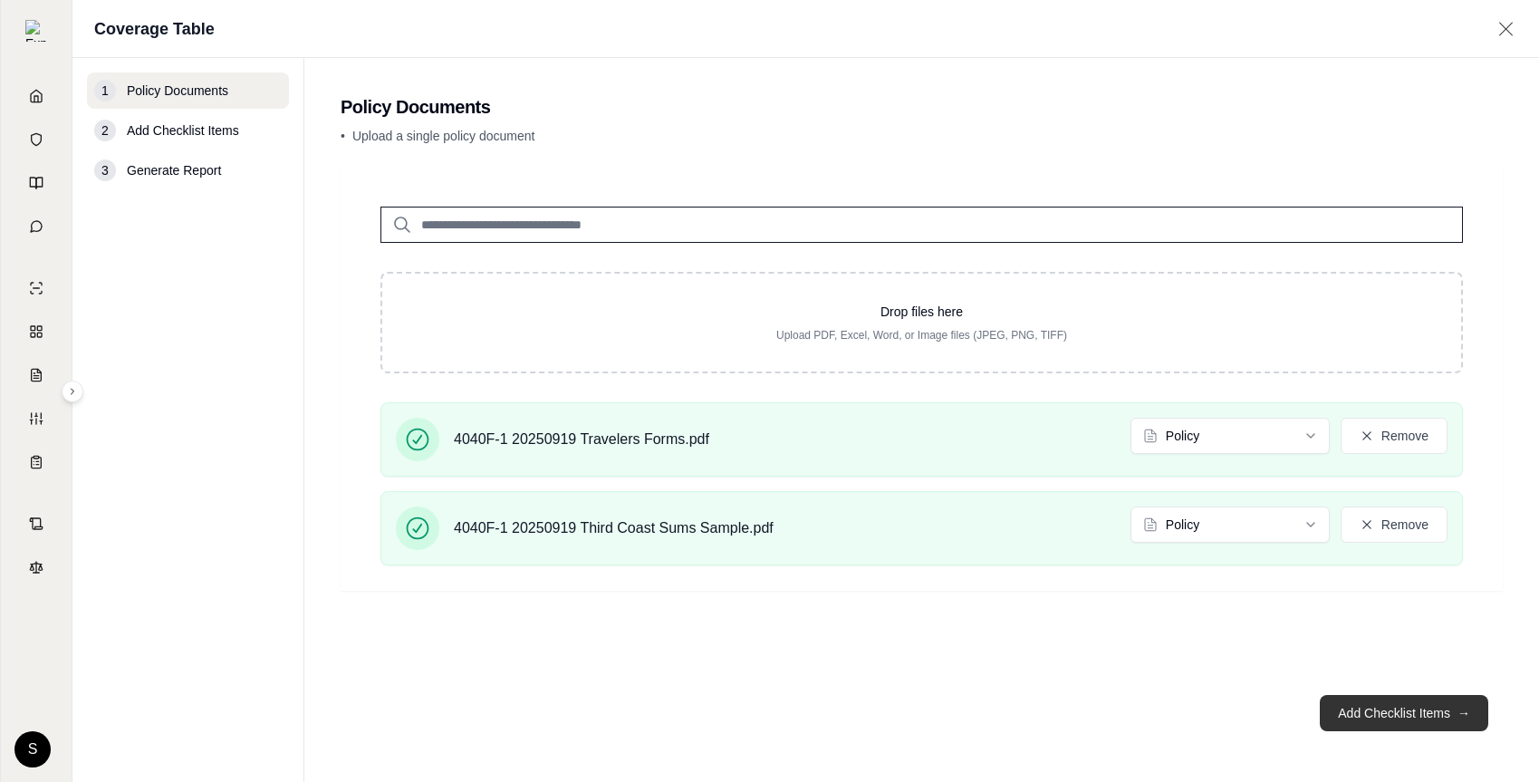
click at [1375, 719] on button "Add Checklist Items →" at bounding box center [1404, 713] width 168 height 36
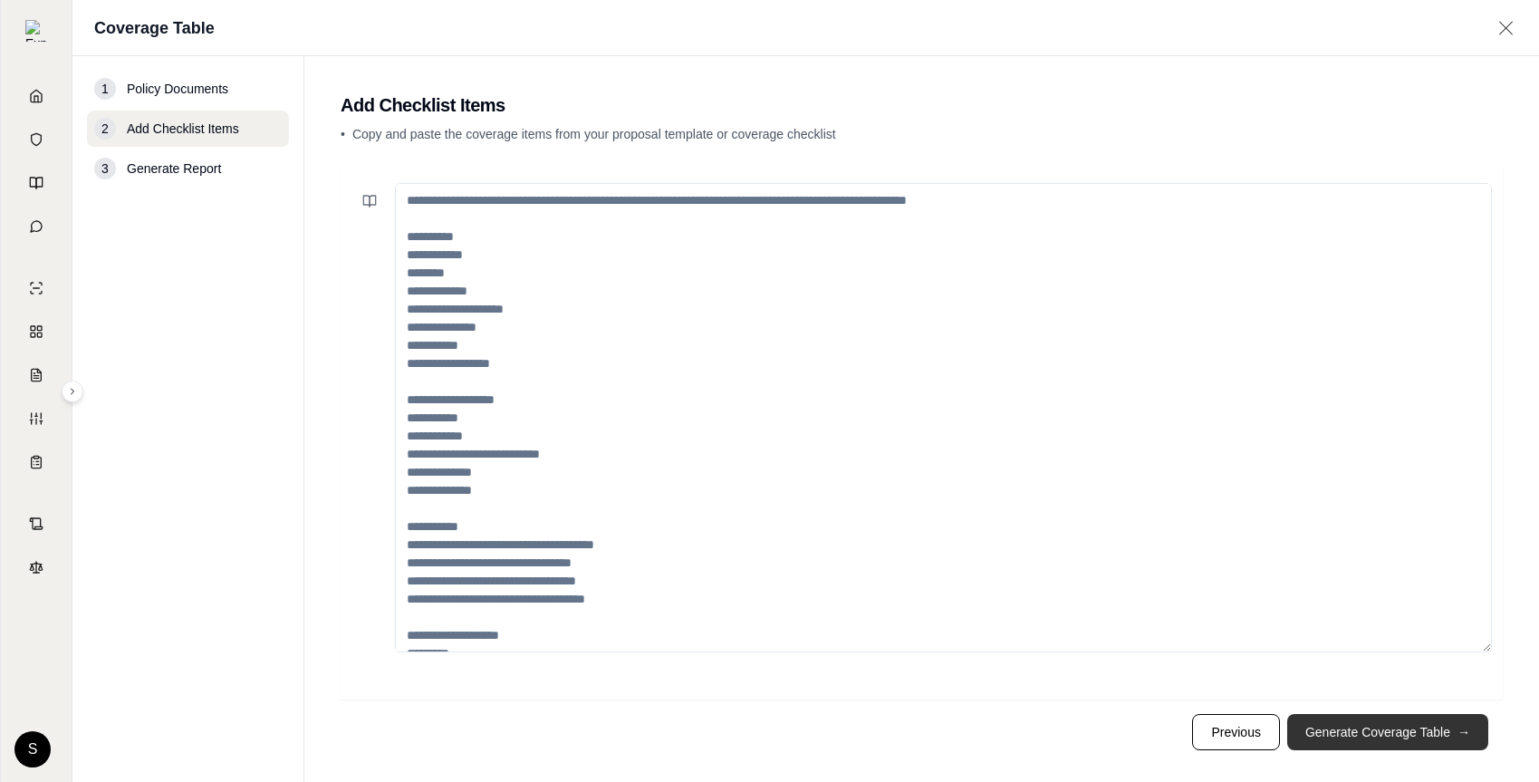
click at [1375, 718] on button "Generate Coverage Table →" at bounding box center [1387, 732] width 201 height 36
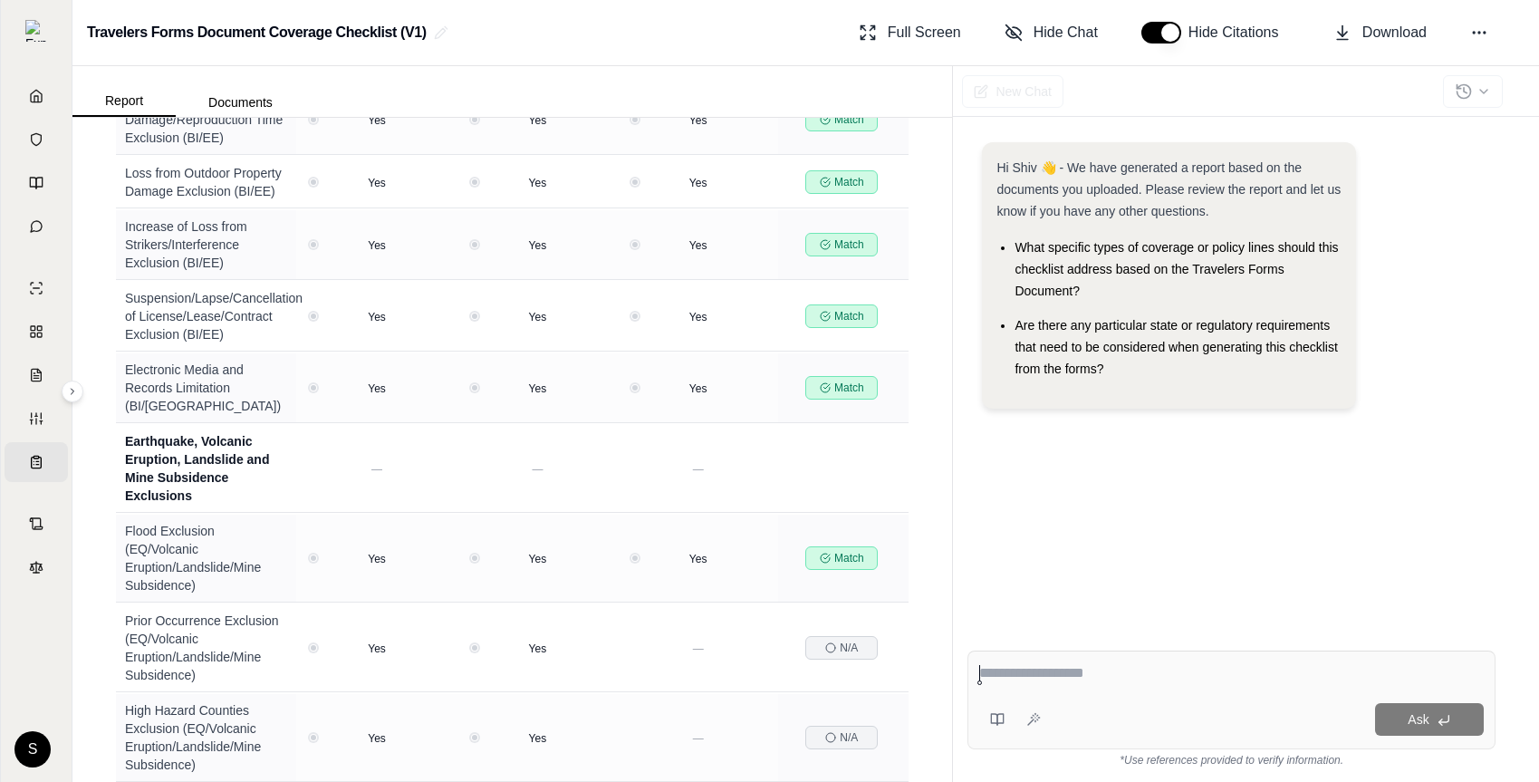
scroll to position [28201, 0]
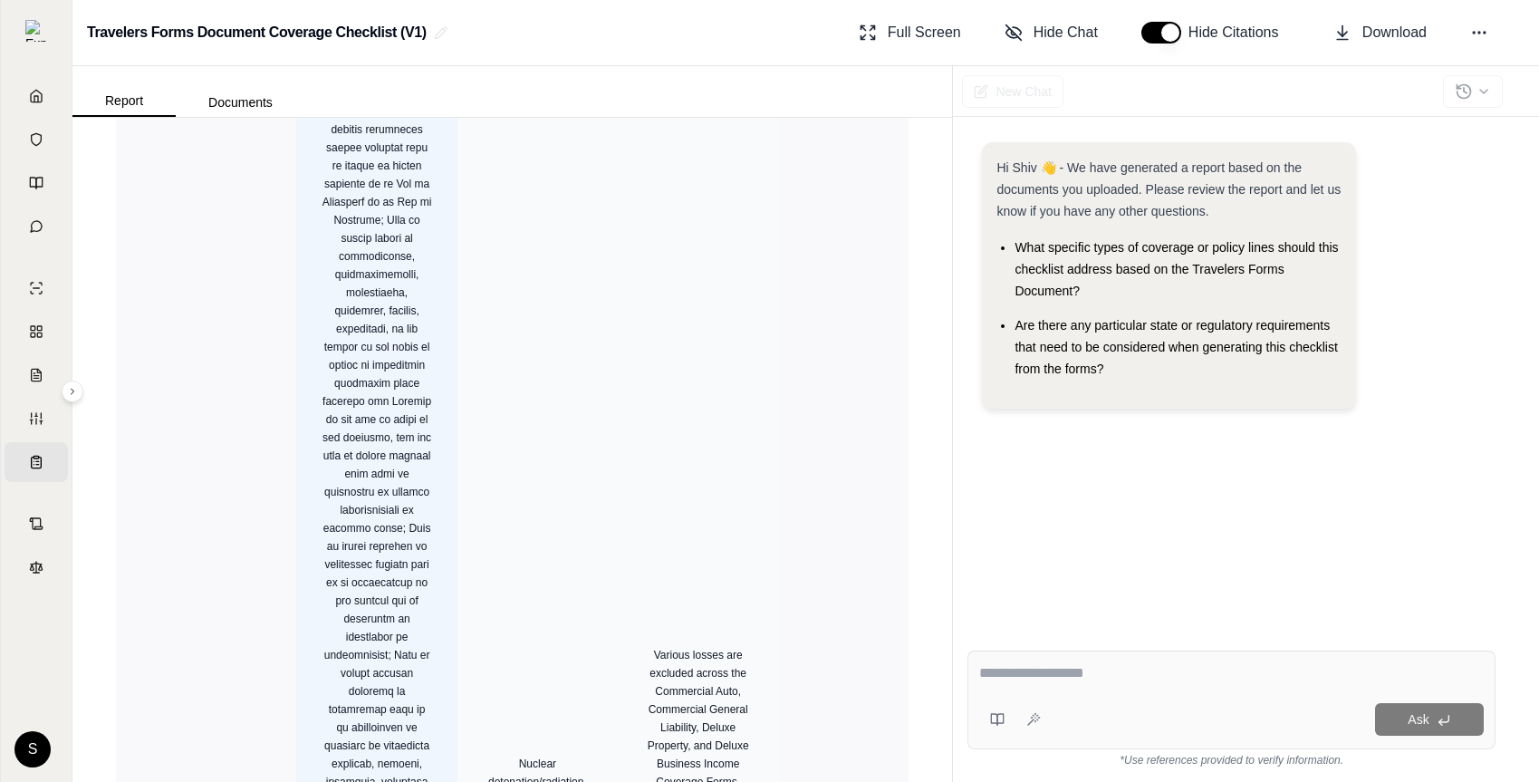
scroll to position [58061, 0]
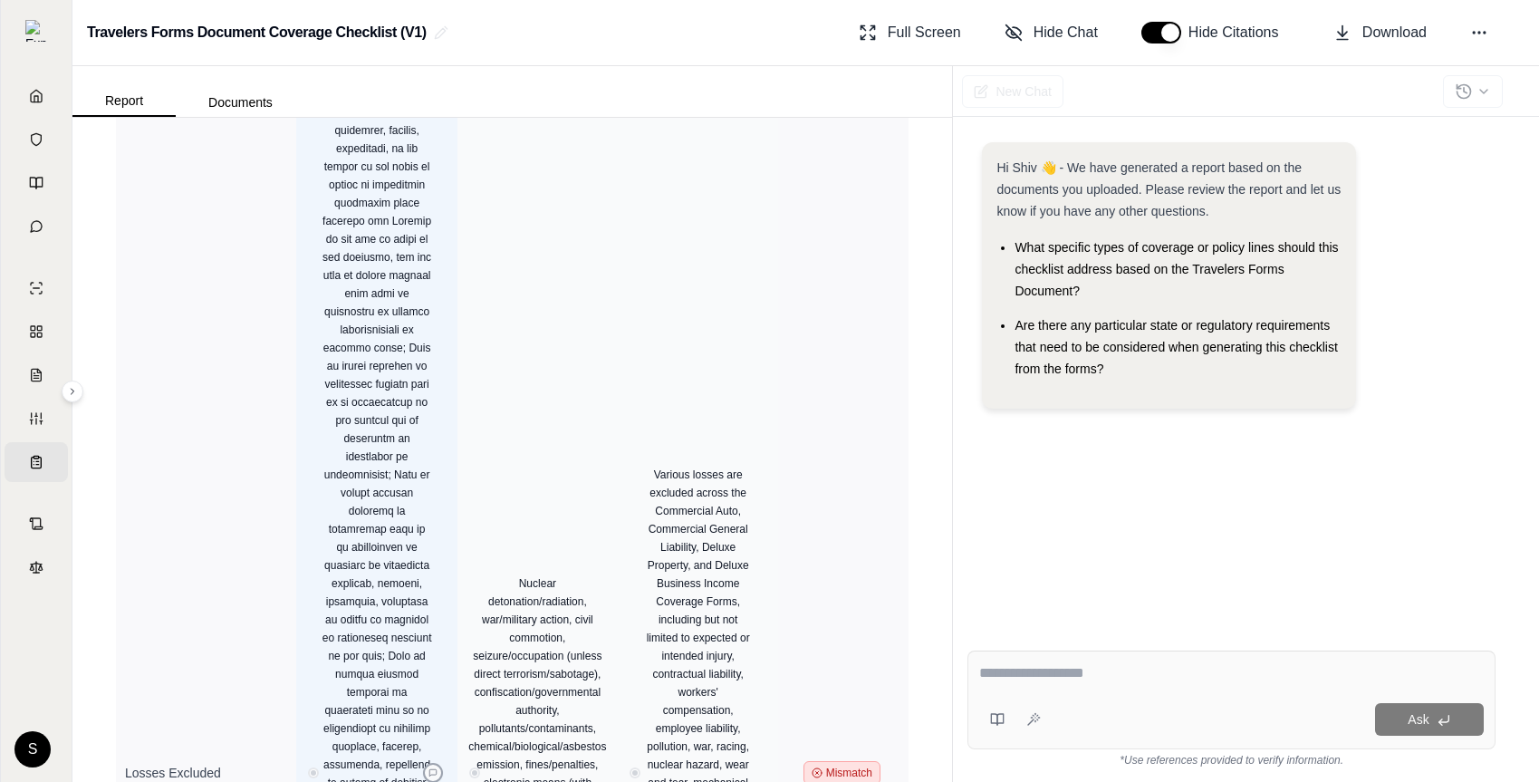
click at [433, 769] on icon at bounding box center [432, 772] width 7 height 7
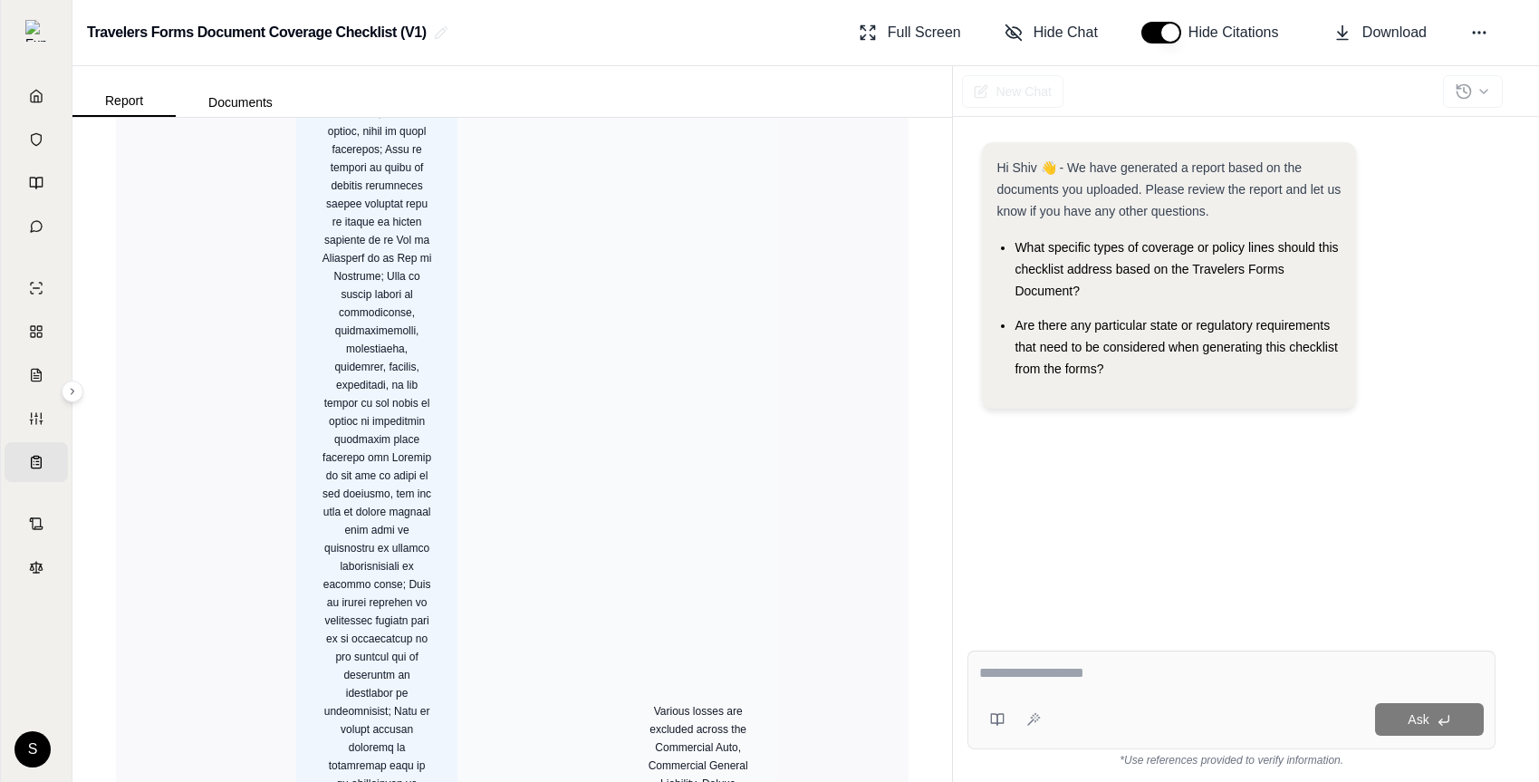
scroll to position [57829, 0]
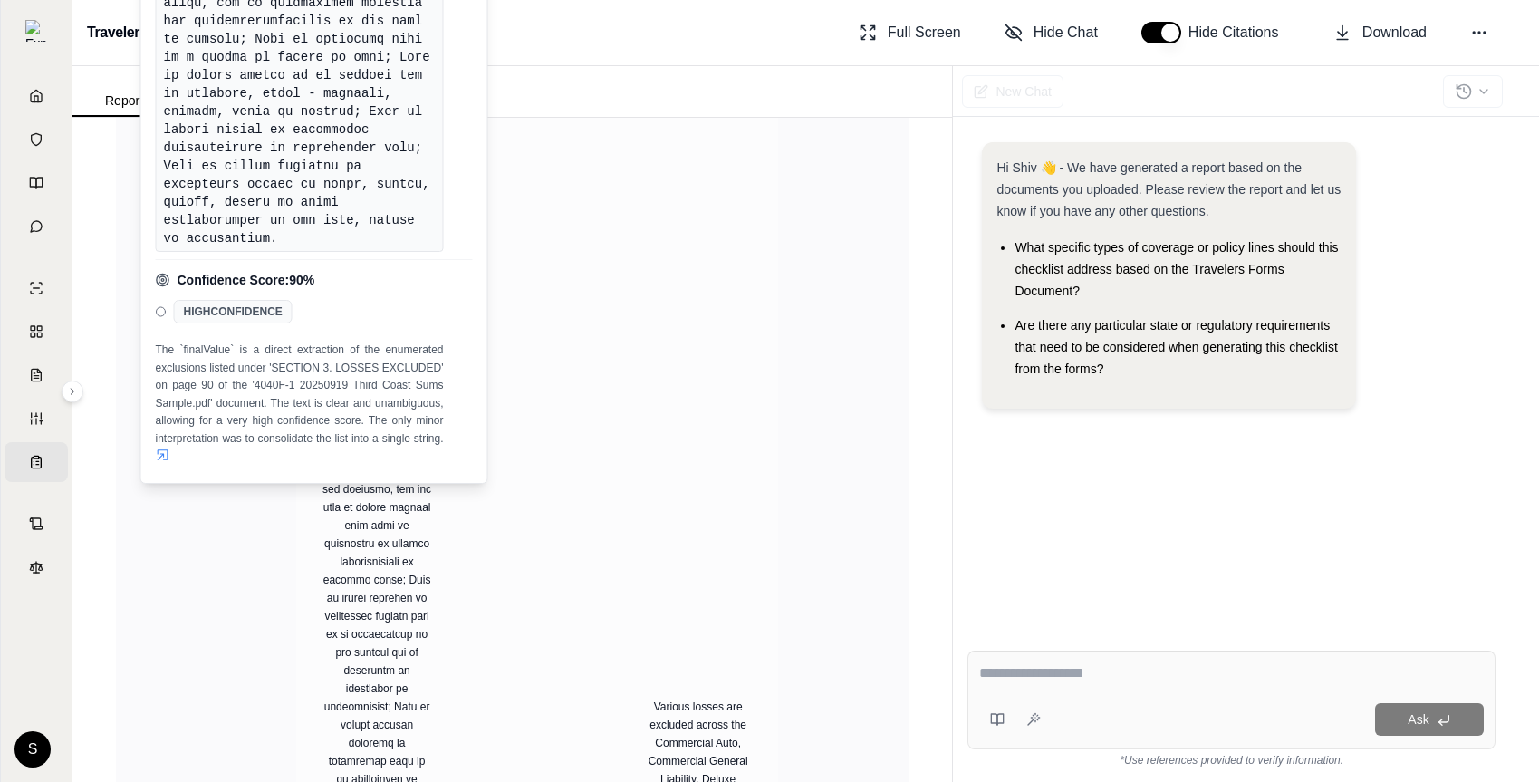
click at [944, 393] on div "Overview 87 / 543 Matches 351 High Impact 375 Need Review Review Items Status: …" at bounding box center [511, 450] width 879 height 664
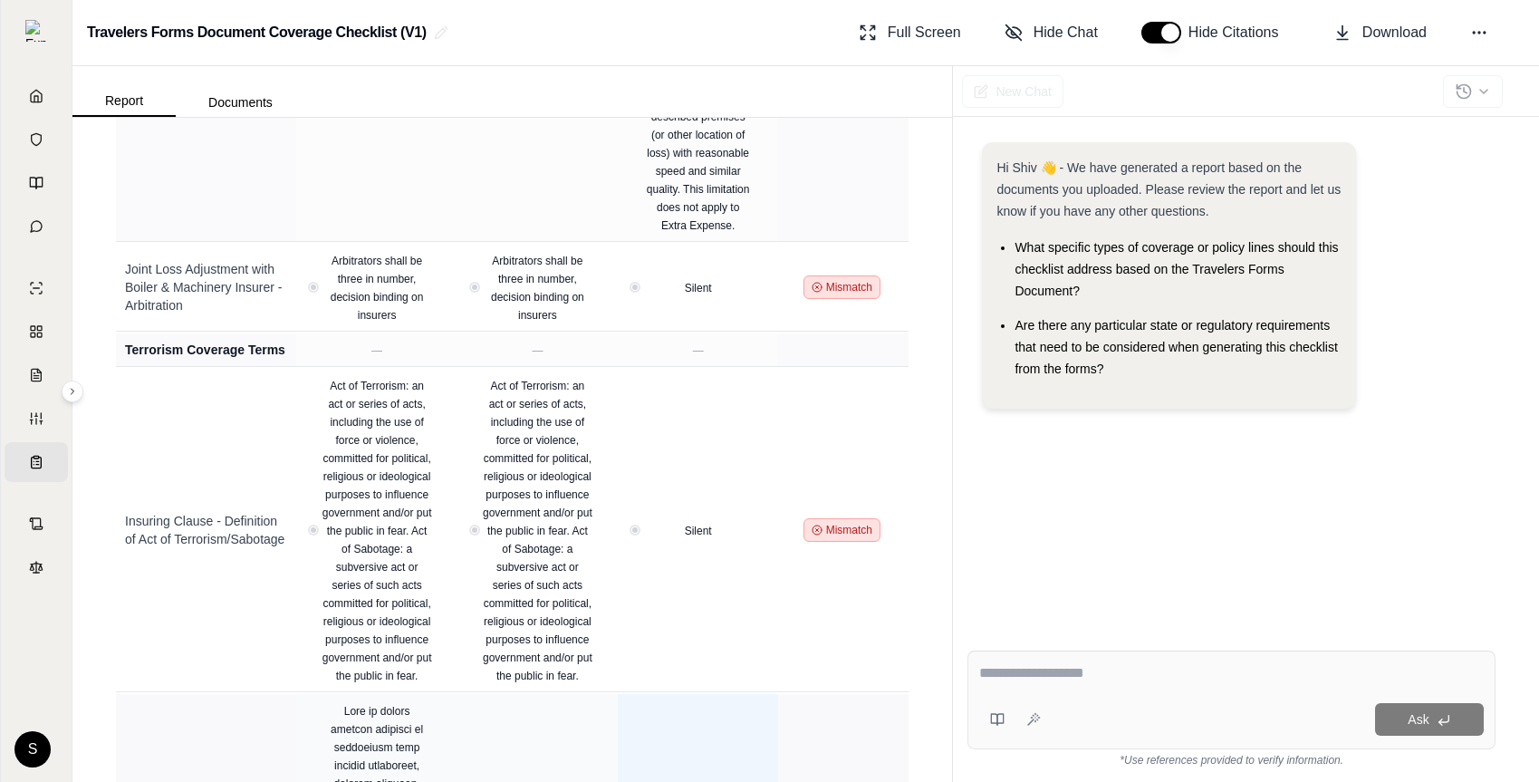
scroll to position [56342, 0]
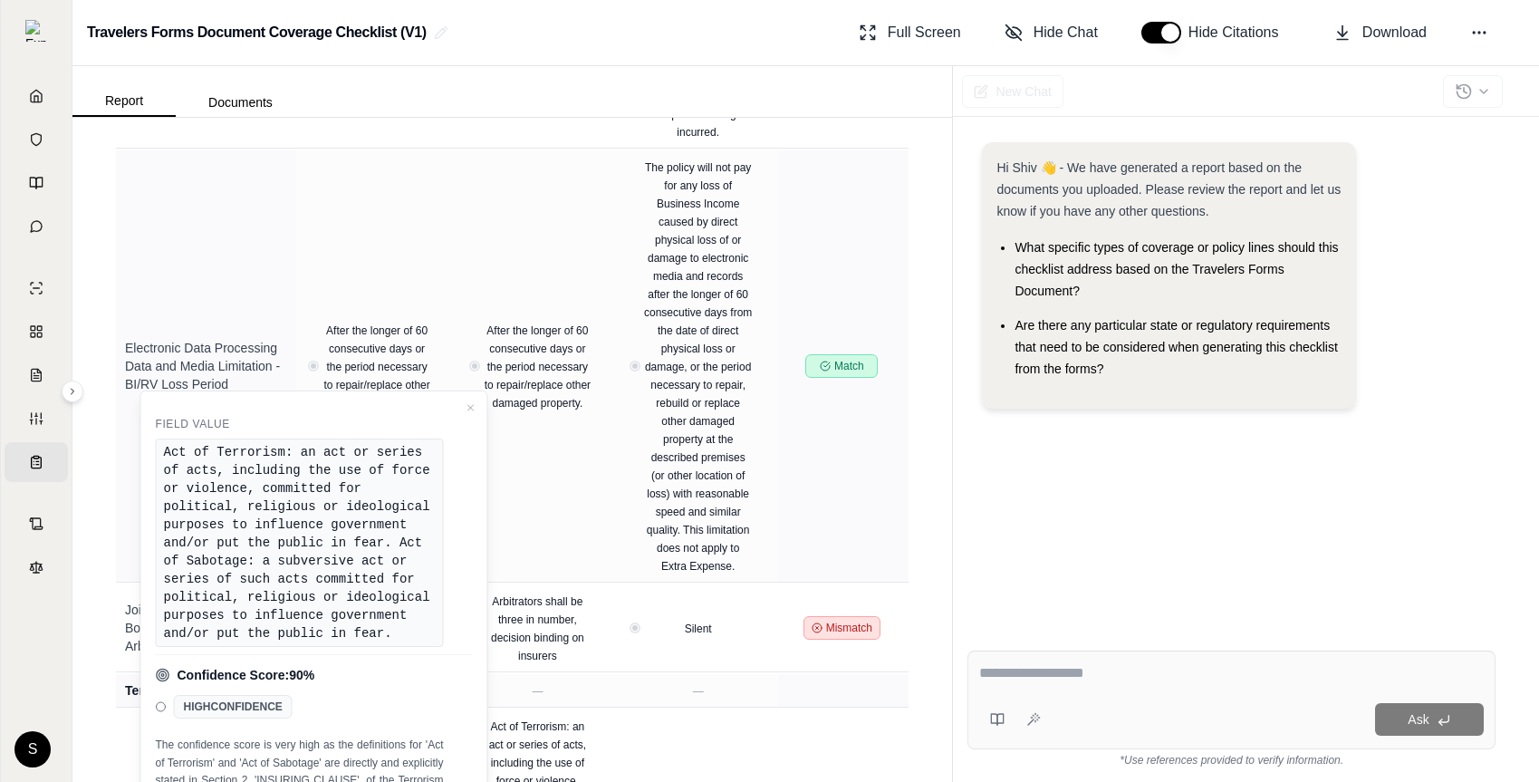
click at [936, 576] on div "Overview 87 / 543 Matches 351 High Impact 375 Need Review Review Items Status: …" at bounding box center [511, 450] width 879 height 664
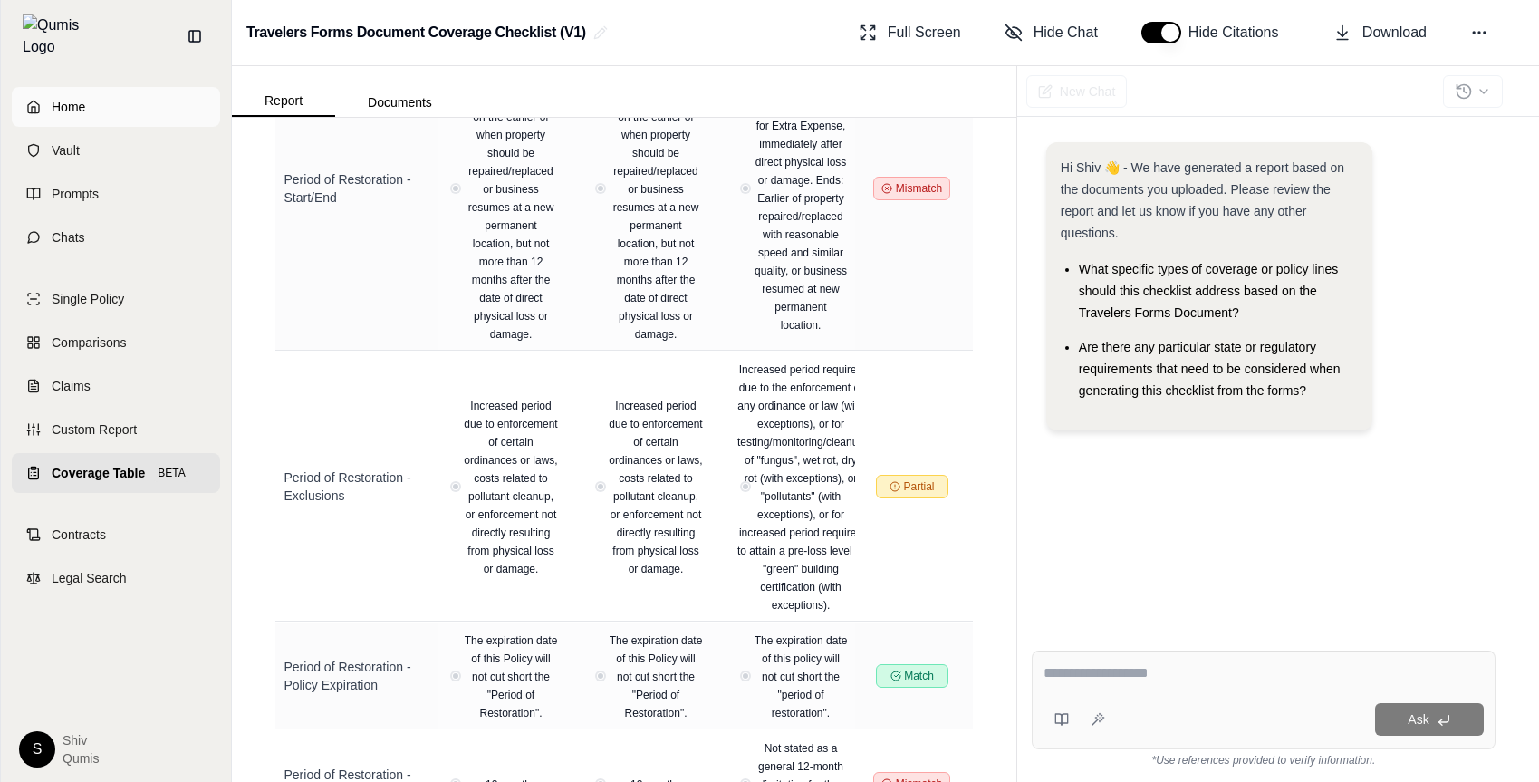
scroll to position [65572, 0]
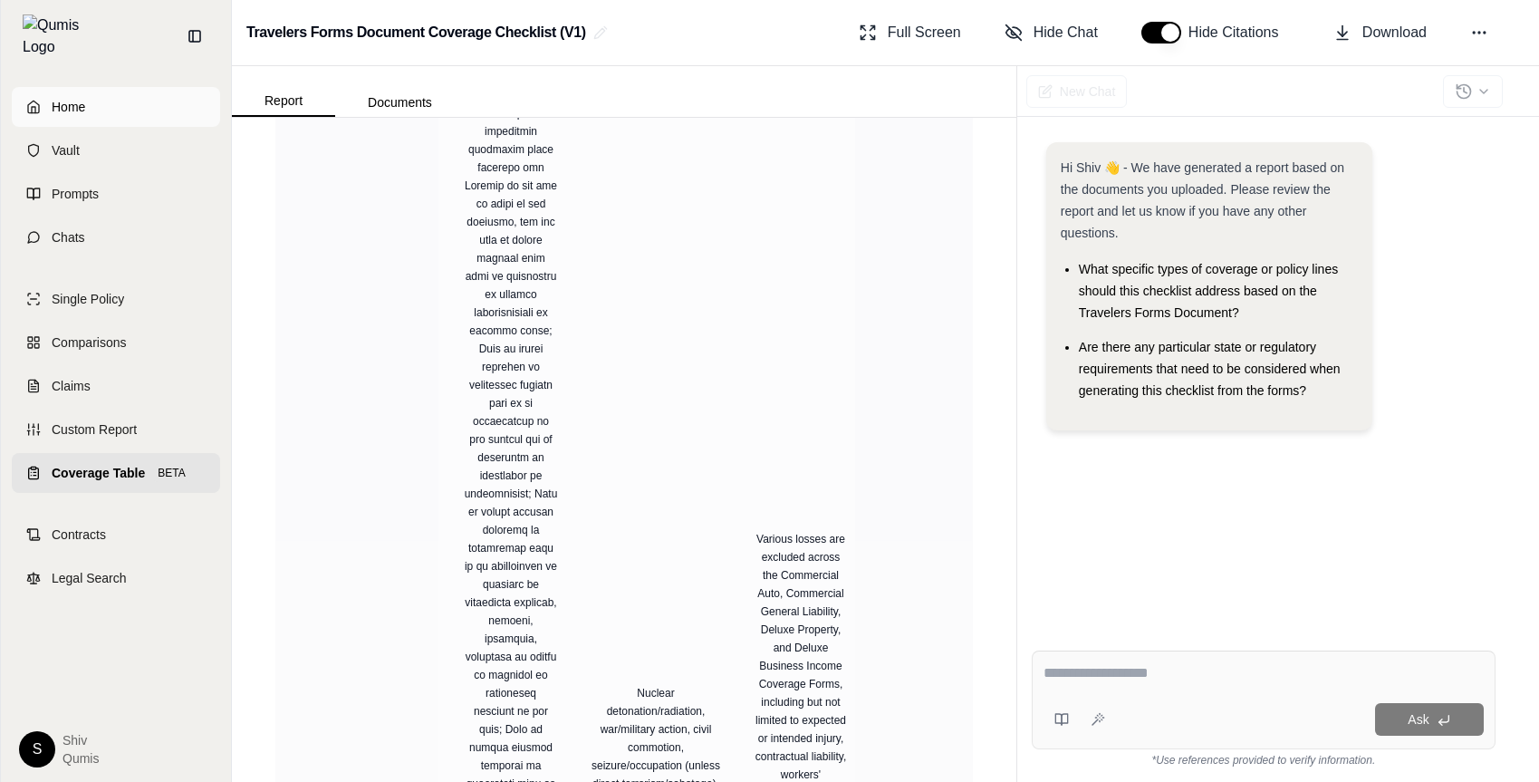
click at [42, 89] on link "Home" at bounding box center [116, 107] width 208 height 40
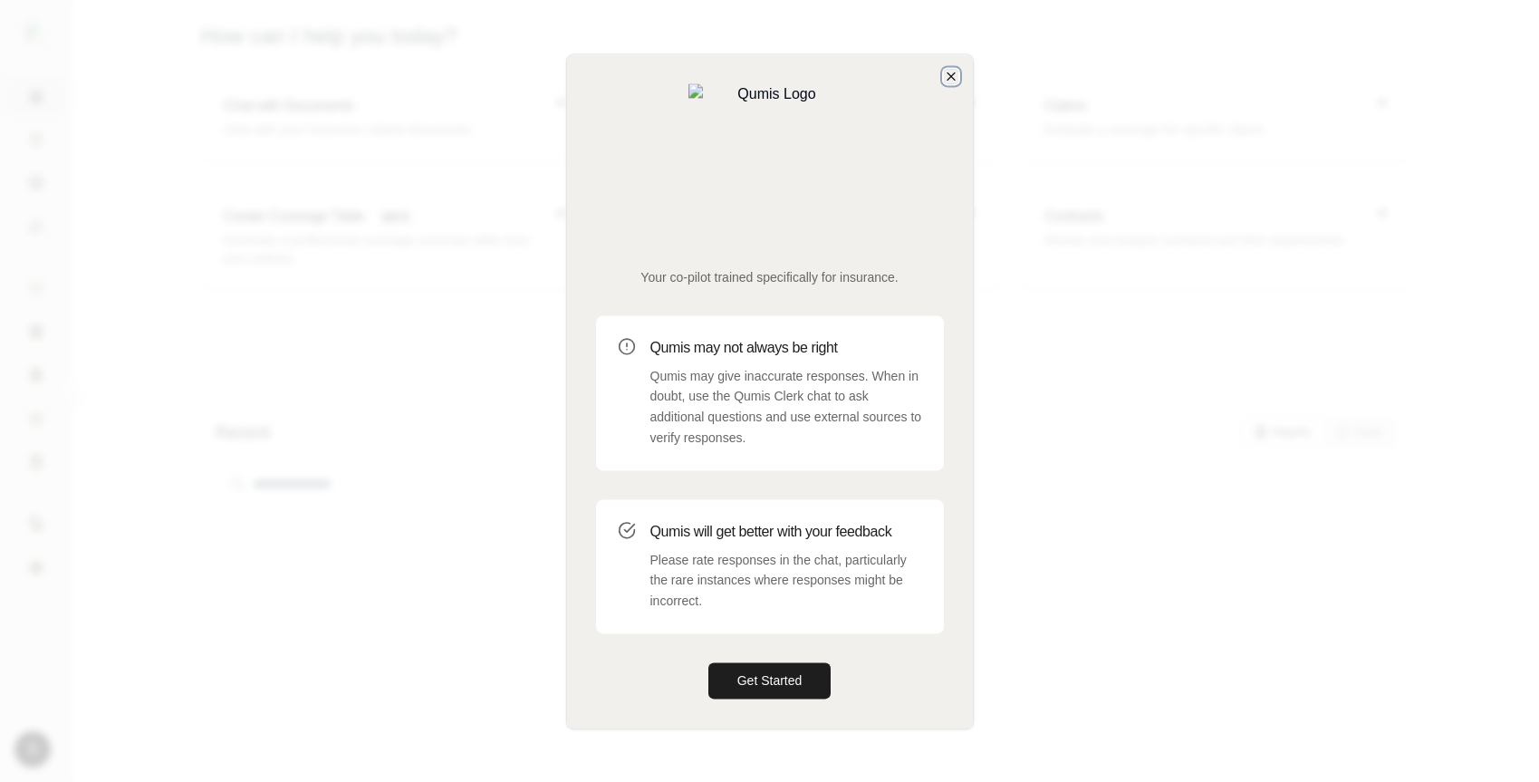
click at [947, 83] on icon "button" at bounding box center [951, 76] width 14 height 14
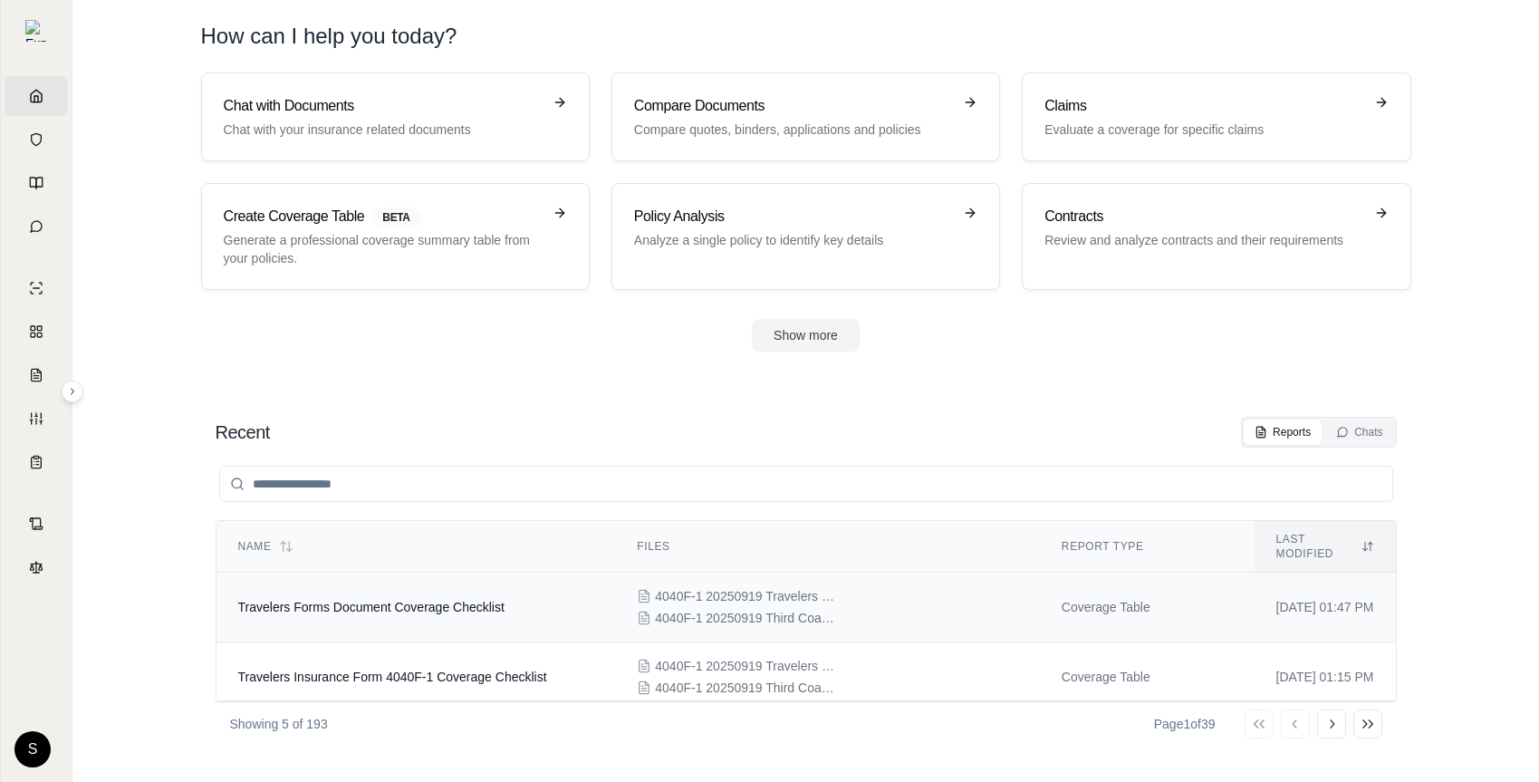
click at [363, 615] on td "Travelers Forms Document Coverage Checklist" at bounding box center [415, 607] width 399 height 70
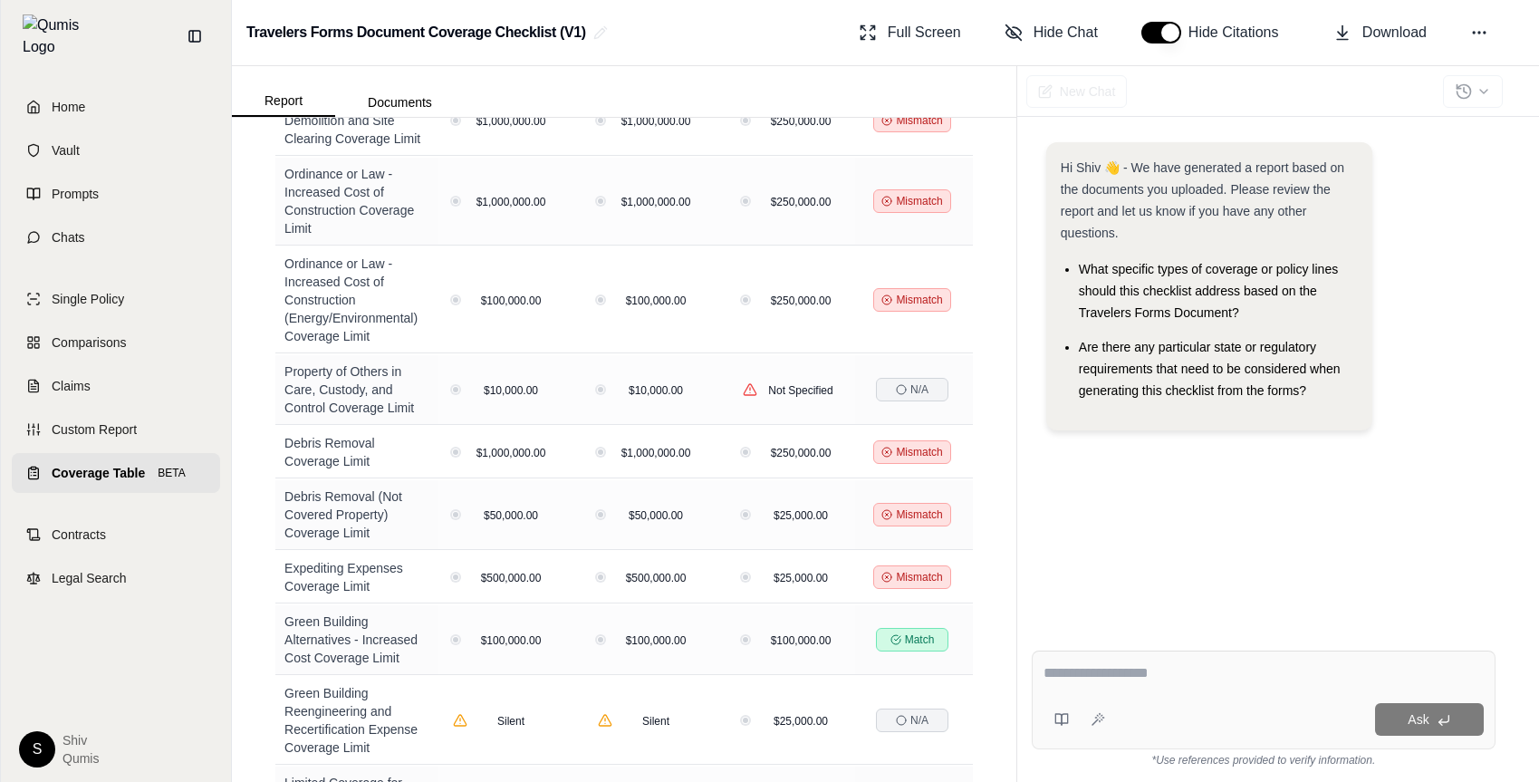
scroll to position [16063, 0]
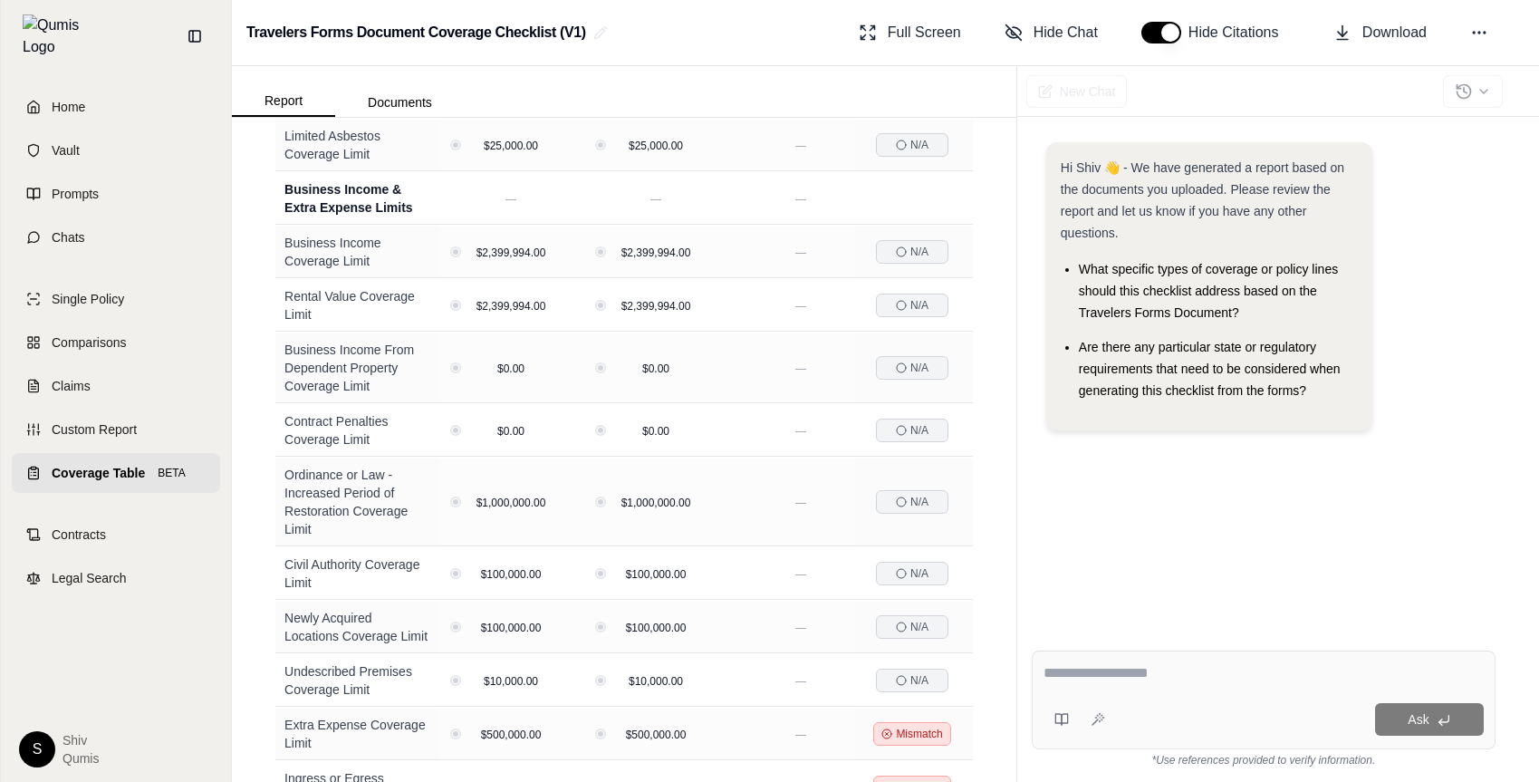
click at [74, 464] on span "Coverage Table" at bounding box center [98, 473] width 93 height 18
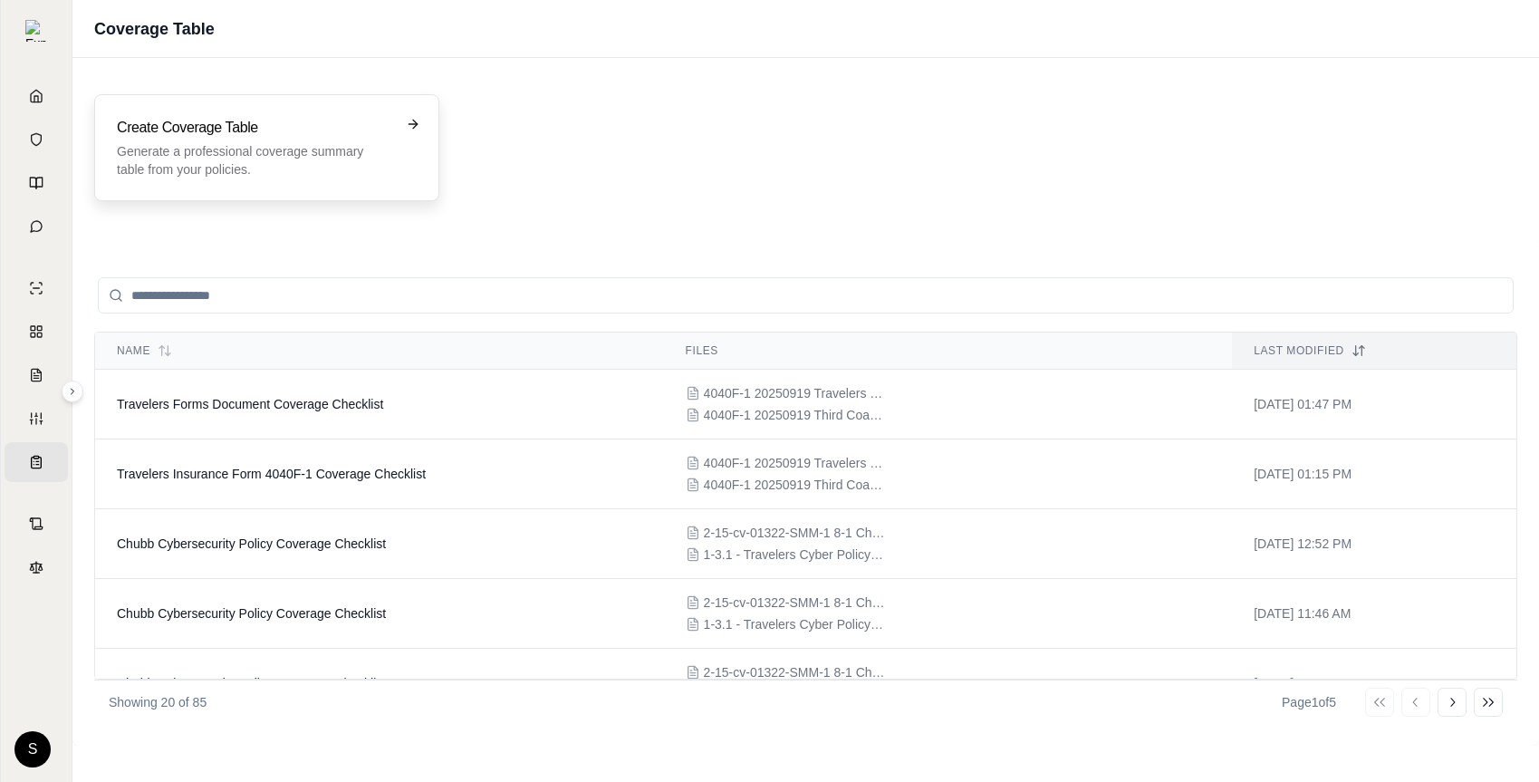
click at [257, 102] on div "Create Coverage Table Generate a professional coverage summary table from your …" at bounding box center [266, 147] width 345 height 107
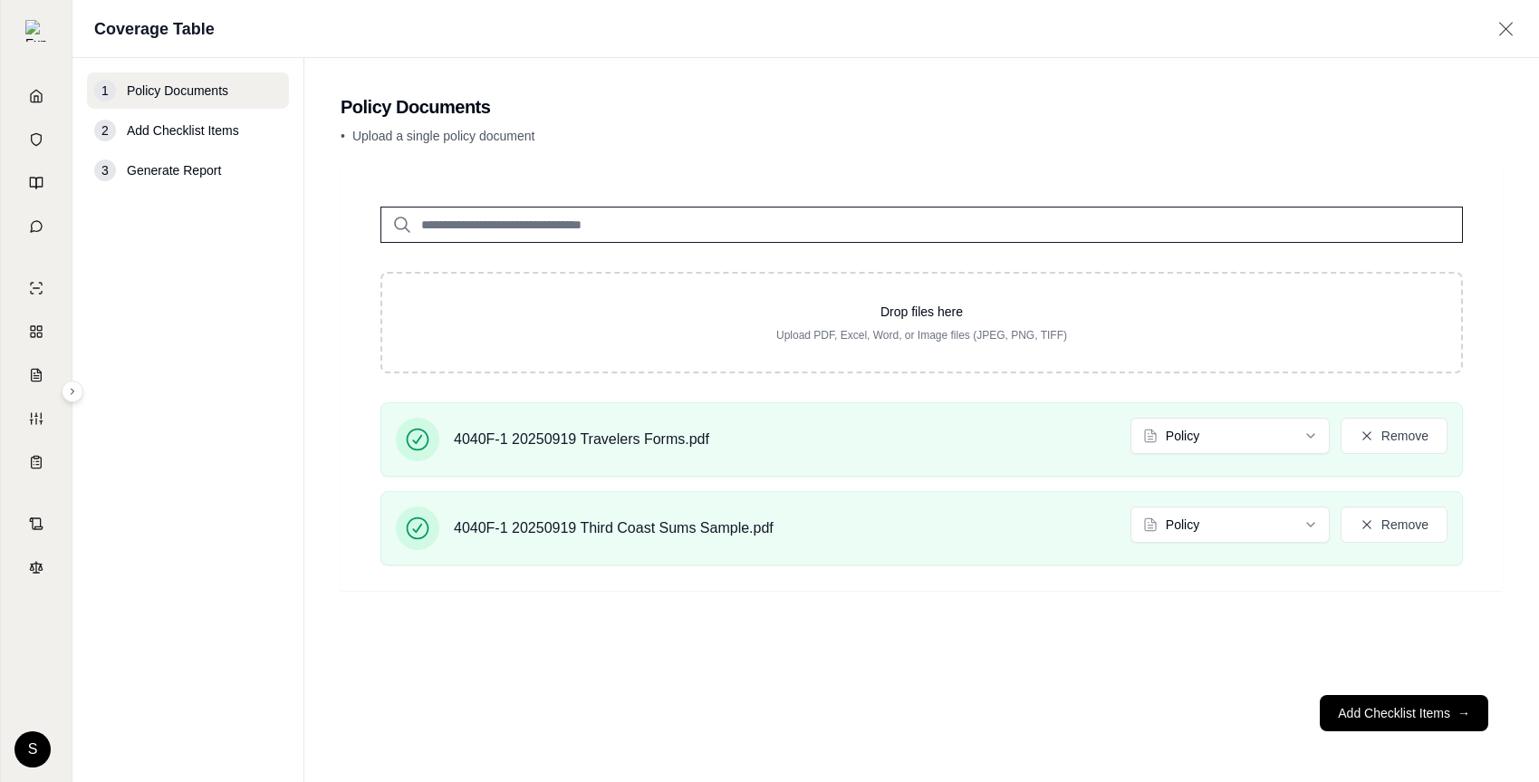
click at [1312, 587] on div "Drop files here Upload PDF, Excel, Word, or Image files (JPEG, PNG, TIFF) 4040F…" at bounding box center [922, 379] width 1162 height 424
click at [1360, 706] on button "Add Checklist Items →" at bounding box center [1404, 713] width 168 height 36
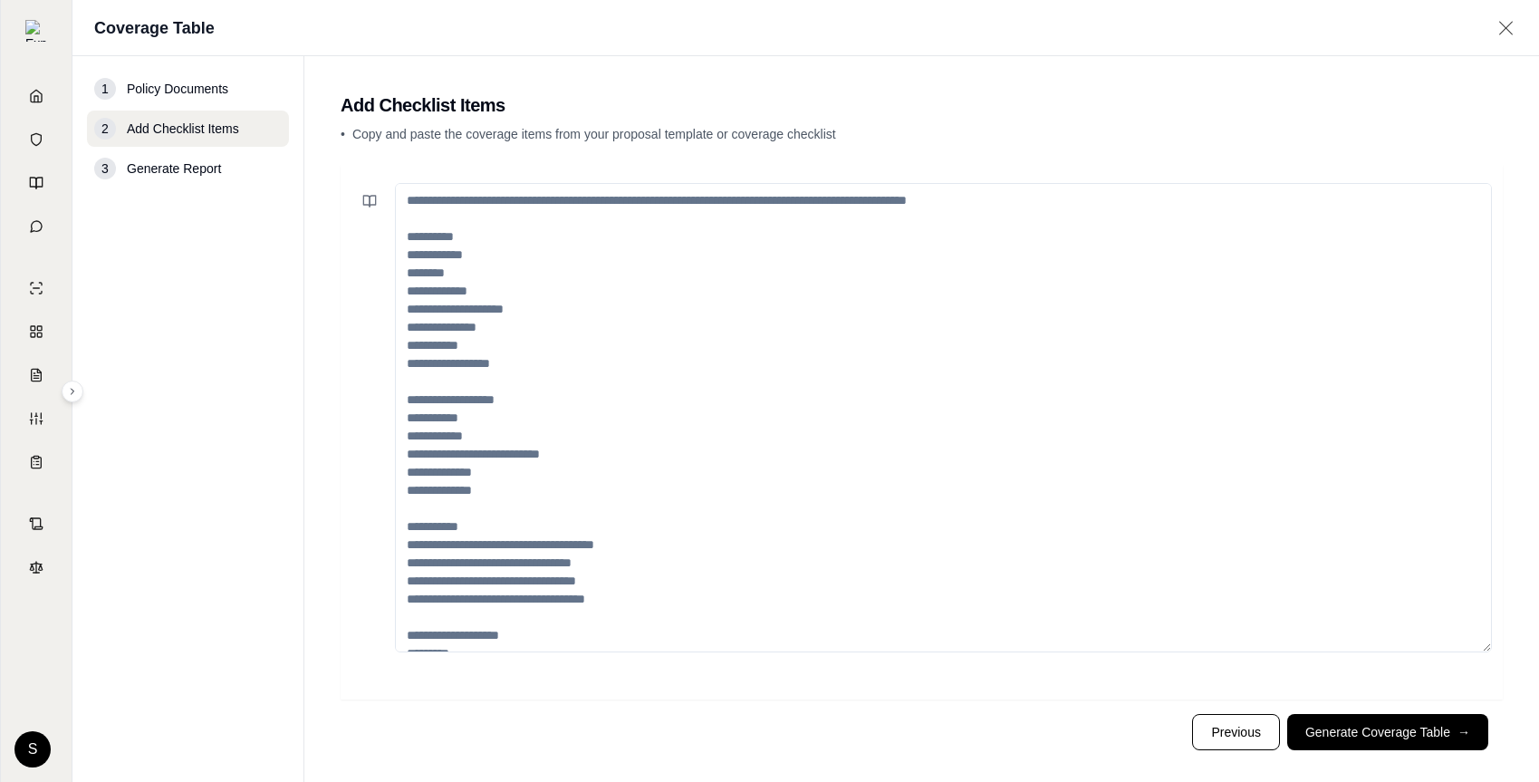
click at [1360, 741] on button "Generate Coverage Table →" at bounding box center [1387, 732] width 201 height 36
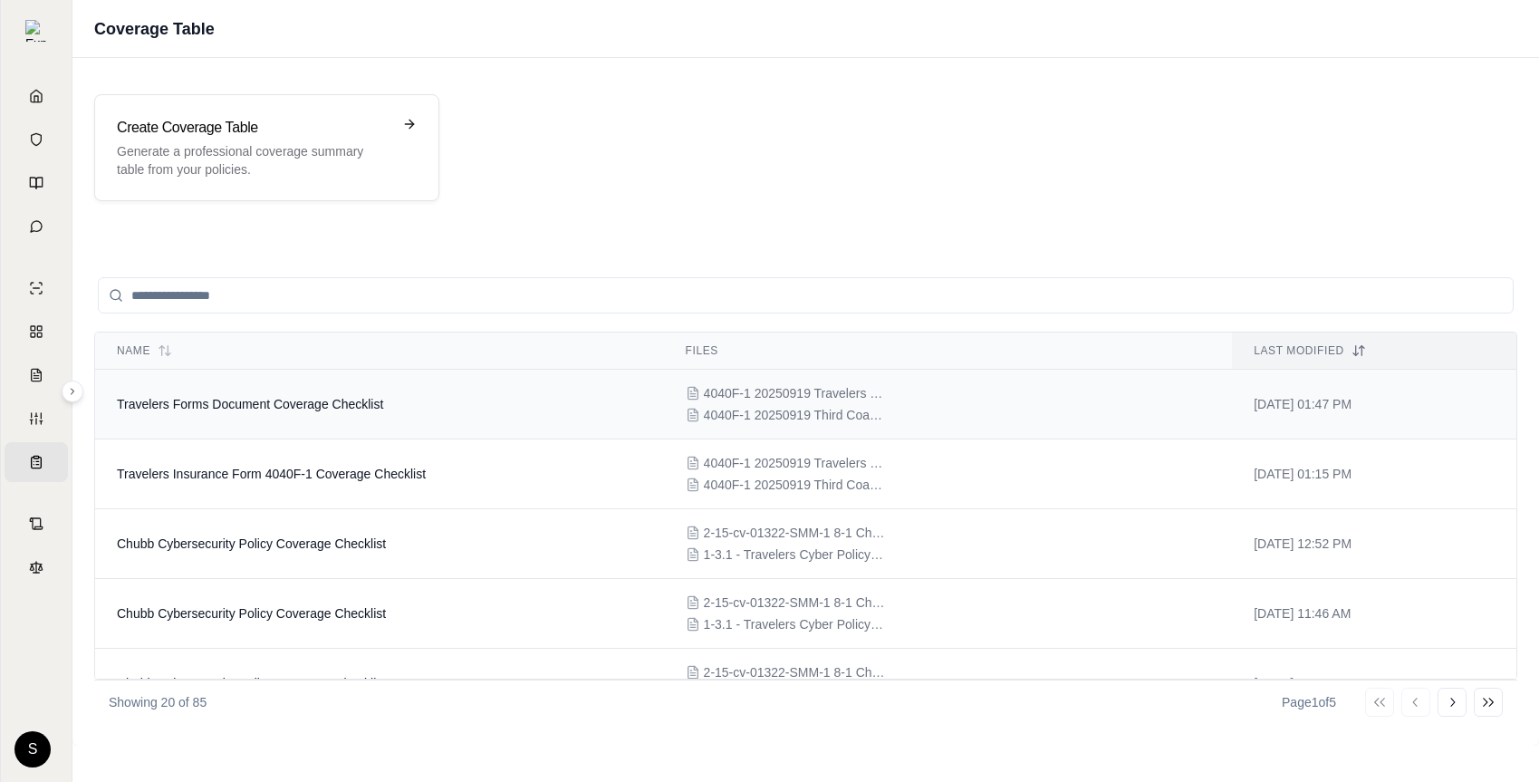
click at [376, 409] on span "Travelers Forms Document Coverage Checklist" at bounding box center [250, 404] width 266 height 14
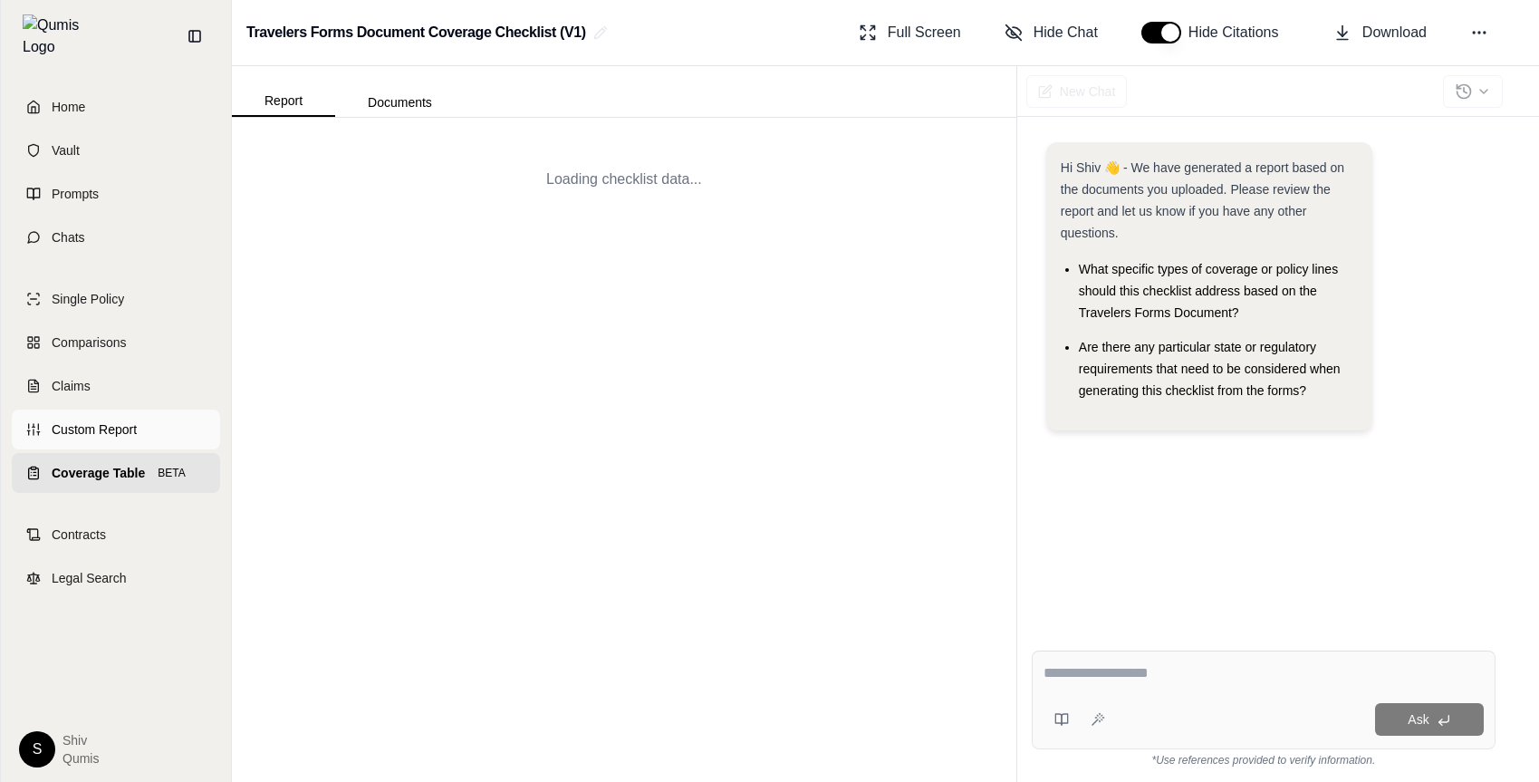
click at [91, 420] on span "Custom Report" at bounding box center [94, 429] width 85 height 18
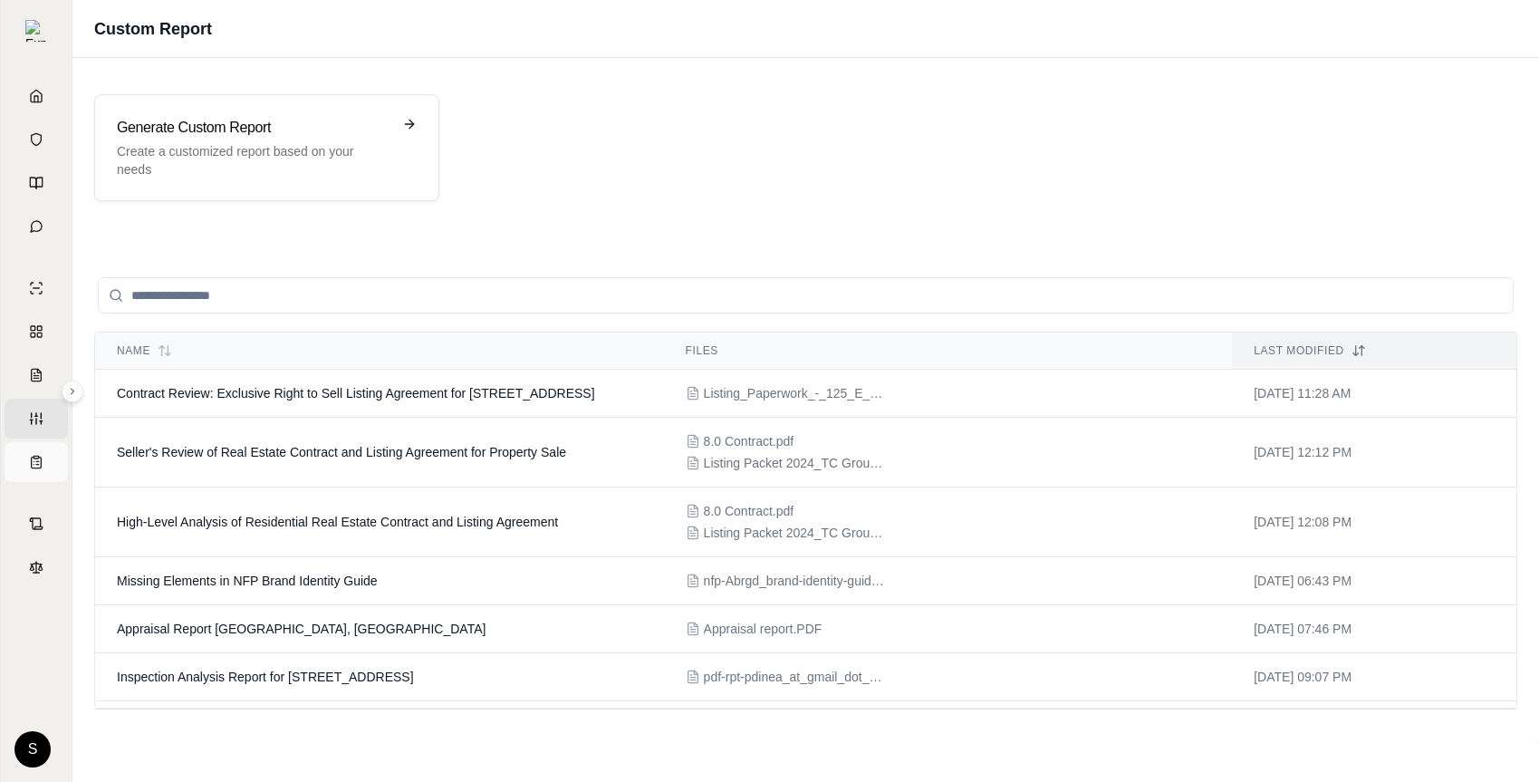
click at [27, 460] on link "Coverage Table BETA" at bounding box center [36, 462] width 63 height 40
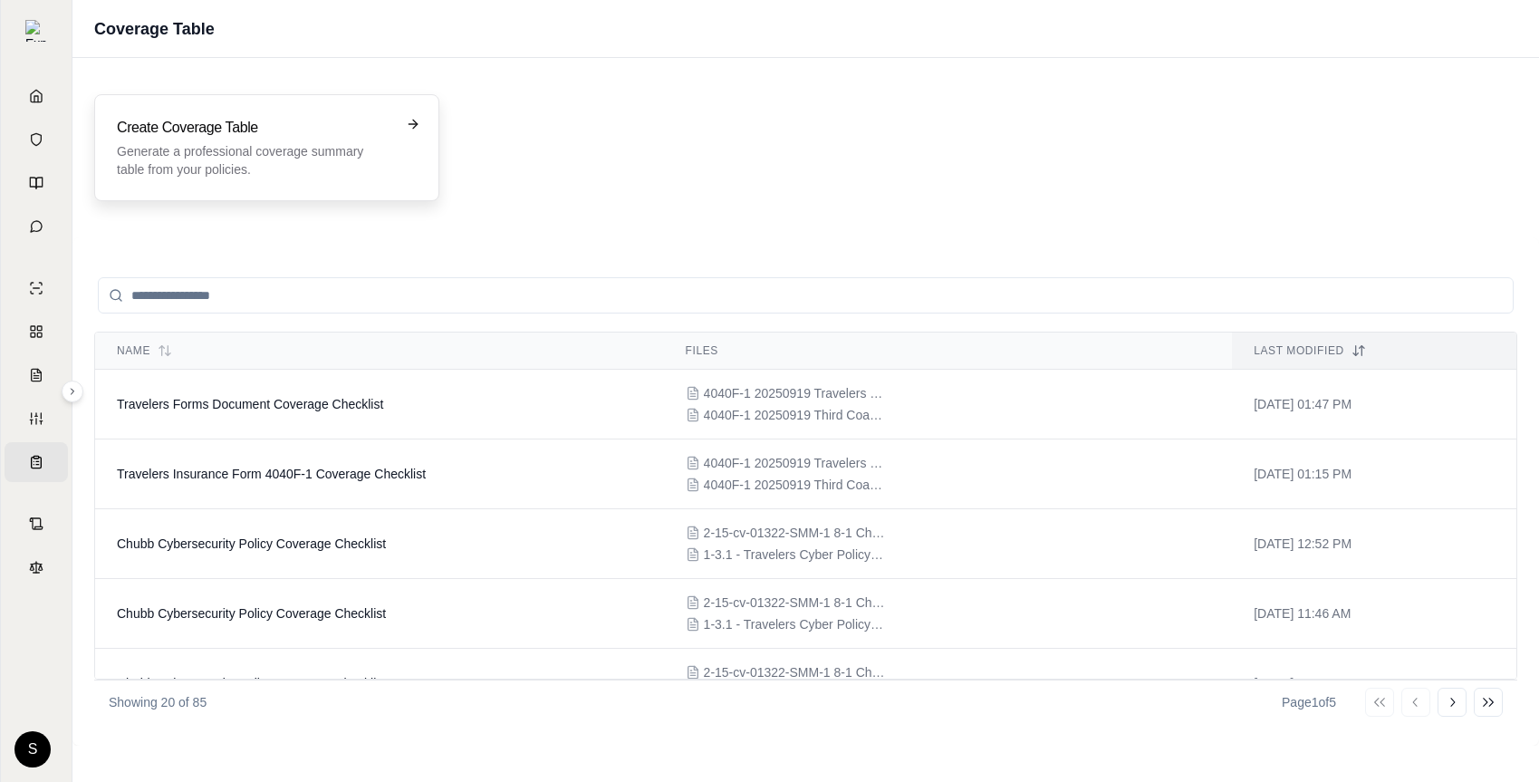
click at [288, 142] on p "Generate a professional coverage summary table from your policies." at bounding box center [254, 160] width 274 height 36
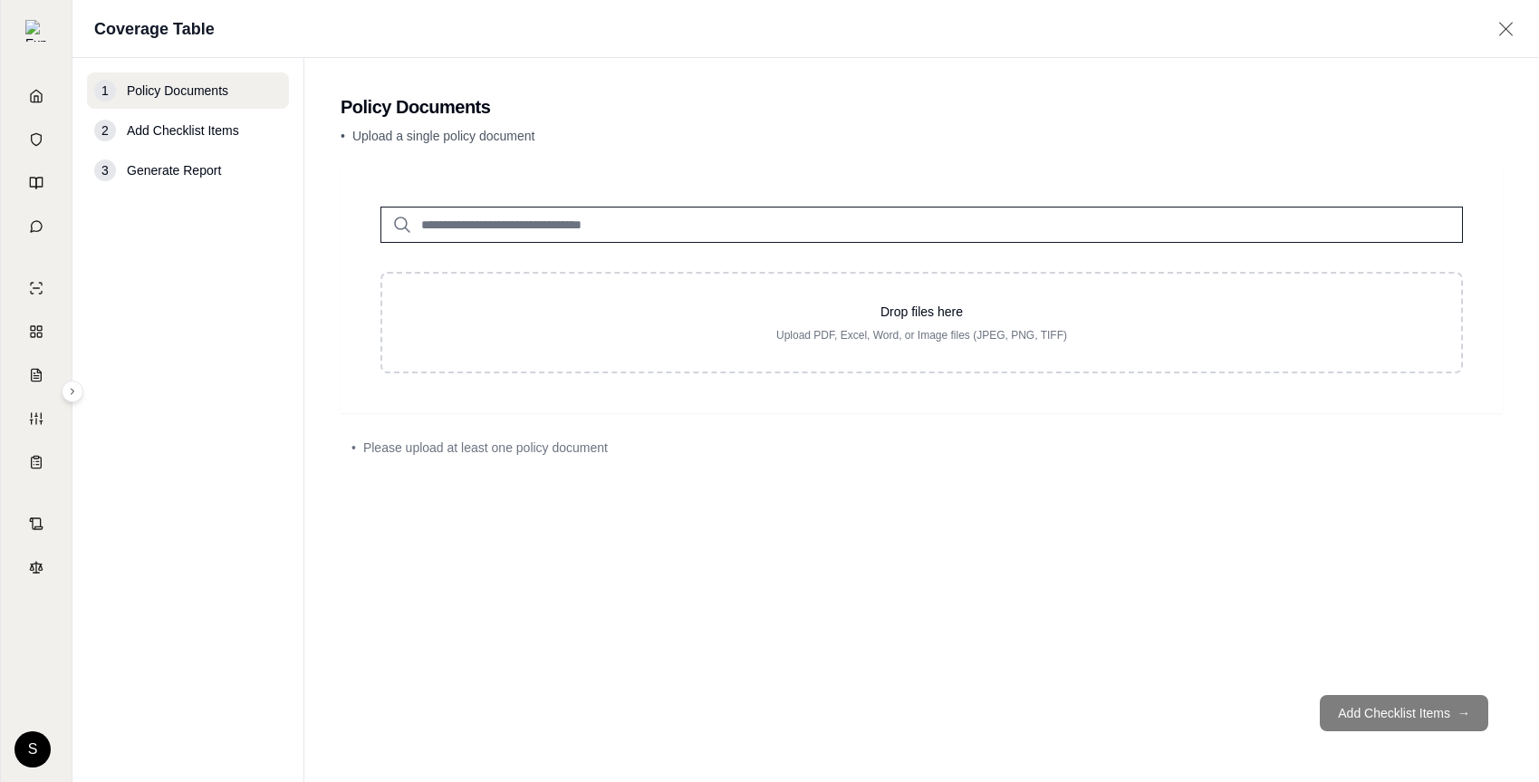
click at [519, 211] on input "search" at bounding box center [921, 225] width 1082 height 36
click at [206, 499] on div "1 Policy Documents 2 Add Checklist Items 3 Generate Report" at bounding box center [188, 419] width 202 height 695
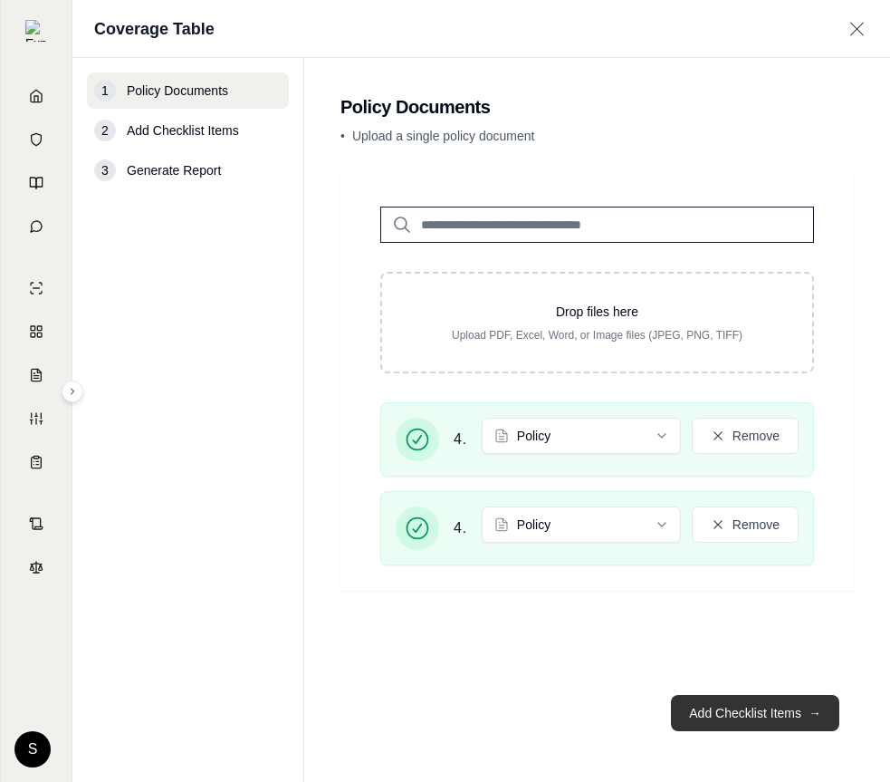
click at [720, 711] on button "Add Checklist Items →" at bounding box center [755, 713] width 168 height 36
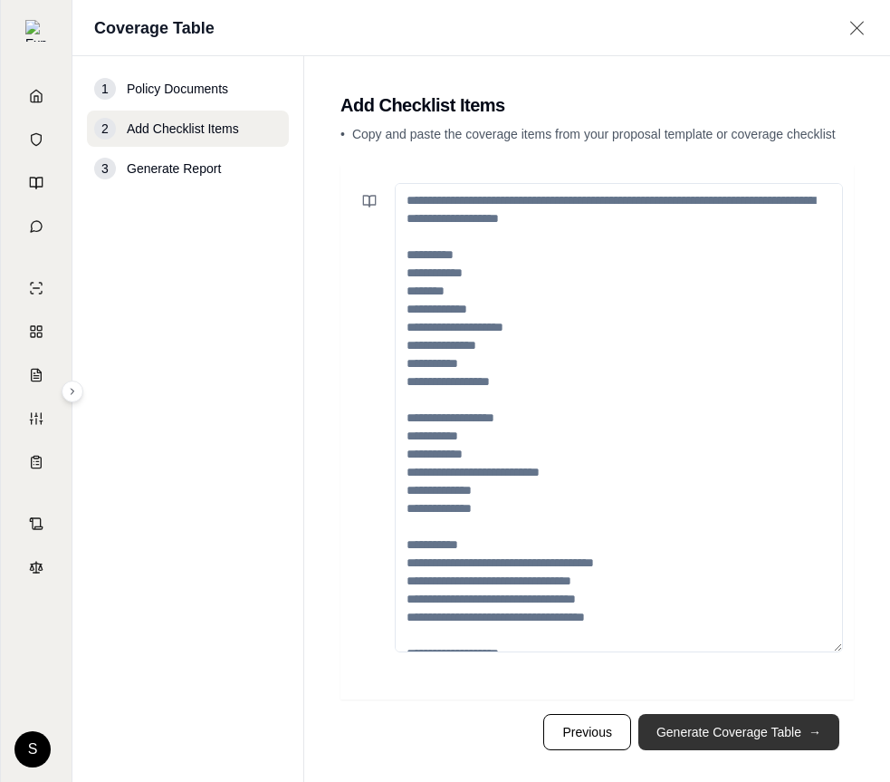
click at [720, 720] on button "Generate Coverage Table →" at bounding box center [739, 732] width 201 height 36
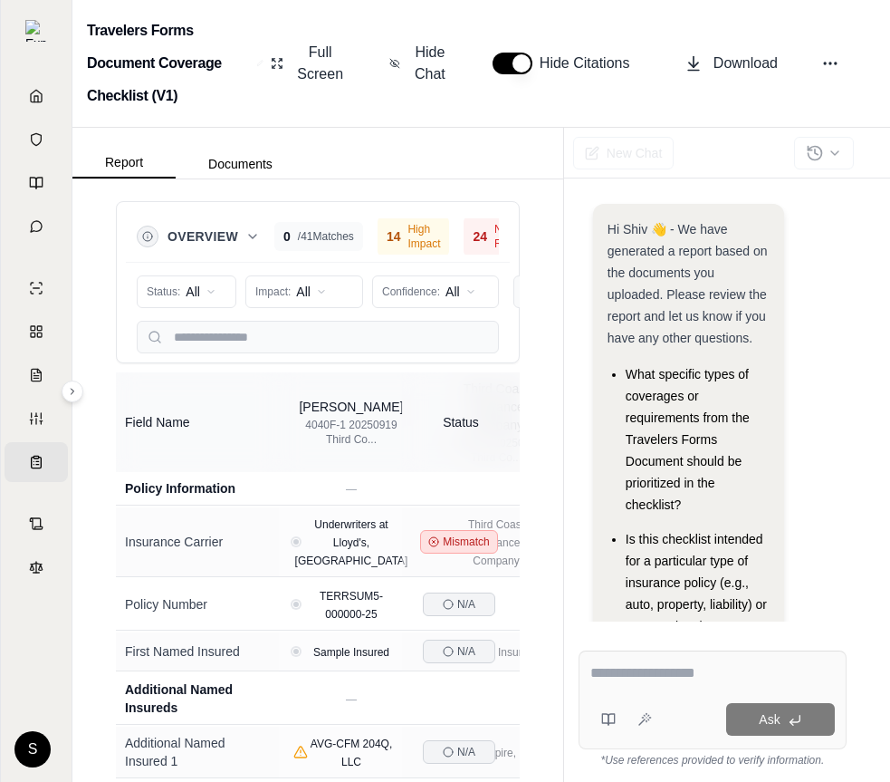
scroll to position [72, 0]
